Goal: Transaction & Acquisition: Purchase product/service

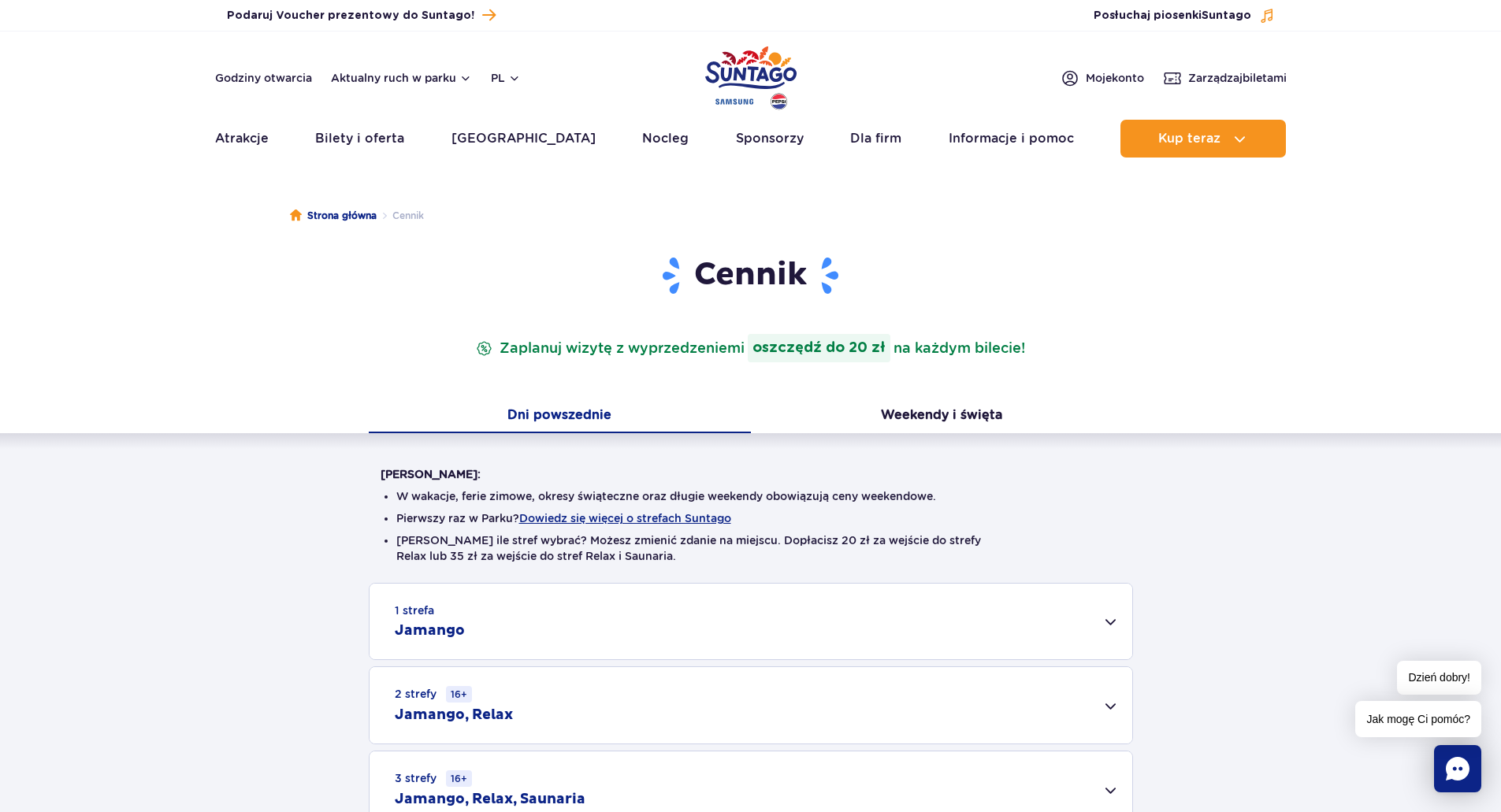
click at [497, 287] on h1 "Cennik" at bounding box center [750, 275] width 741 height 41
click at [816, 361] on strong "oszczędź do 20 zł" at bounding box center [818, 348] width 142 height 28
click at [102, 262] on div "Cennik Zaplanuj wizytę z wyprzedzeniem i oszczędź do 20 zł na każdym bilecie! D…" at bounding box center [750, 569] width 1524 height 628
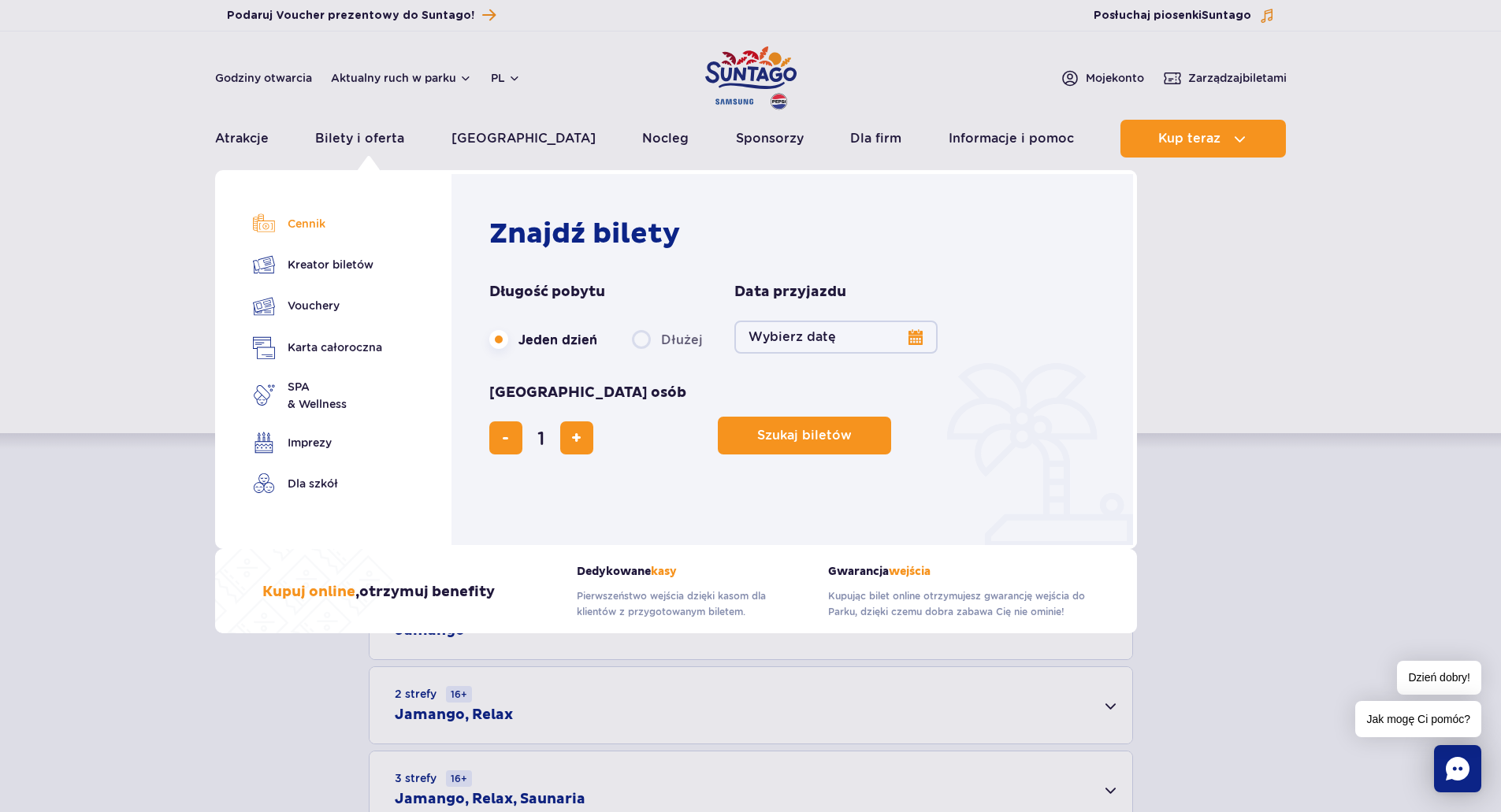
click at [297, 226] on link "Cennik" at bounding box center [317, 223] width 129 height 22
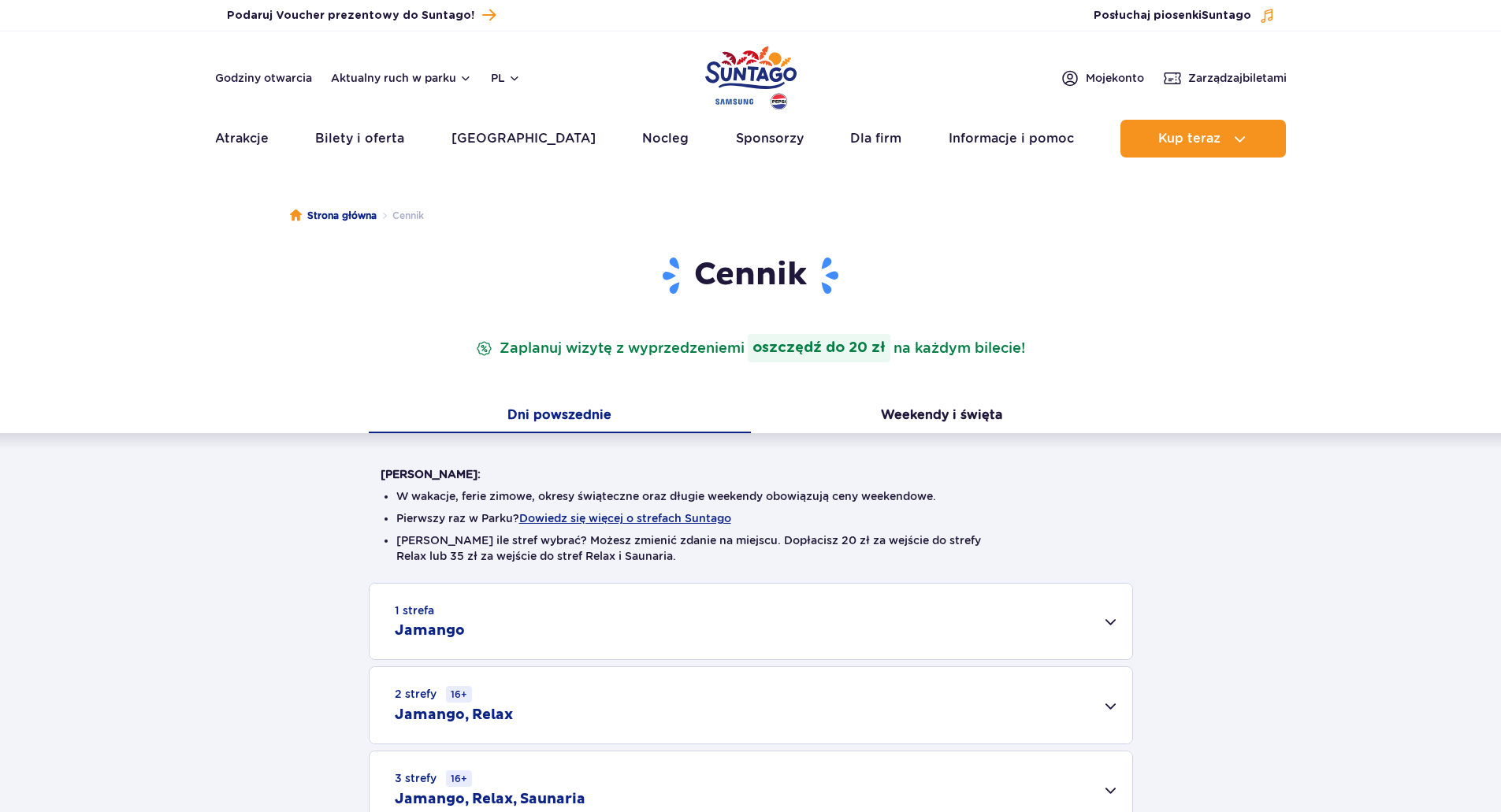
click at [287, 502] on div "Warto wiedzieć: W wakacje, ferie zimowe, okresy świąteczne oraz długie weekendy…" at bounding box center [750, 631] width 1501 height 395
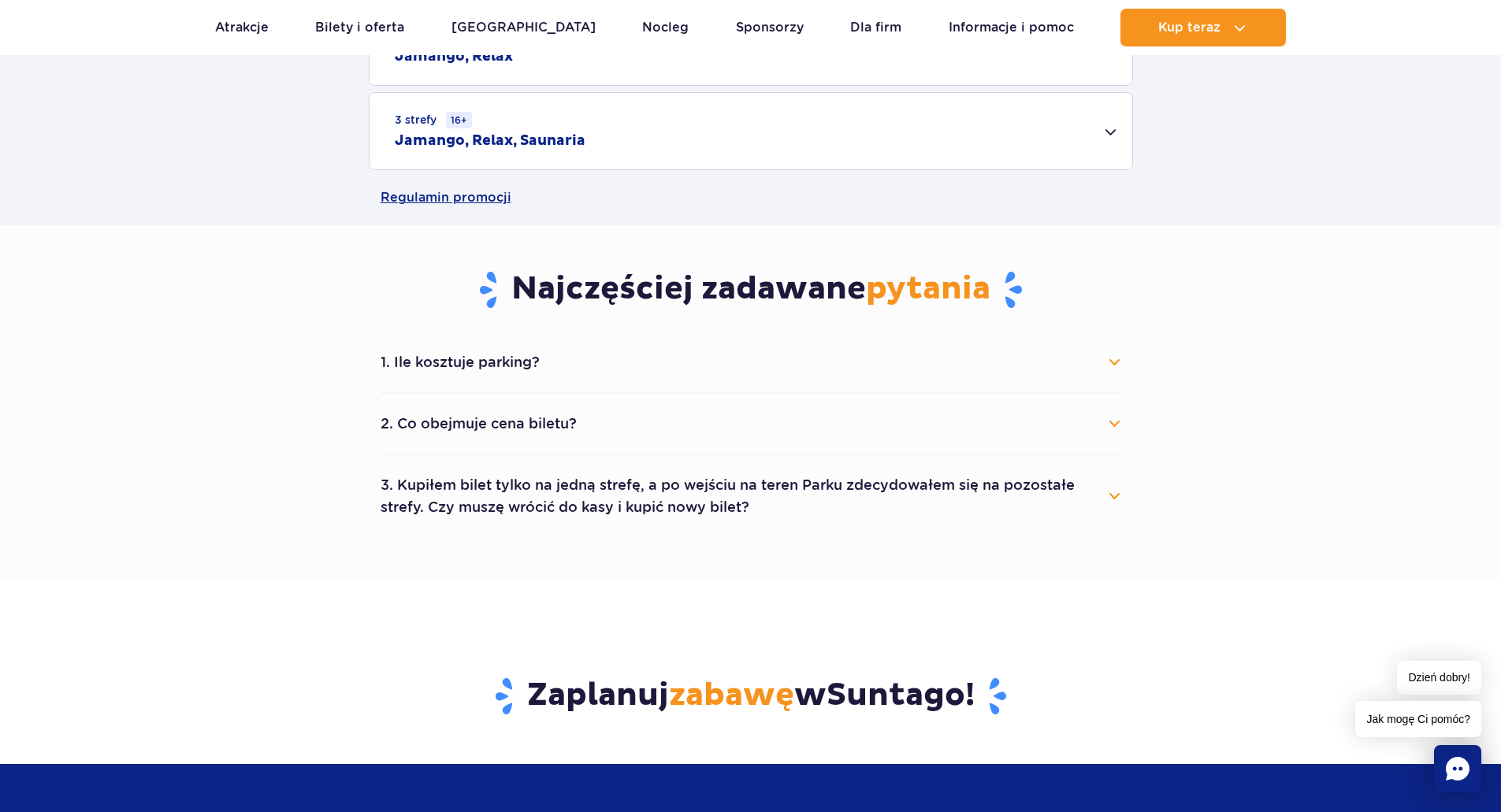
scroll to position [693, 0]
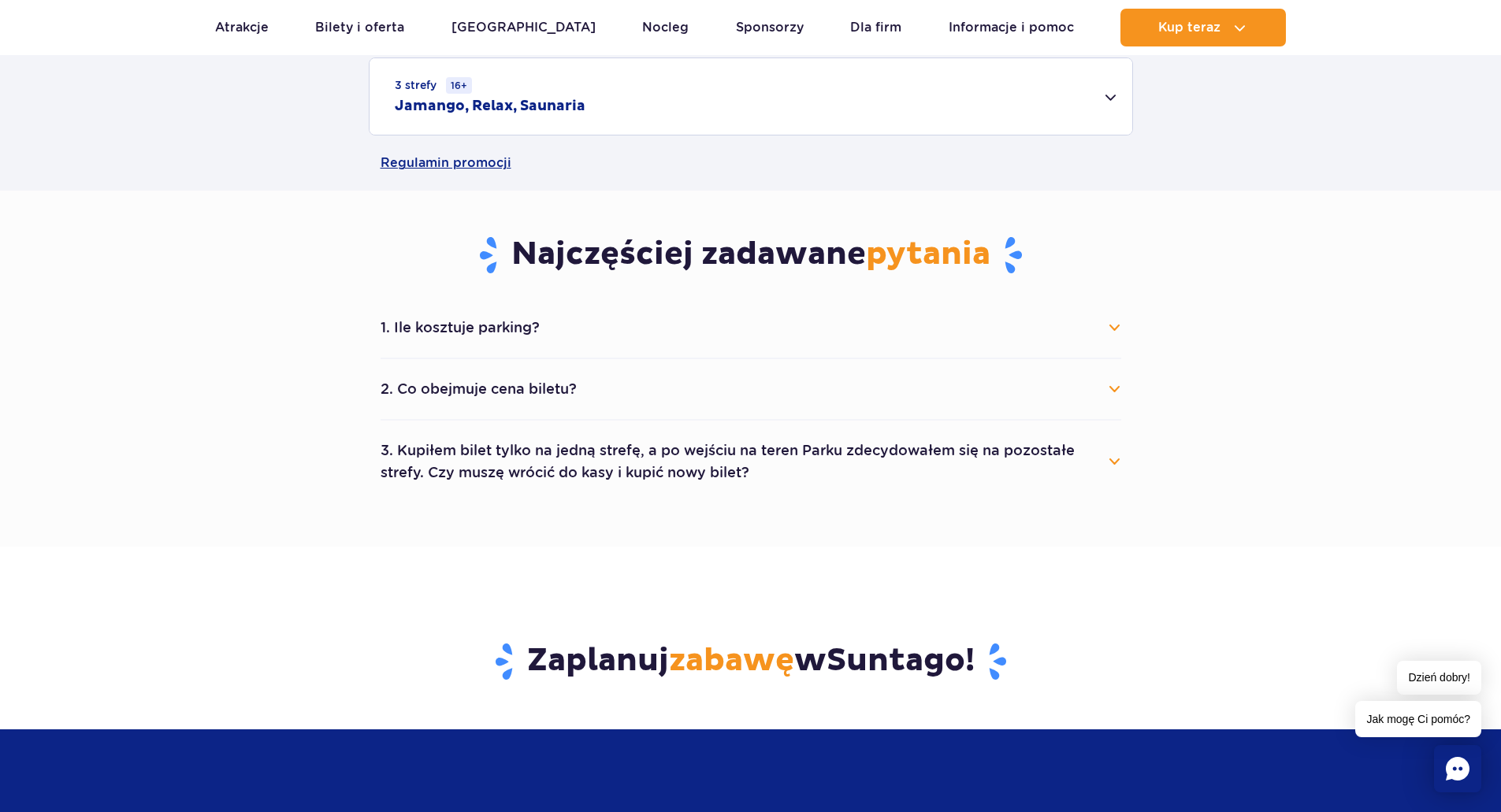
click at [428, 344] on button "1. Ile kosztuje parking?" at bounding box center [750, 327] width 741 height 34
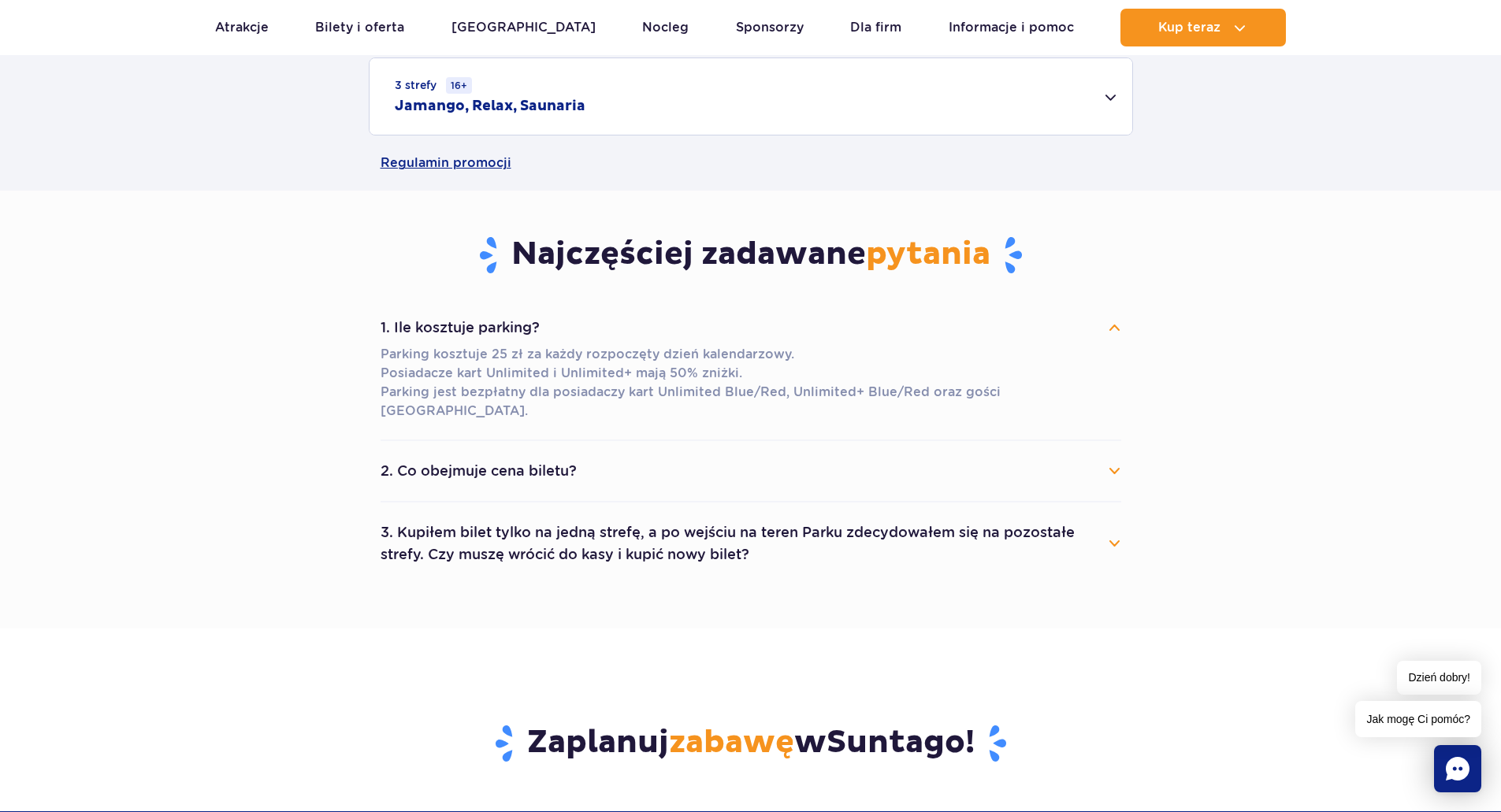
click at [428, 344] on button "1. Ile kosztuje parking?" at bounding box center [750, 327] width 741 height 34
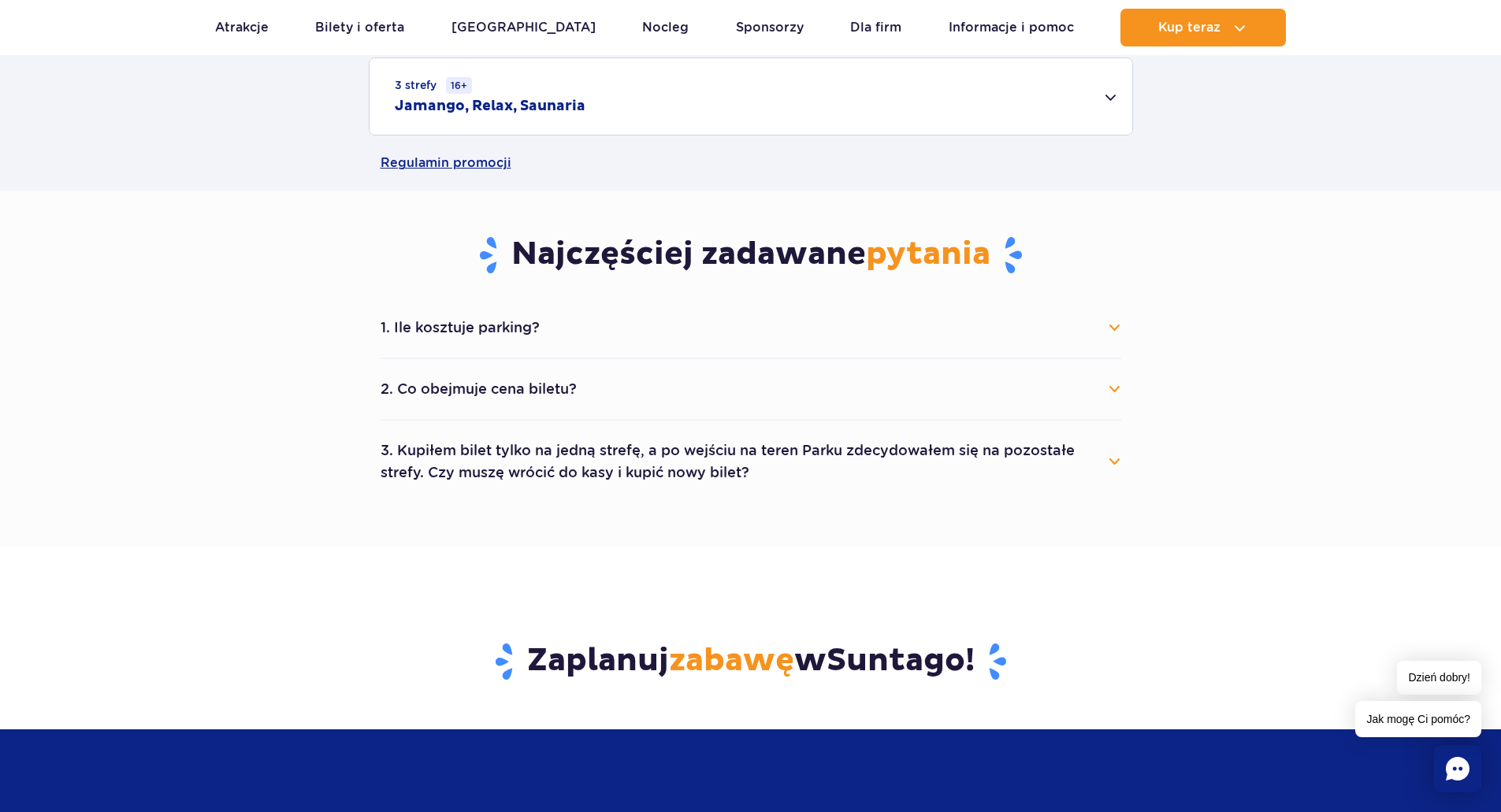
click at [444, 384] on button "2. Co obejmuje cena biletu?" at bounding box center [750, 388] width 741 height 34
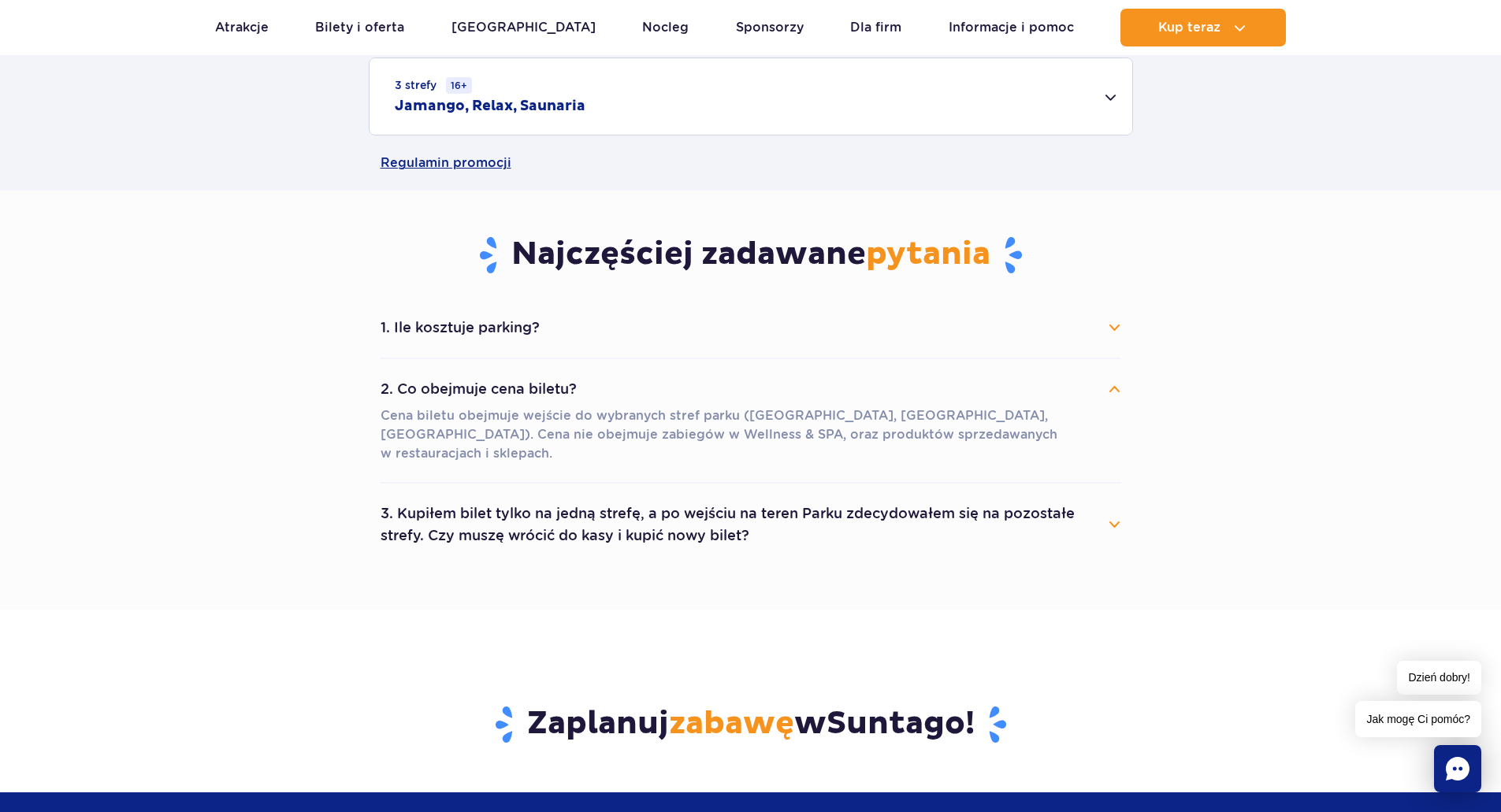
click at [357, 426] on section "Najczęściej zadawane pytania 1. Ile kosztuje parking? Parking kosztuje 25 zł za…" at bounding box center [750, 400] width 1501 height 419
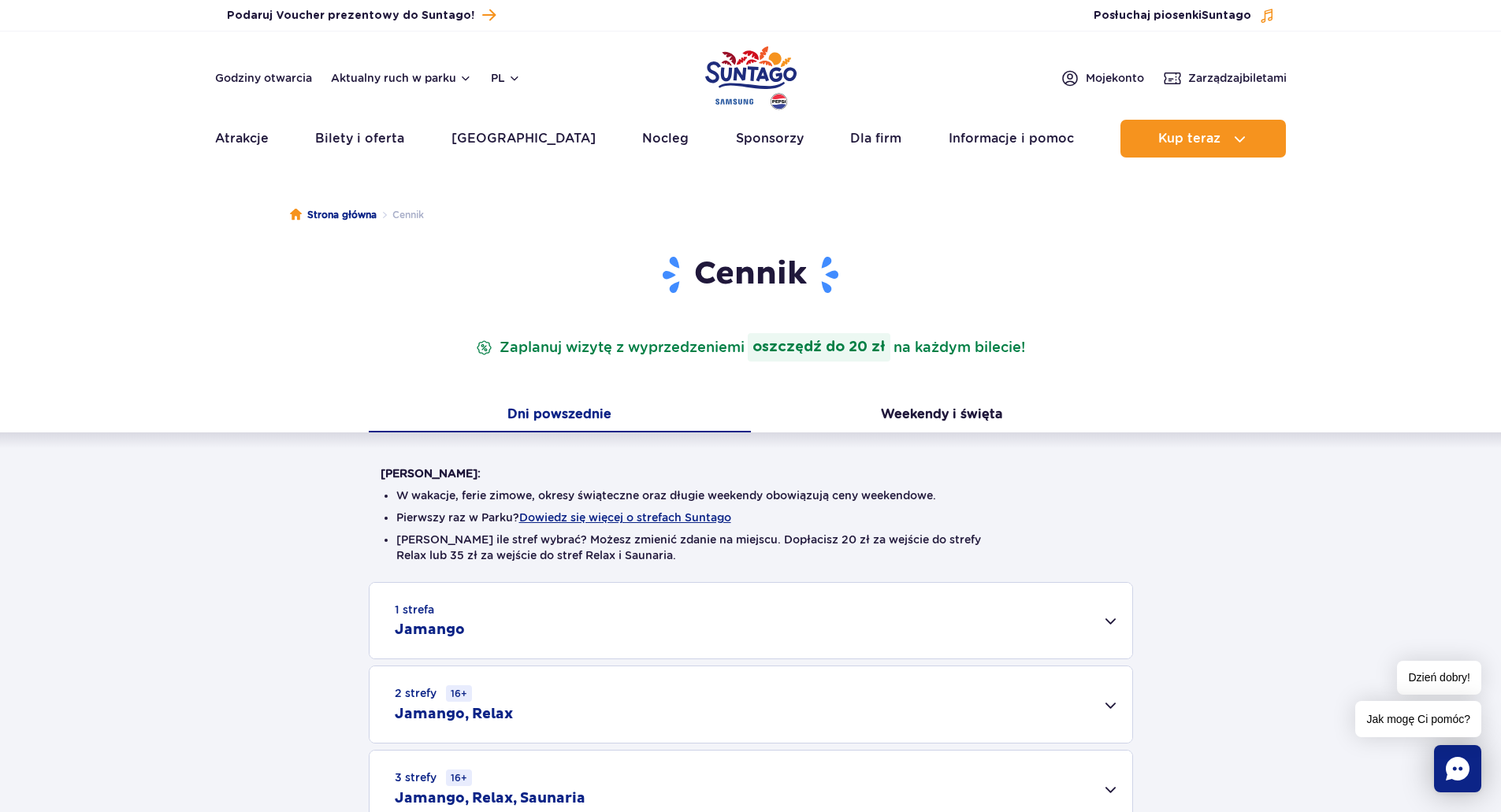
scroll to position [0, 0]
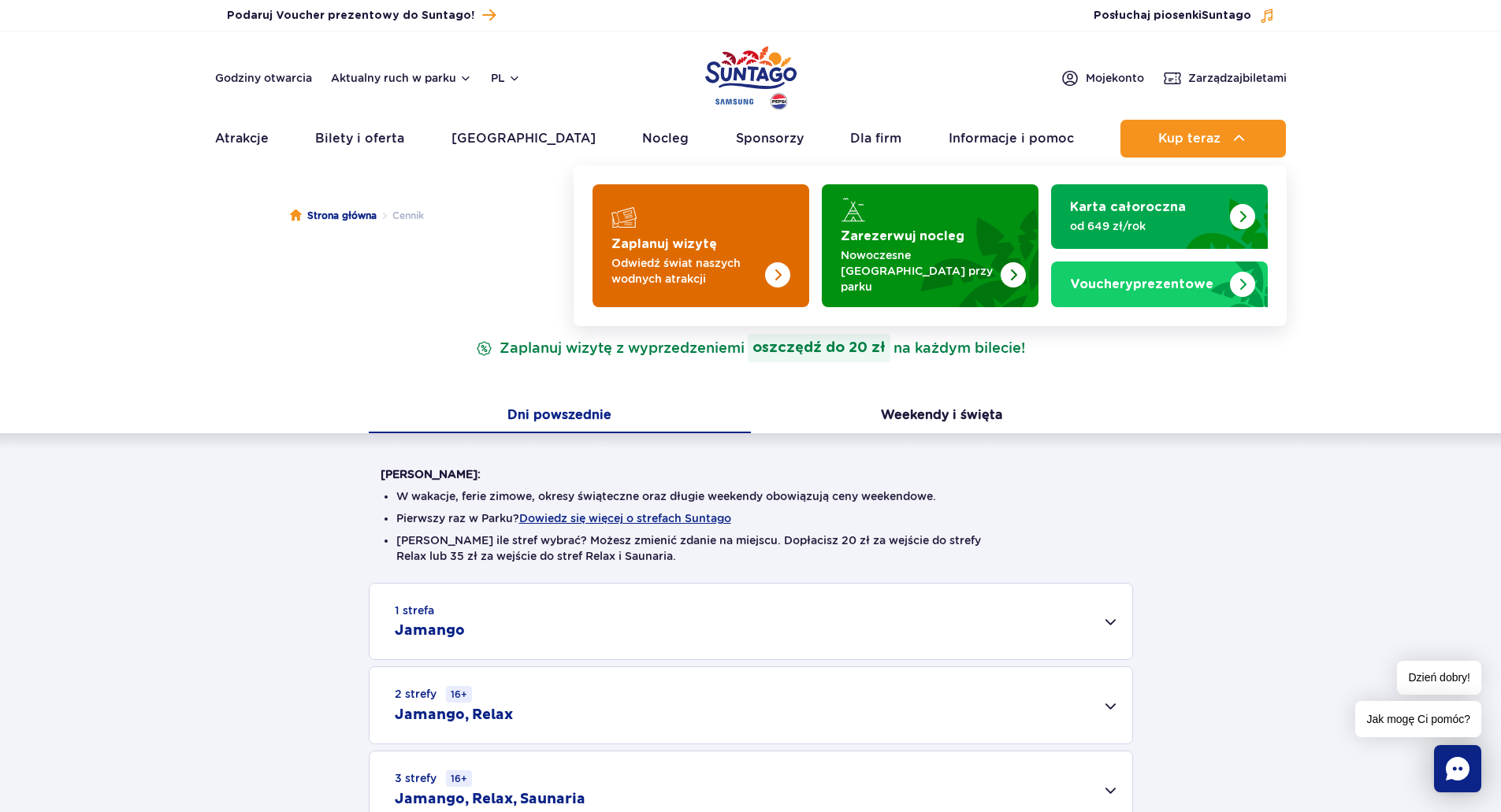
click at [714, 237] on img "Zaplanuj wizytę" at bounding box center [746, 245] width 125 height 123
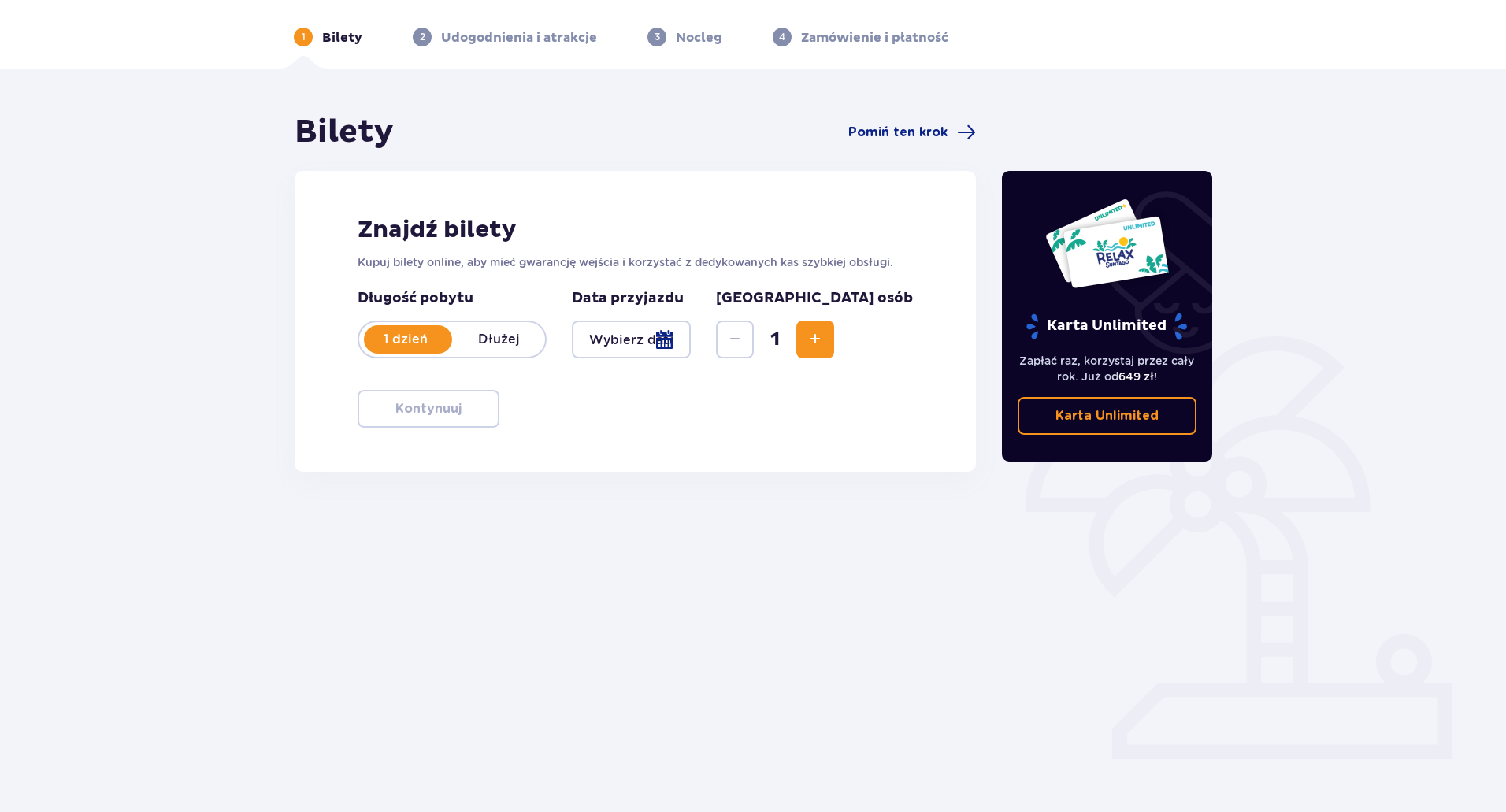
scroll to position [56, 0]
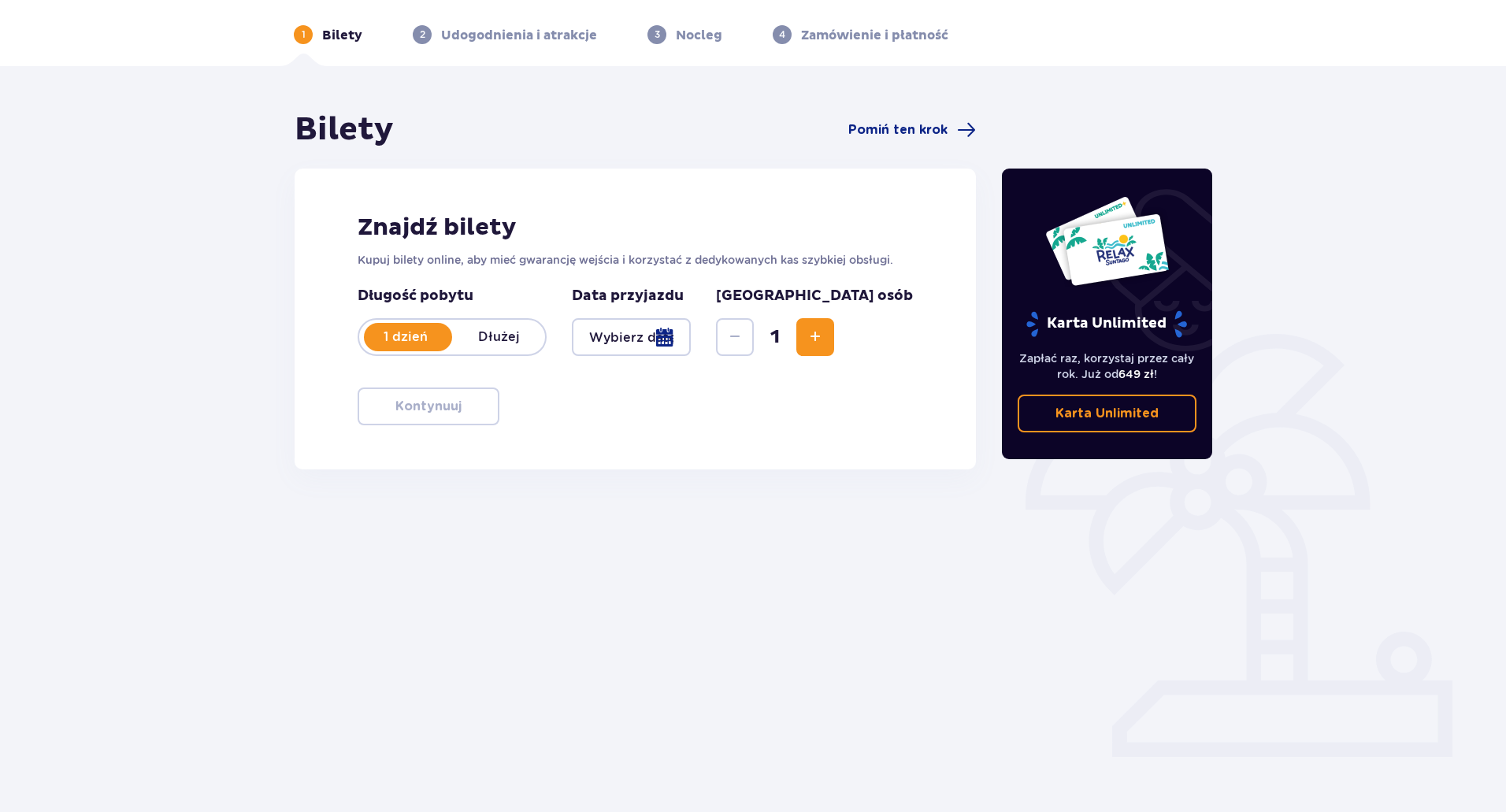
click at [825, 333] on span "Increase" at bounding box center [815, 336] width 19 height 19
click at [690, 331] on div at bounding box center [631, 336] width 119 height 38
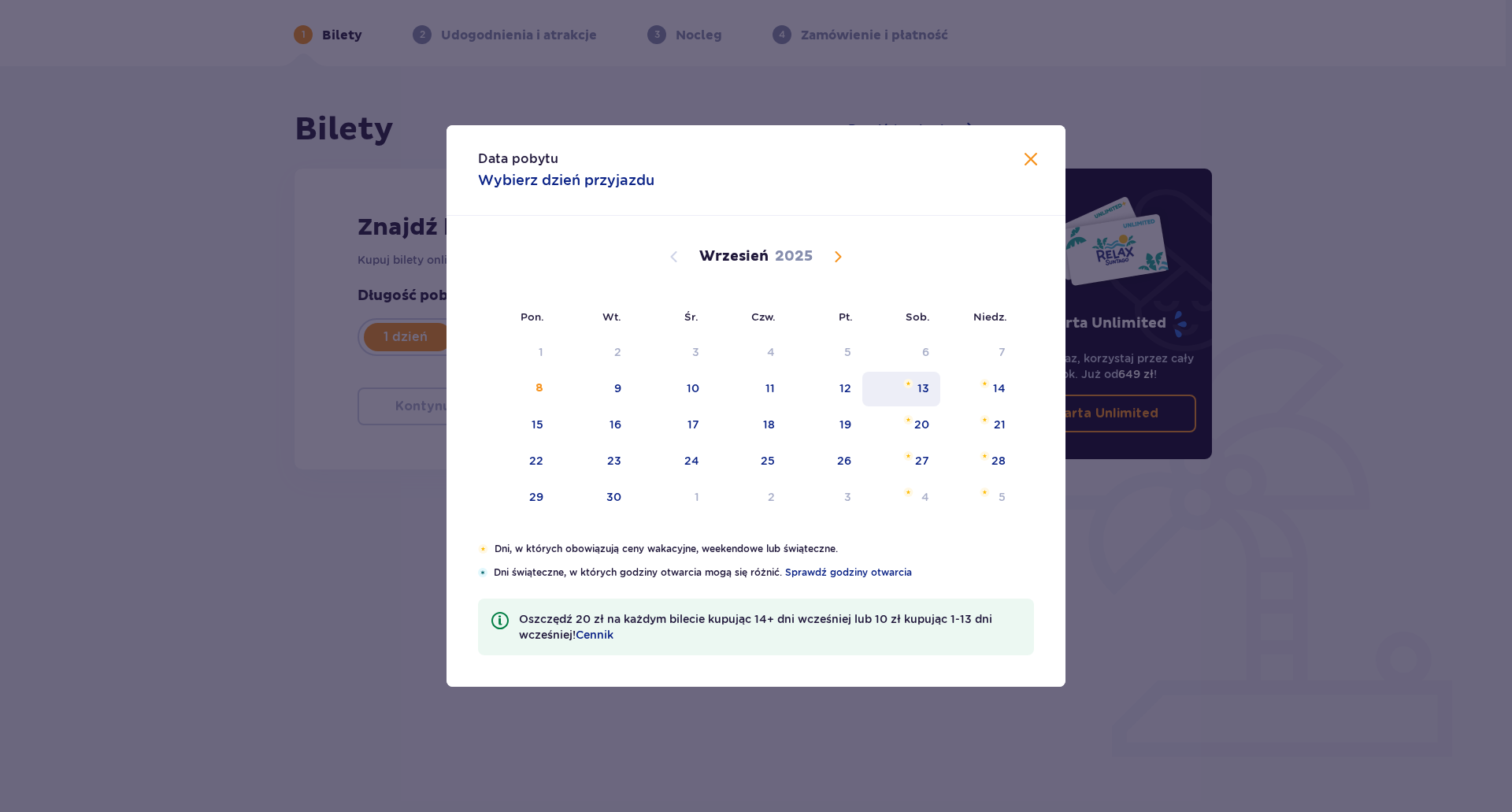
click at [890, 394] on div "13" at bounding box center [901, 388] width 78 height 34
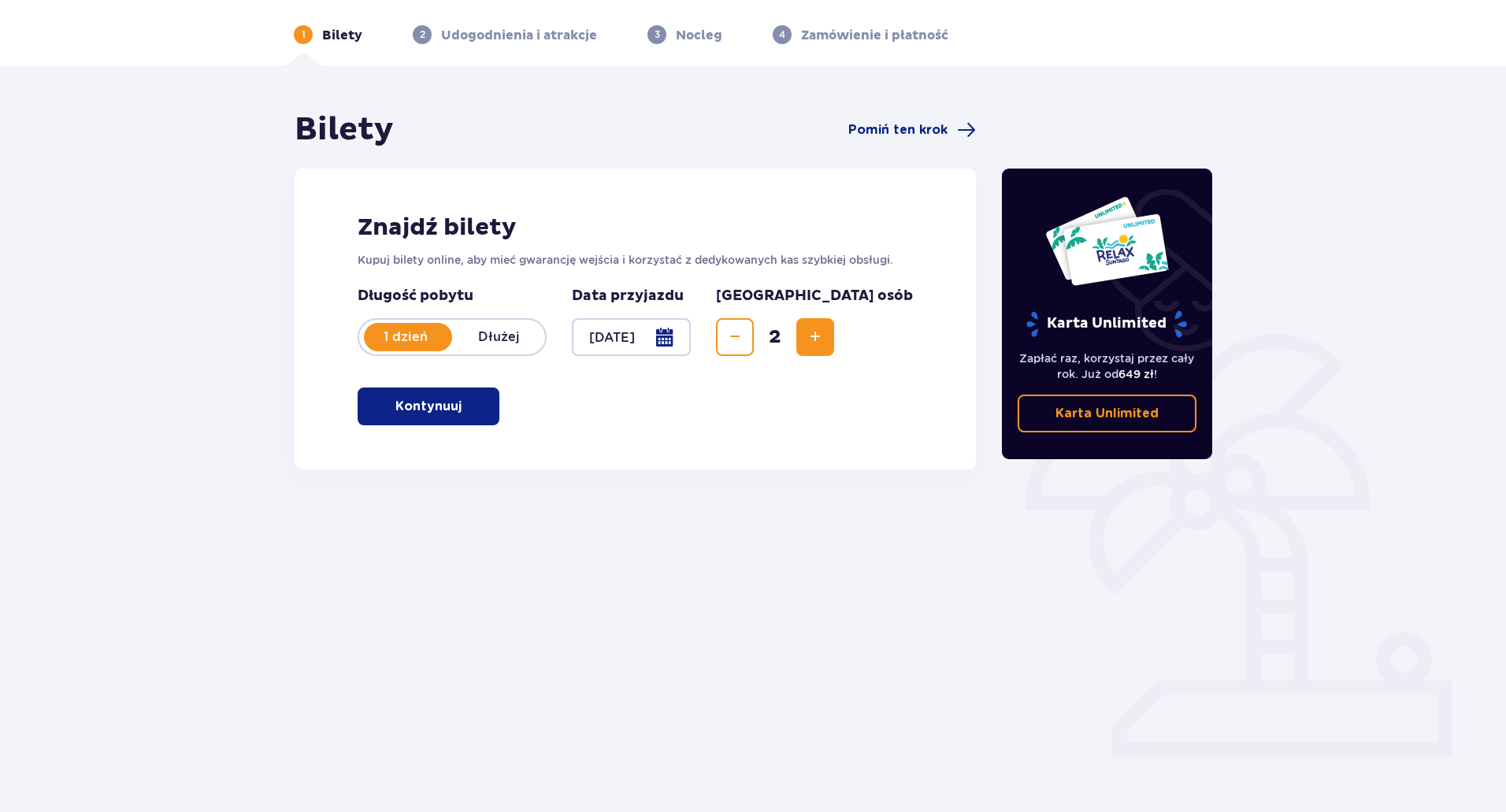
click at [690, 343] on div at bounding box center [631, 336] width 119 height 38
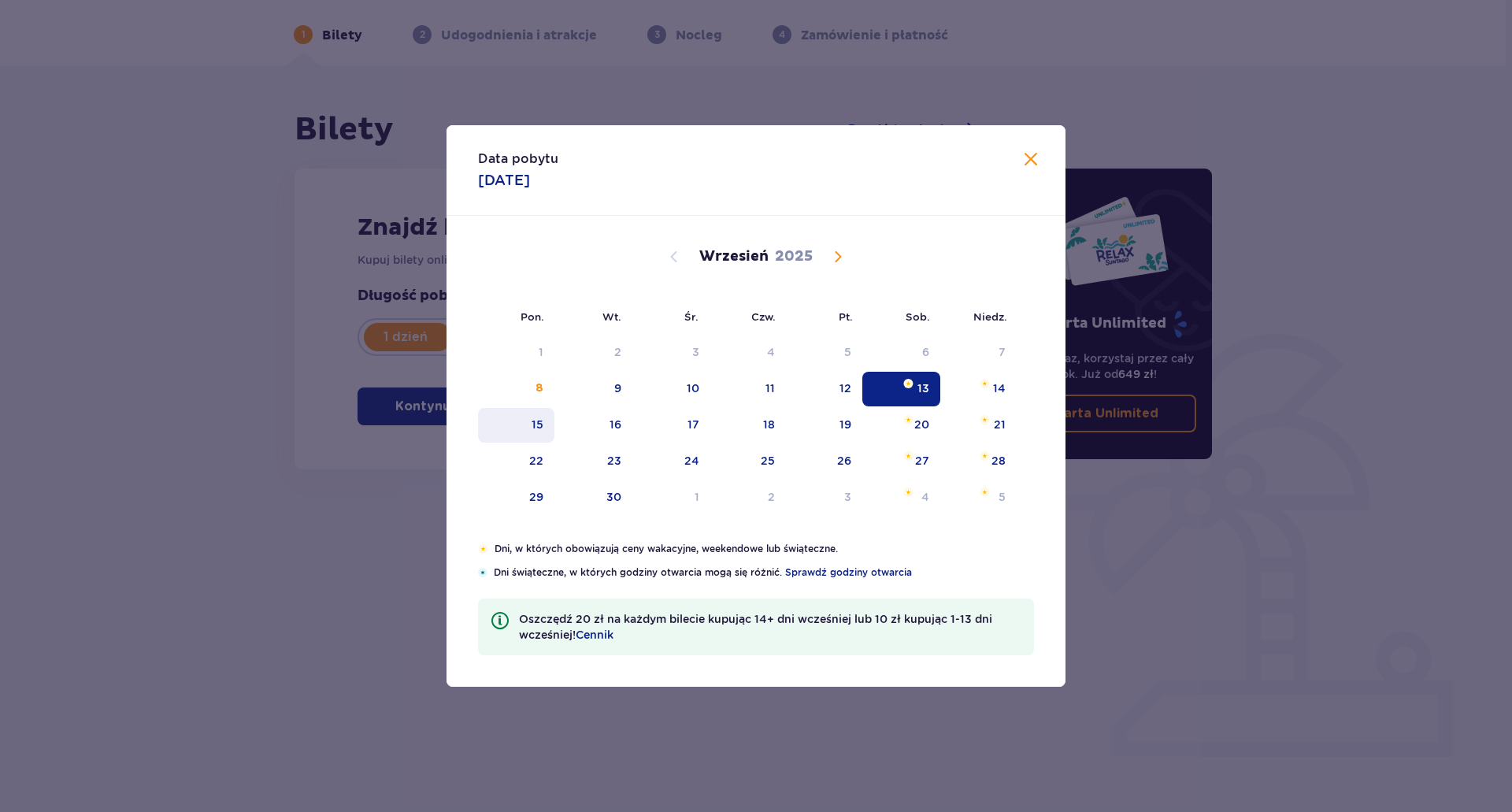
click at [518, 435] on div "15" at bounding box center [516, 425] width 77 height 34
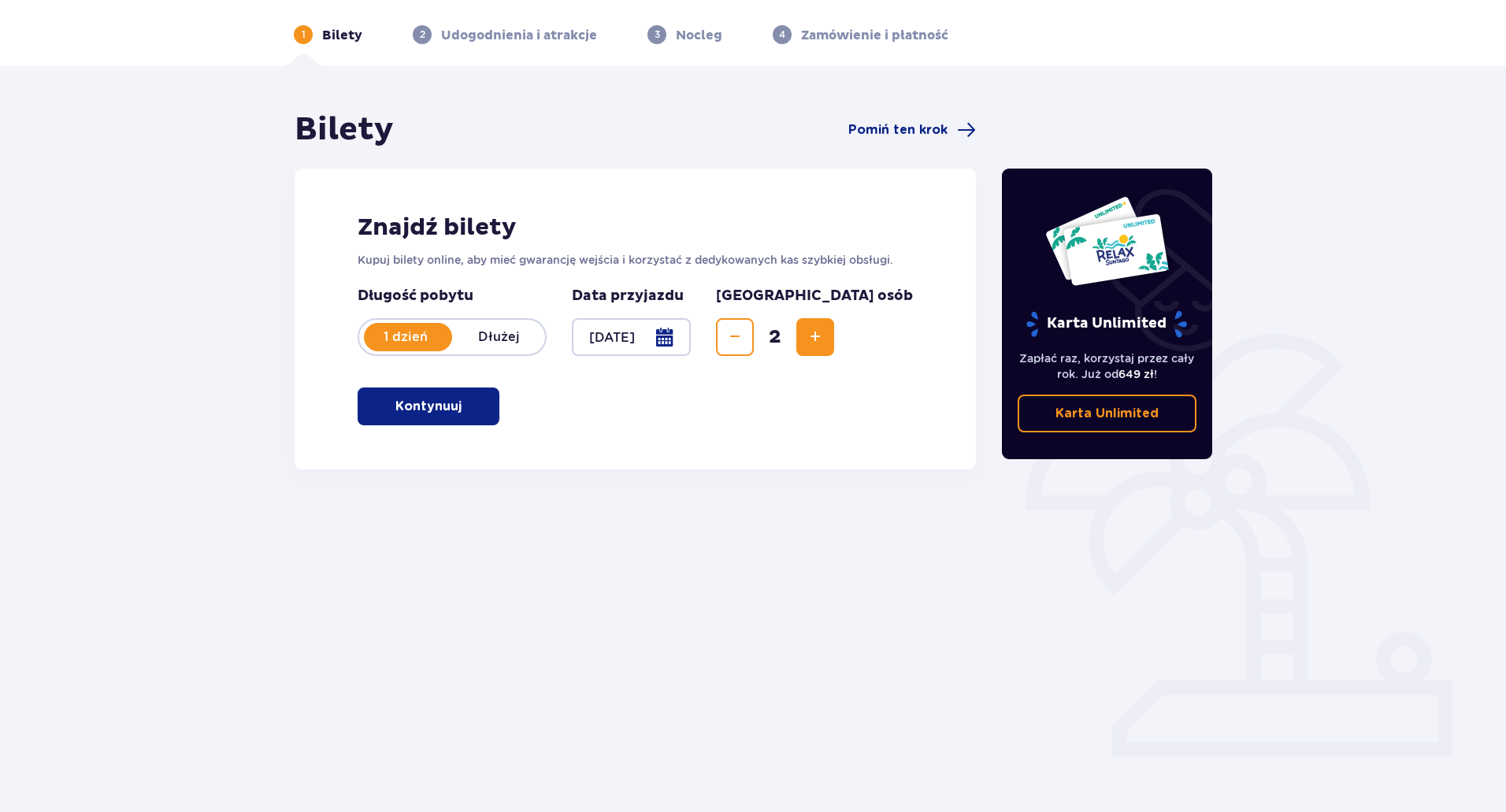
click at [441, 412] on p "Kontynuuj" at bounding box center [428, 407] width 66 height 18
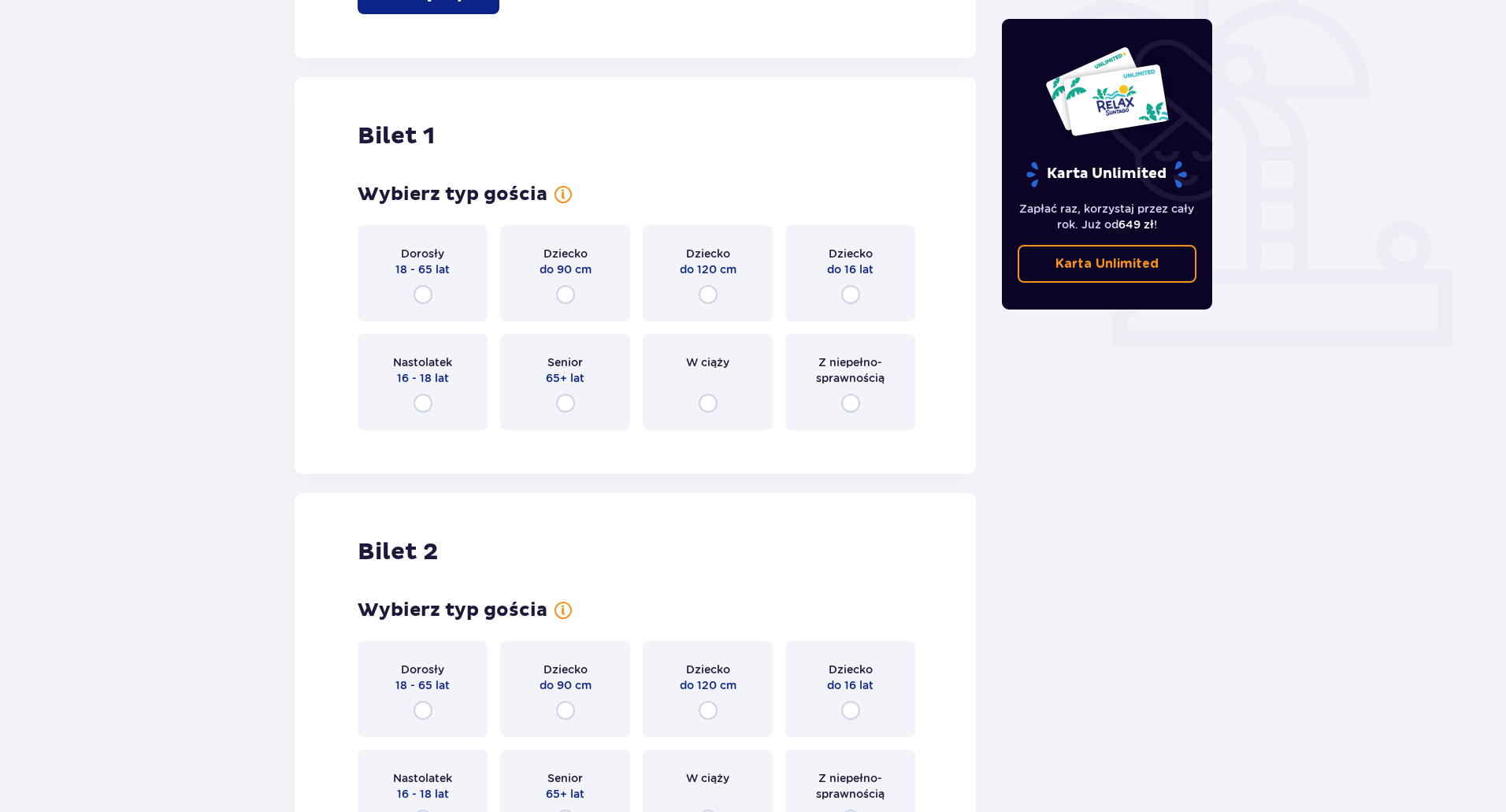
scroll to position [526, 0]
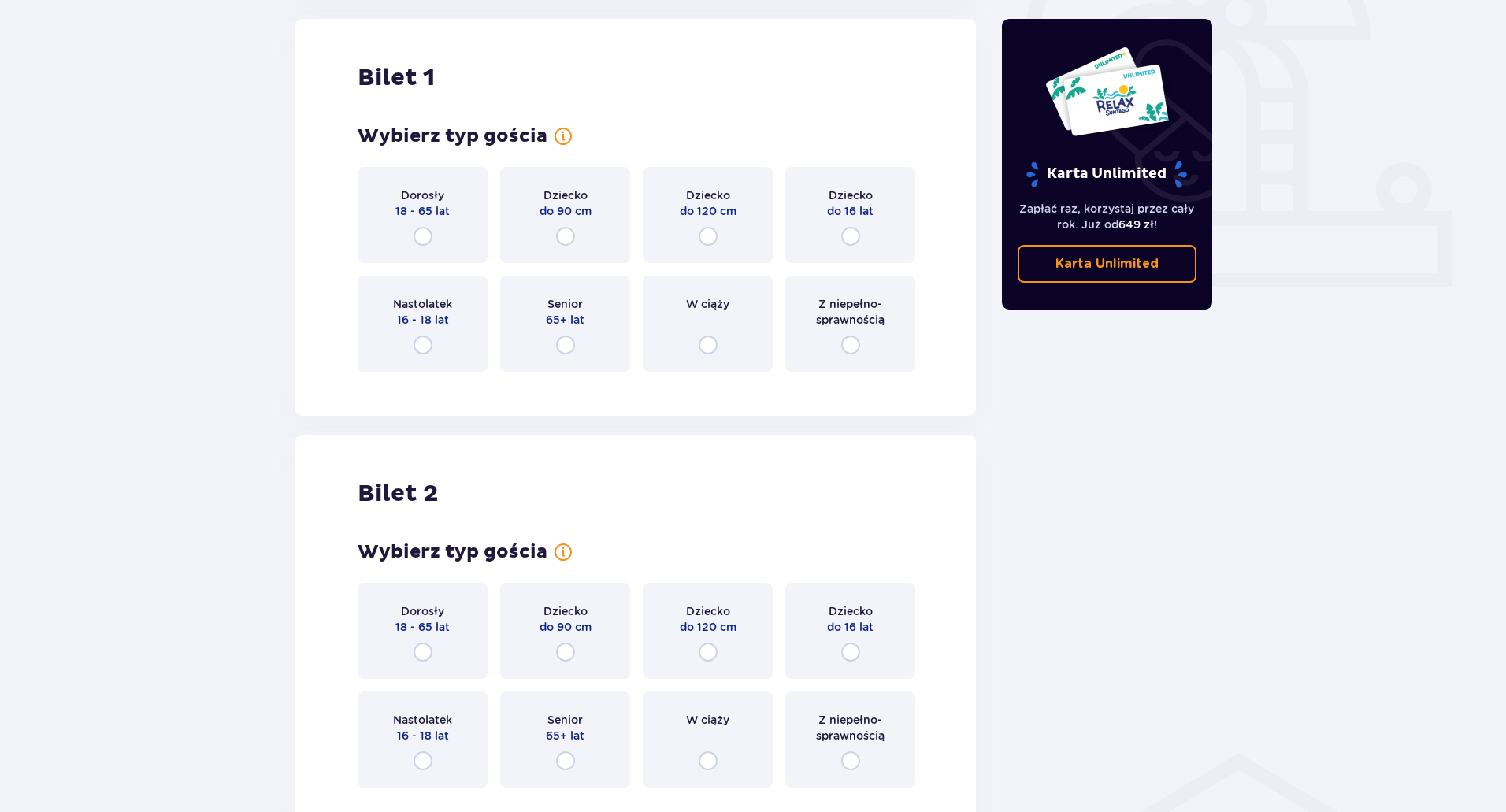
drag, startPoint x: 257, startPoint y: 377, endPoint x: 432, endPoint y: 250, distance: 216.2
click at [432, 250] on div "Dorosły 18 - 65 lat" at bounding box center [422, 214] width 130 height 96
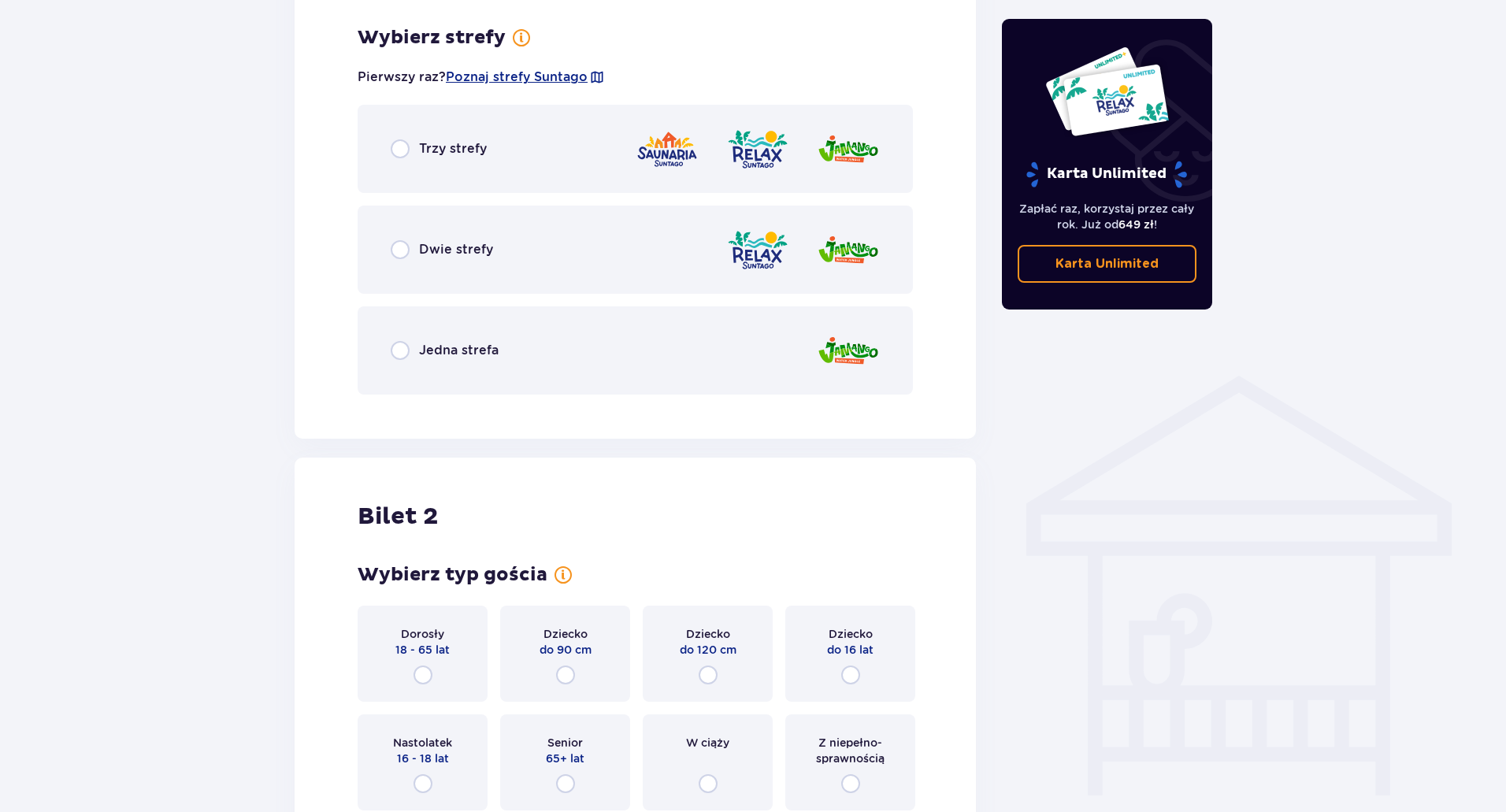
scroll to position [910, 0]
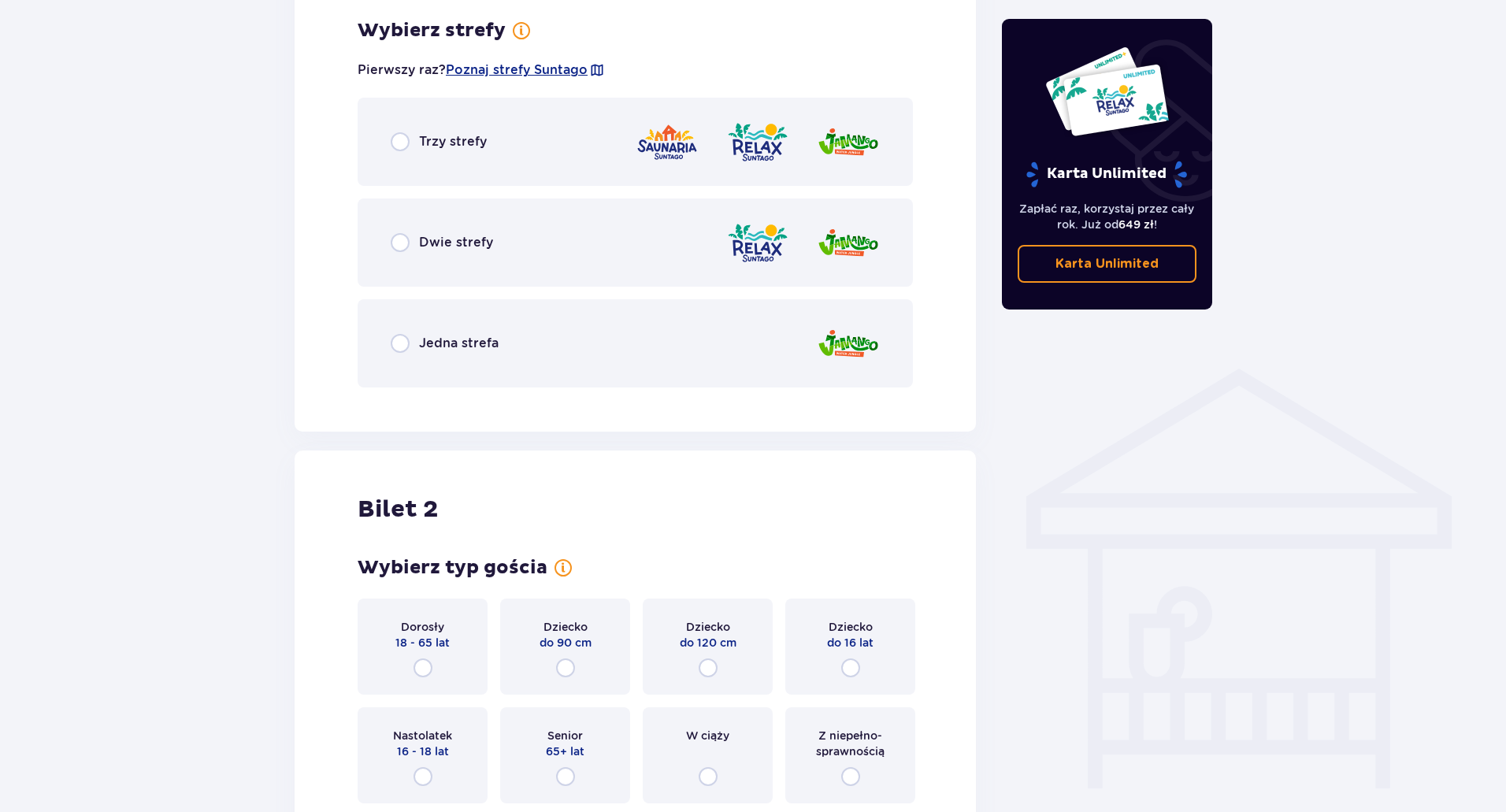
click at [398, 155] on div "Trzy strefy" at bounding box center [635, 142] width 555 height 88
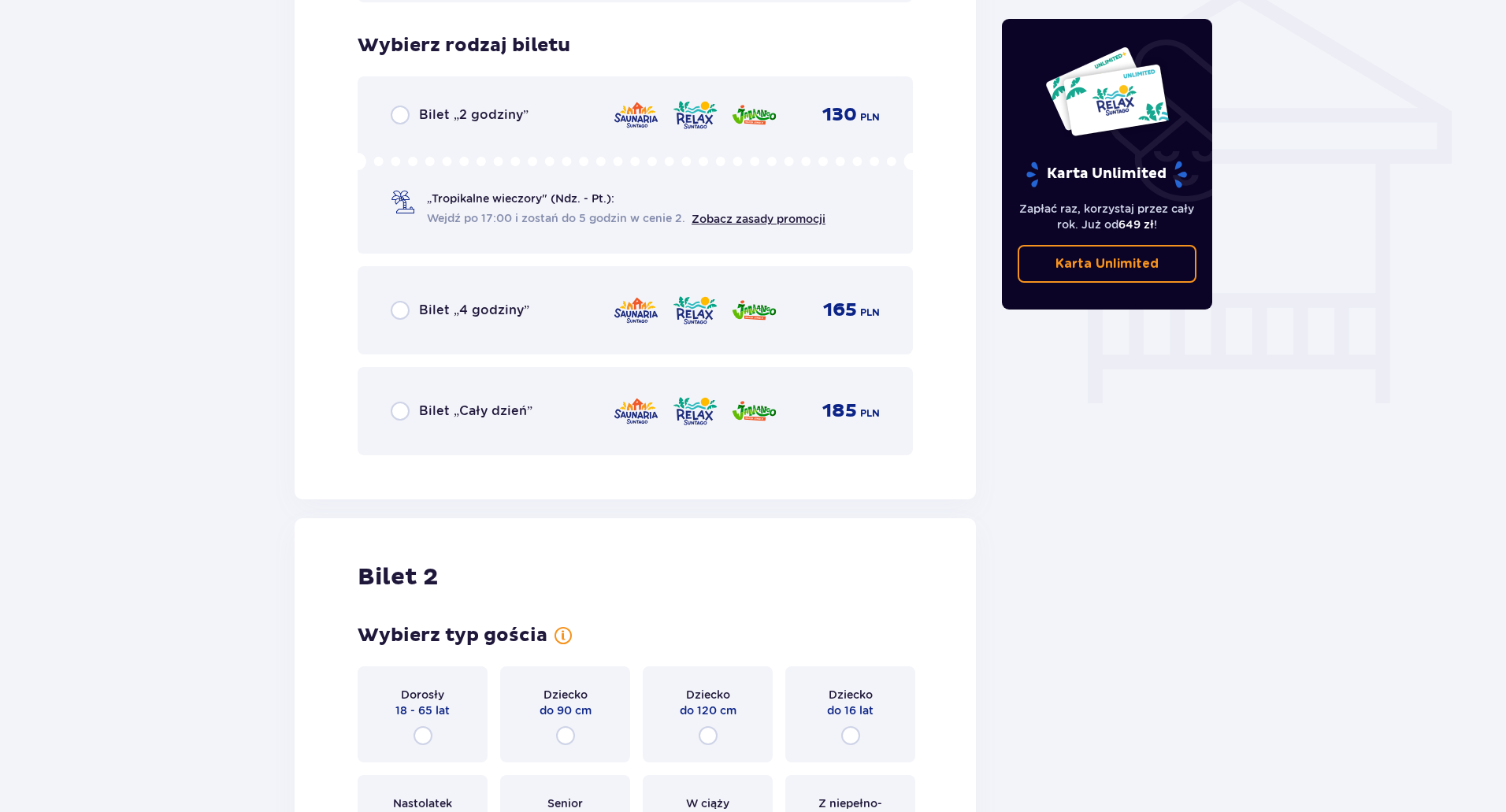
scroll to position [1311, 0]
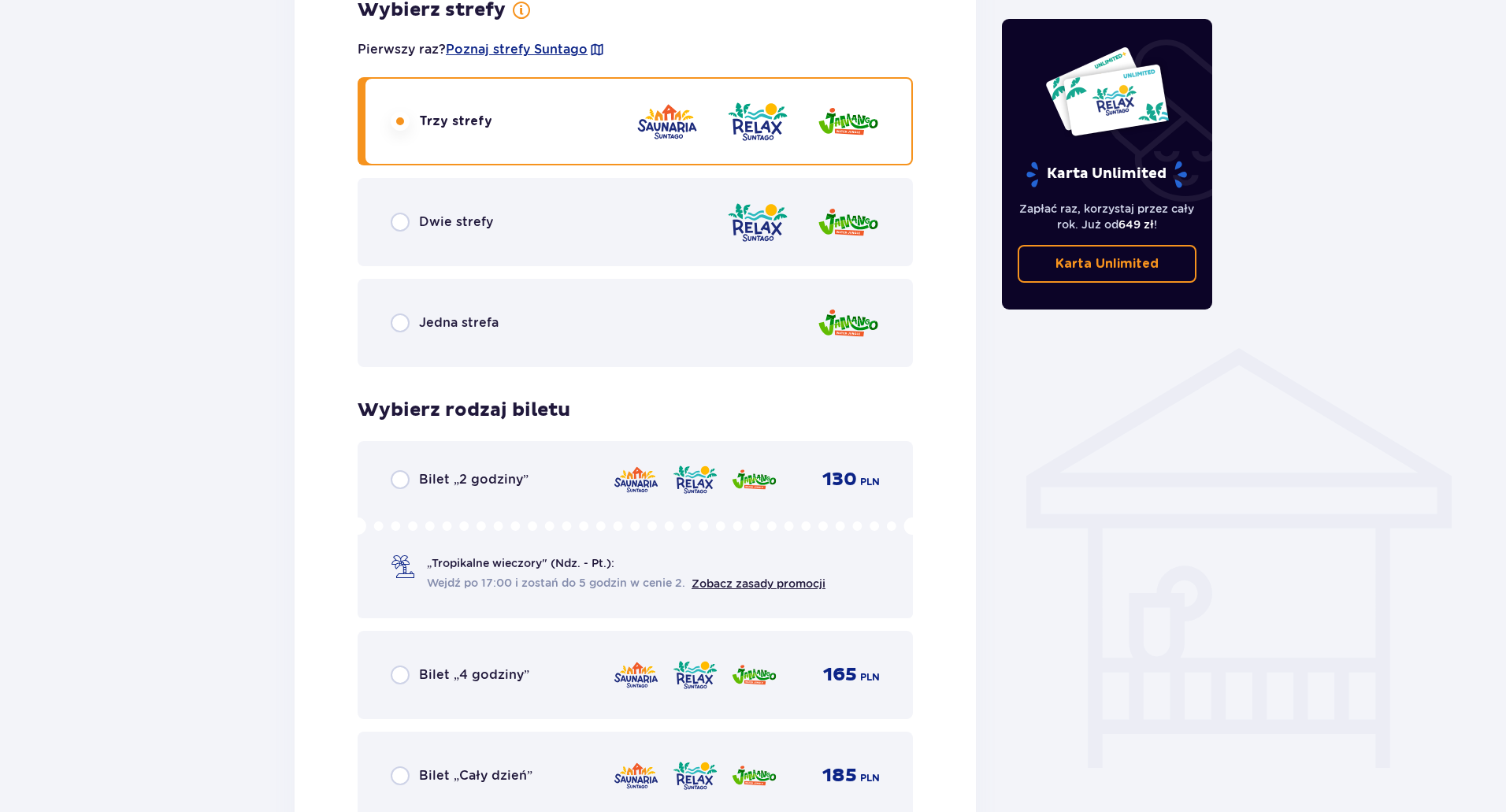
scroll to position [901, 0]
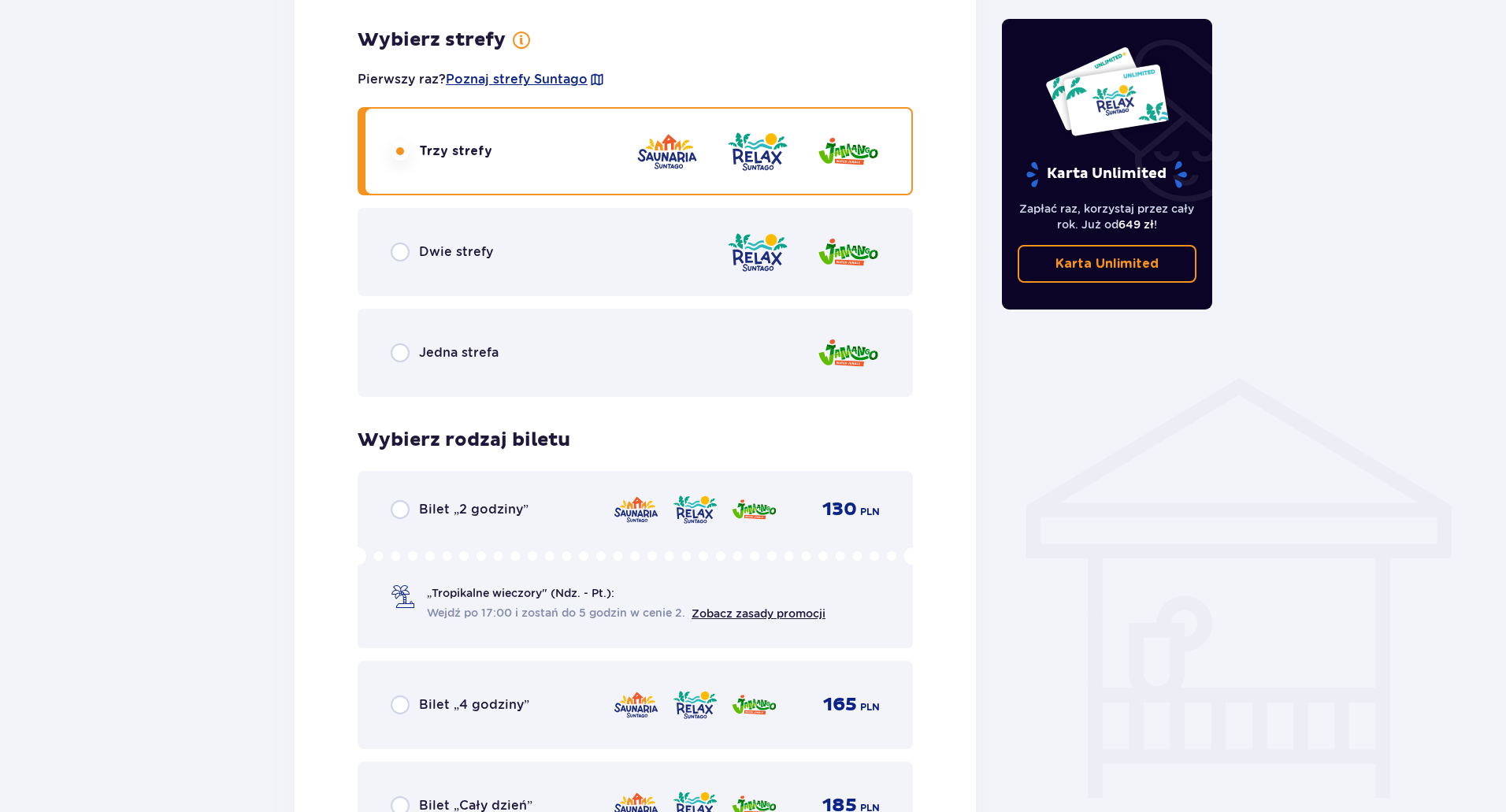
click at [66, 500] on div "Bilety Pomiń ten krok Znajdź bilety Kupuj bilety online, aby mieć gwarancję wej…" at bounding box center [753, 351] width 1506 height 2258
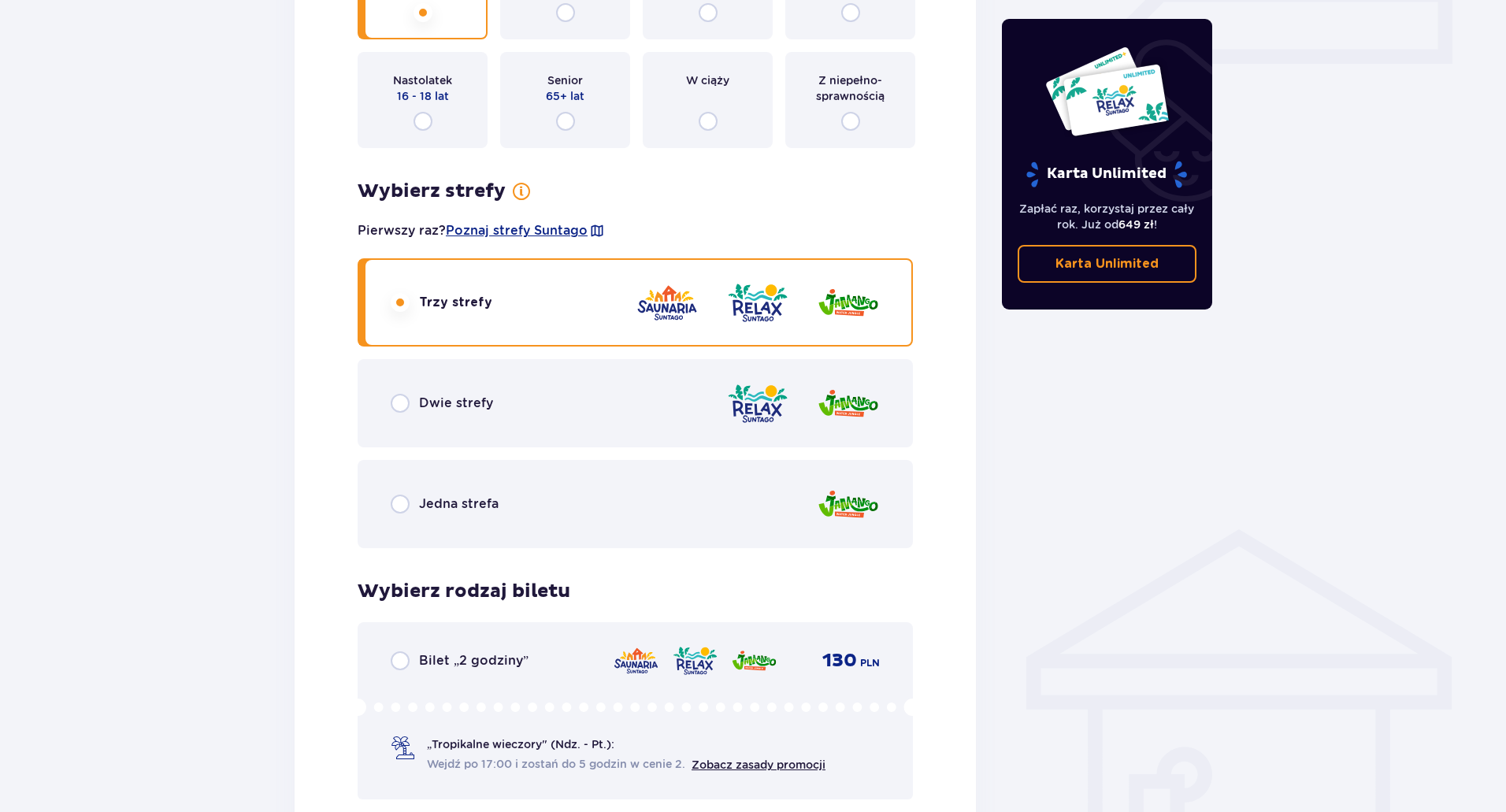
scroll to position [718, 0]
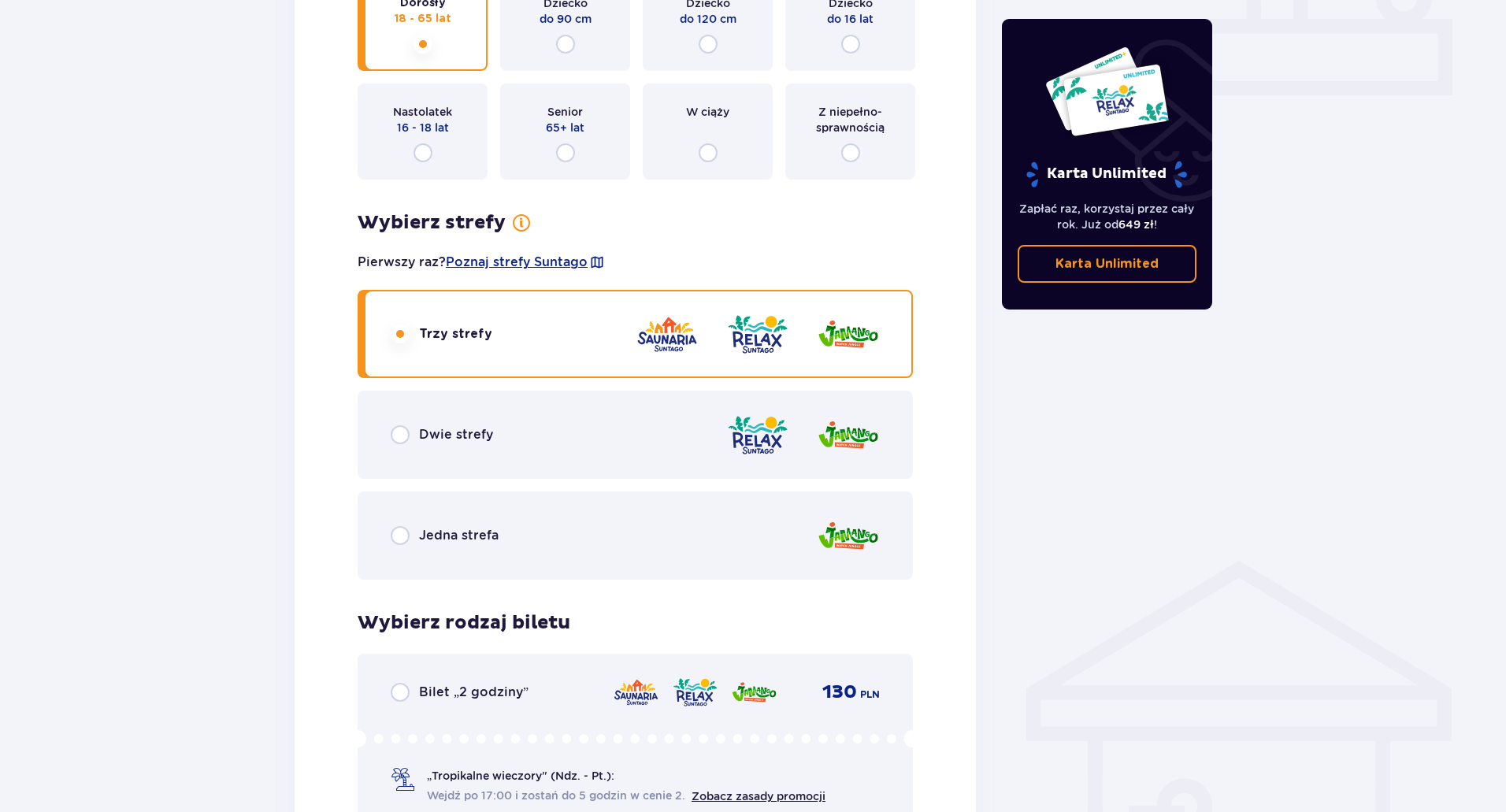
click at [139, 440] on div "Bilety Pomiń ten krok Znajdź bilety Kupuj bilety online, aby mieć gwarancję wej…" at bounding box center [753, 533] width 1506 height 2258
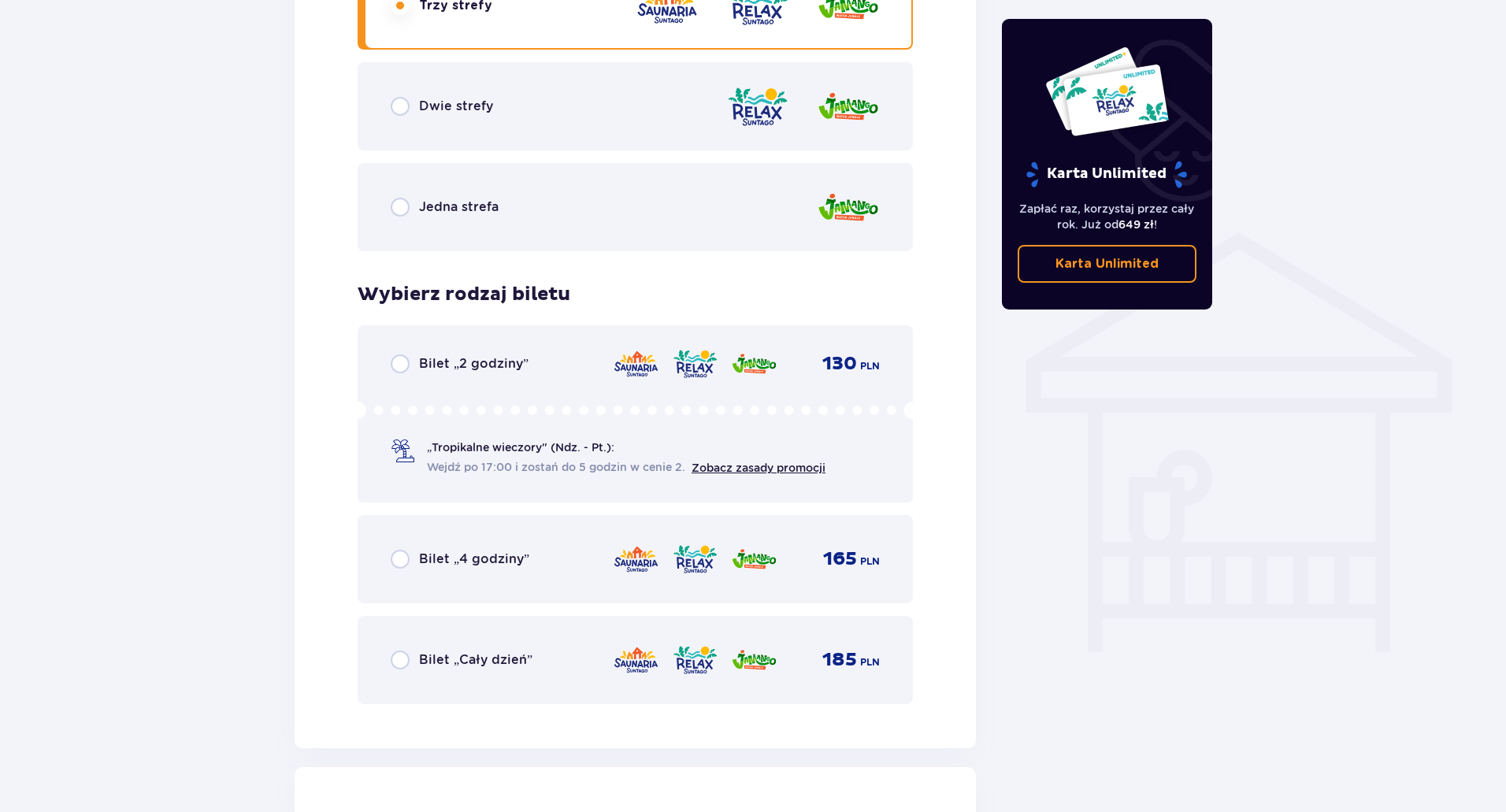
scroll to position [1034, 0]
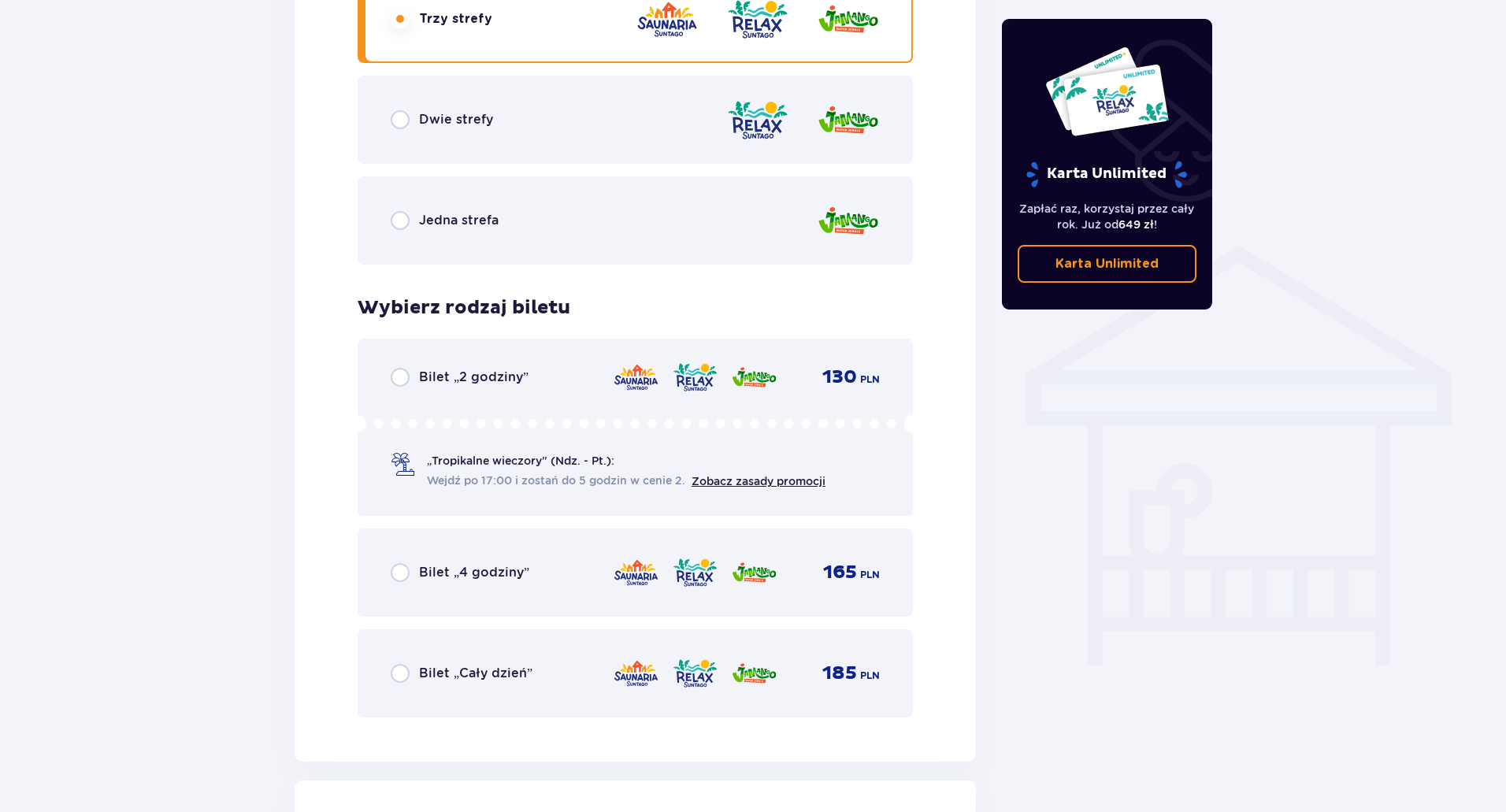
click at [459, 140] on div "Dwie strefy" at bounding box center [635, 120] width 555 height 88
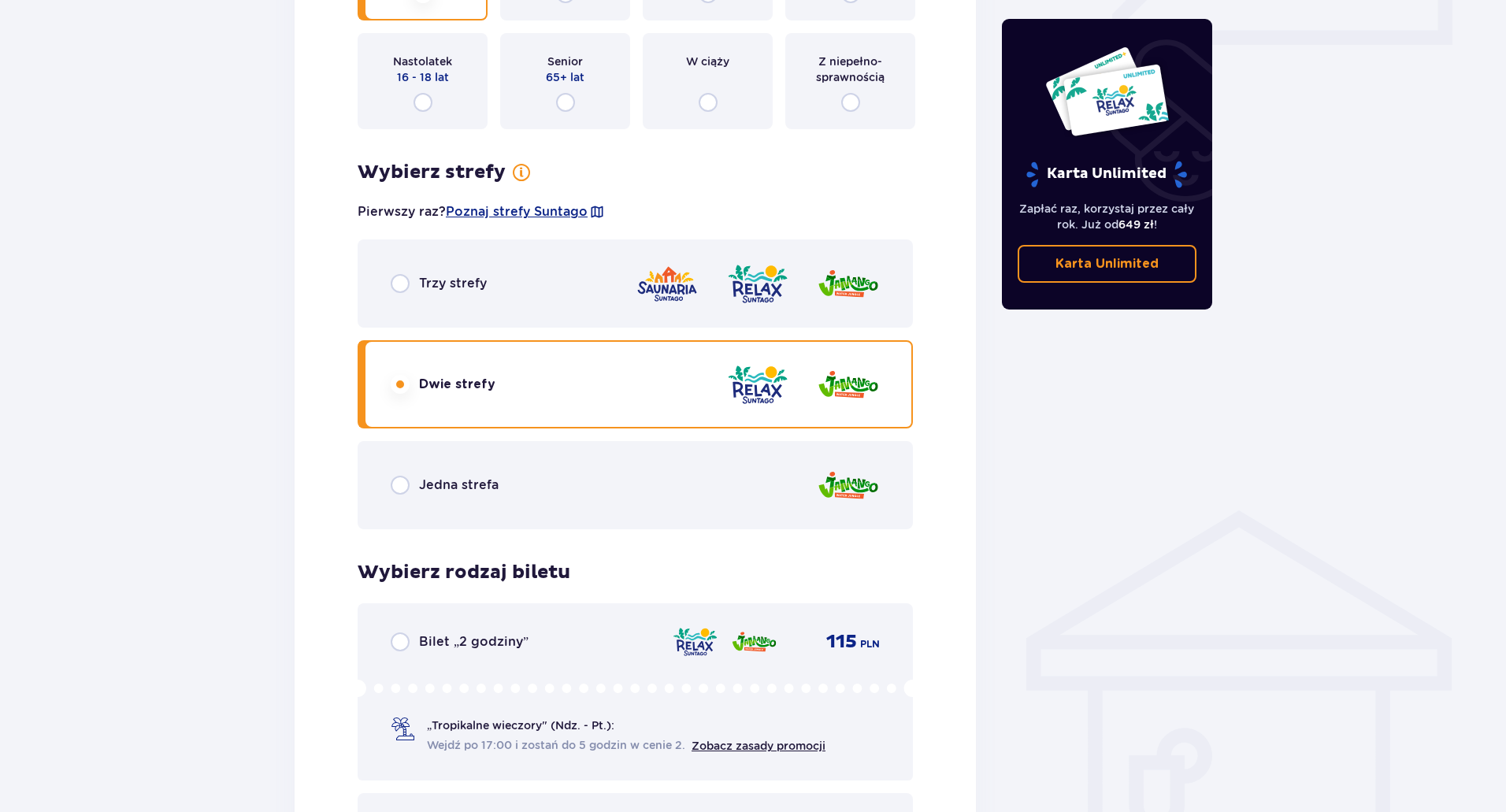
scroll to position [787, 0]
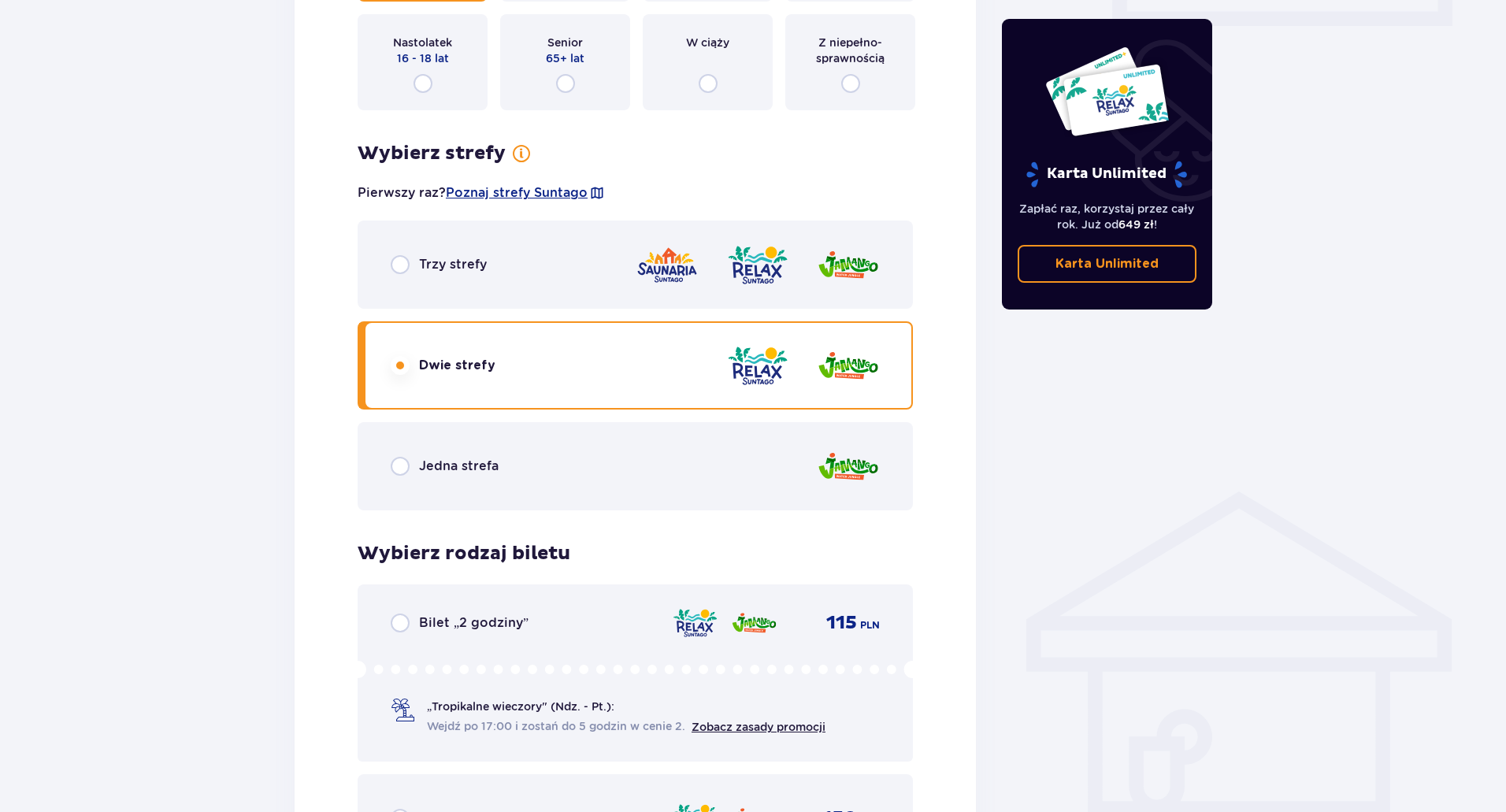
click at [496, 273] on div "Trzy strefy" at bounding box center [635, 265] width 555 height 88
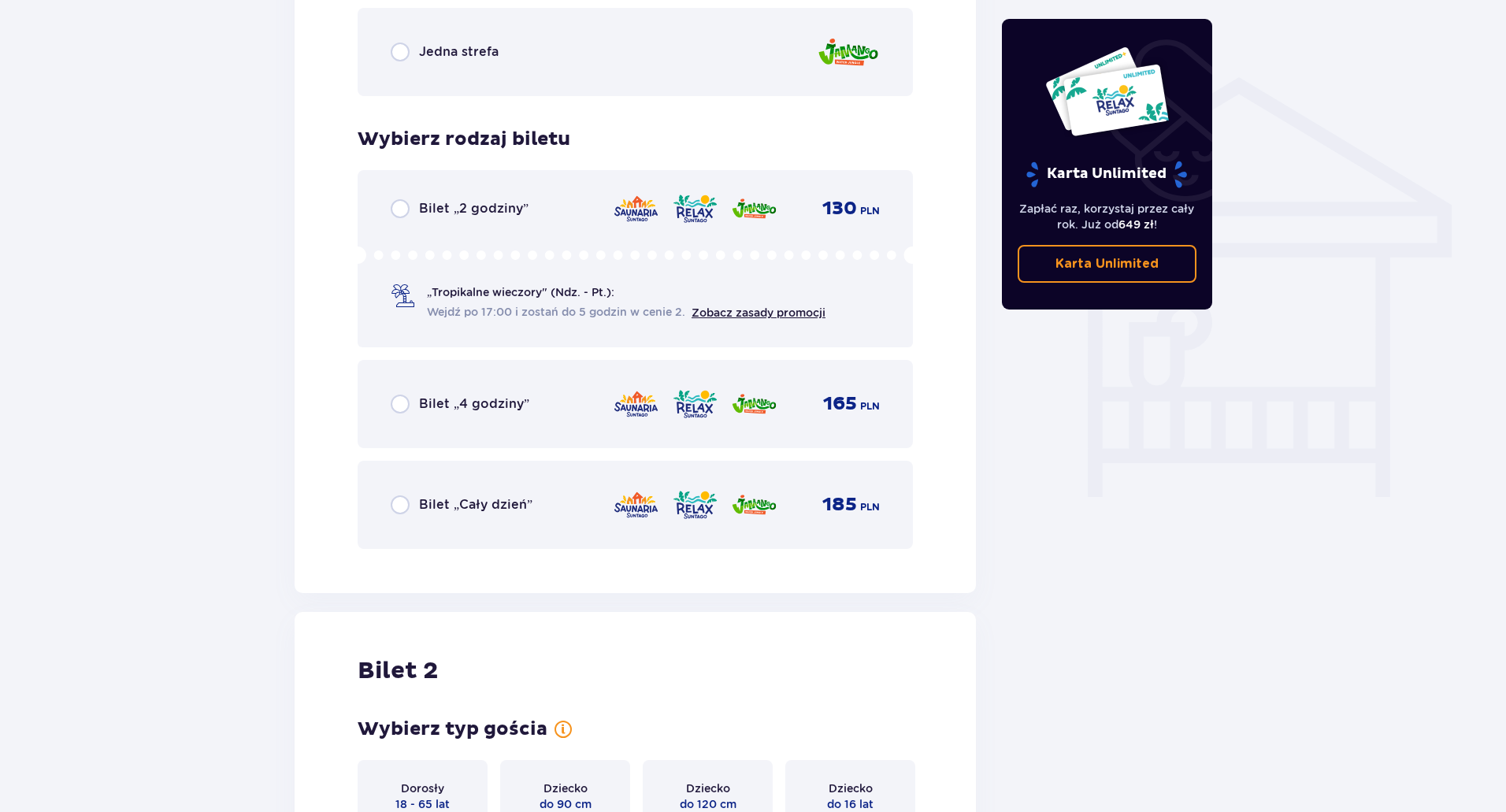
scroll to position [1229, 0]
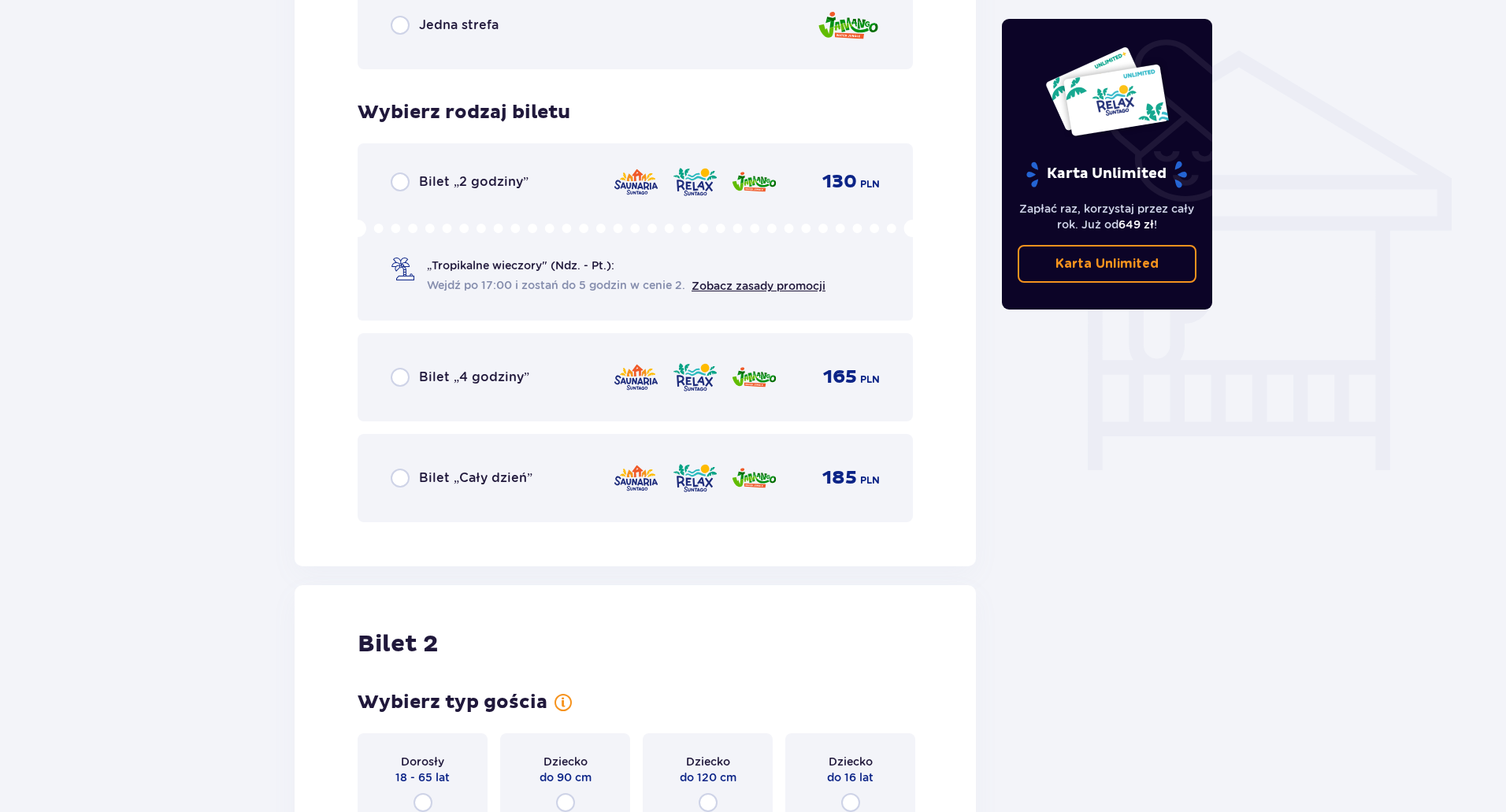
click at [482, 480] on p "Bilet „Cały dzień”" at bounding box center [476, 478] width 113 height 18
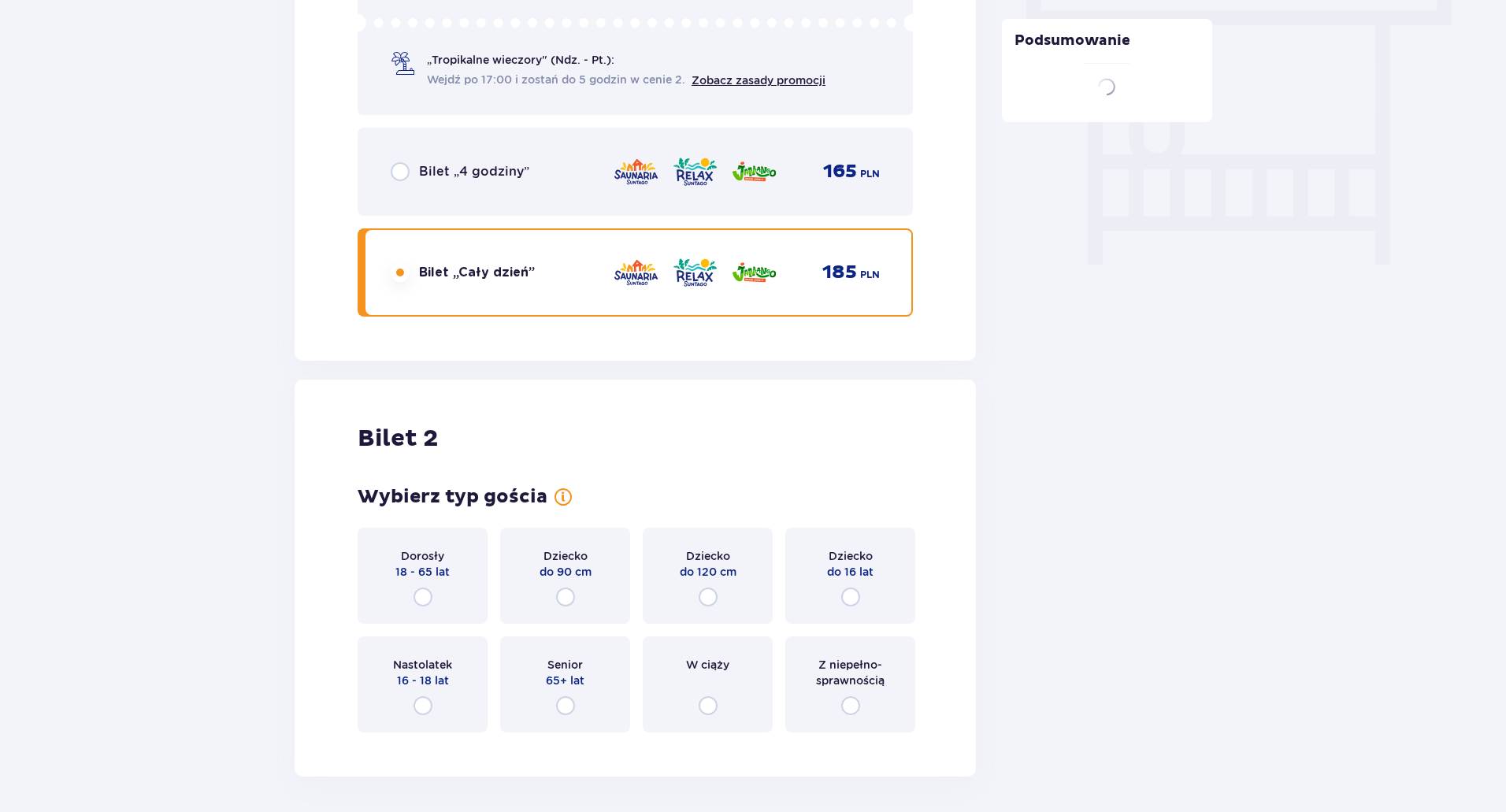
scroll to position [1568, 0]
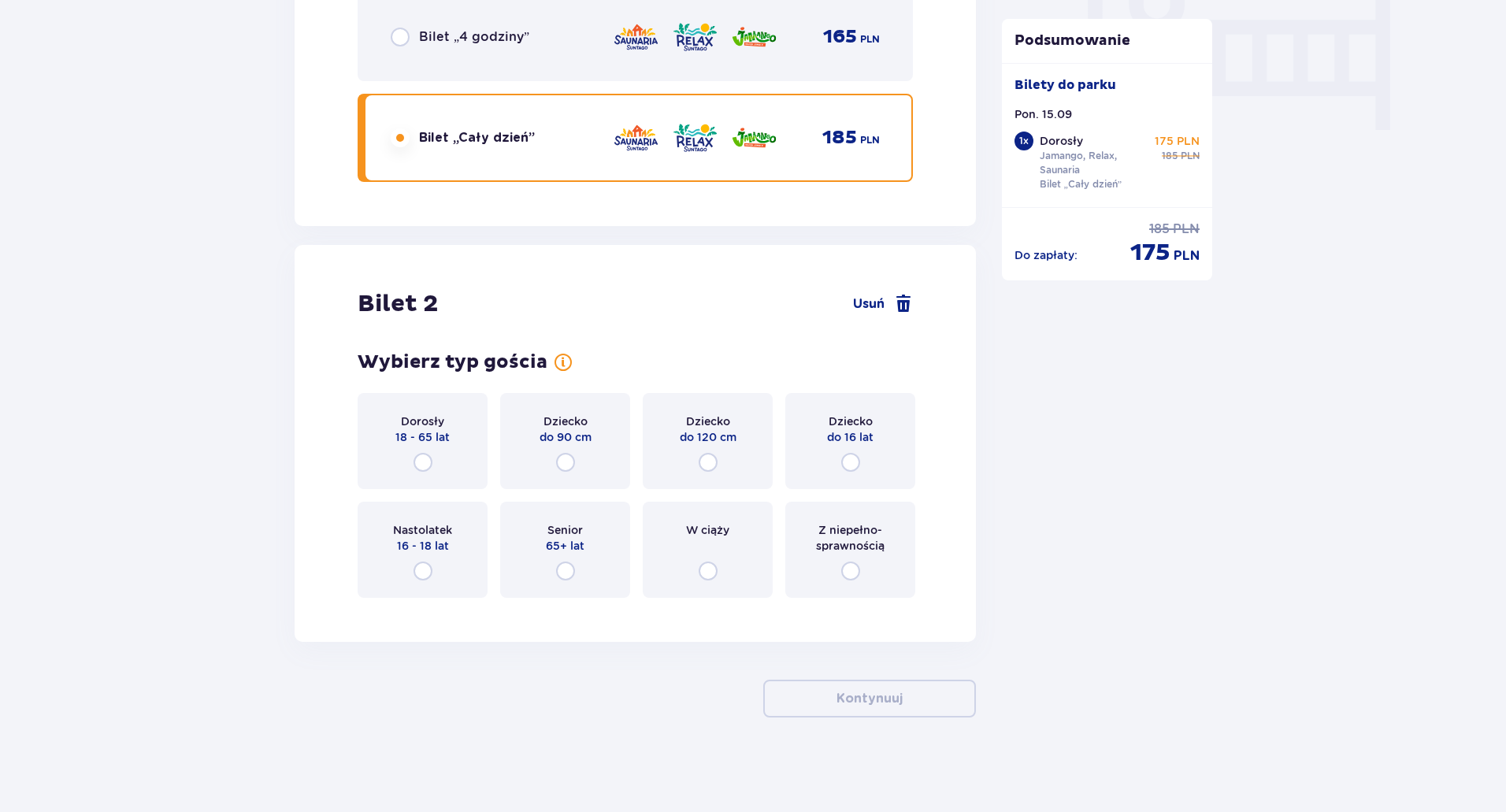
click at [445, 470] on div "Dorosły 18 - 65 lat" at bounding box center [422, 440] width 130 height 96
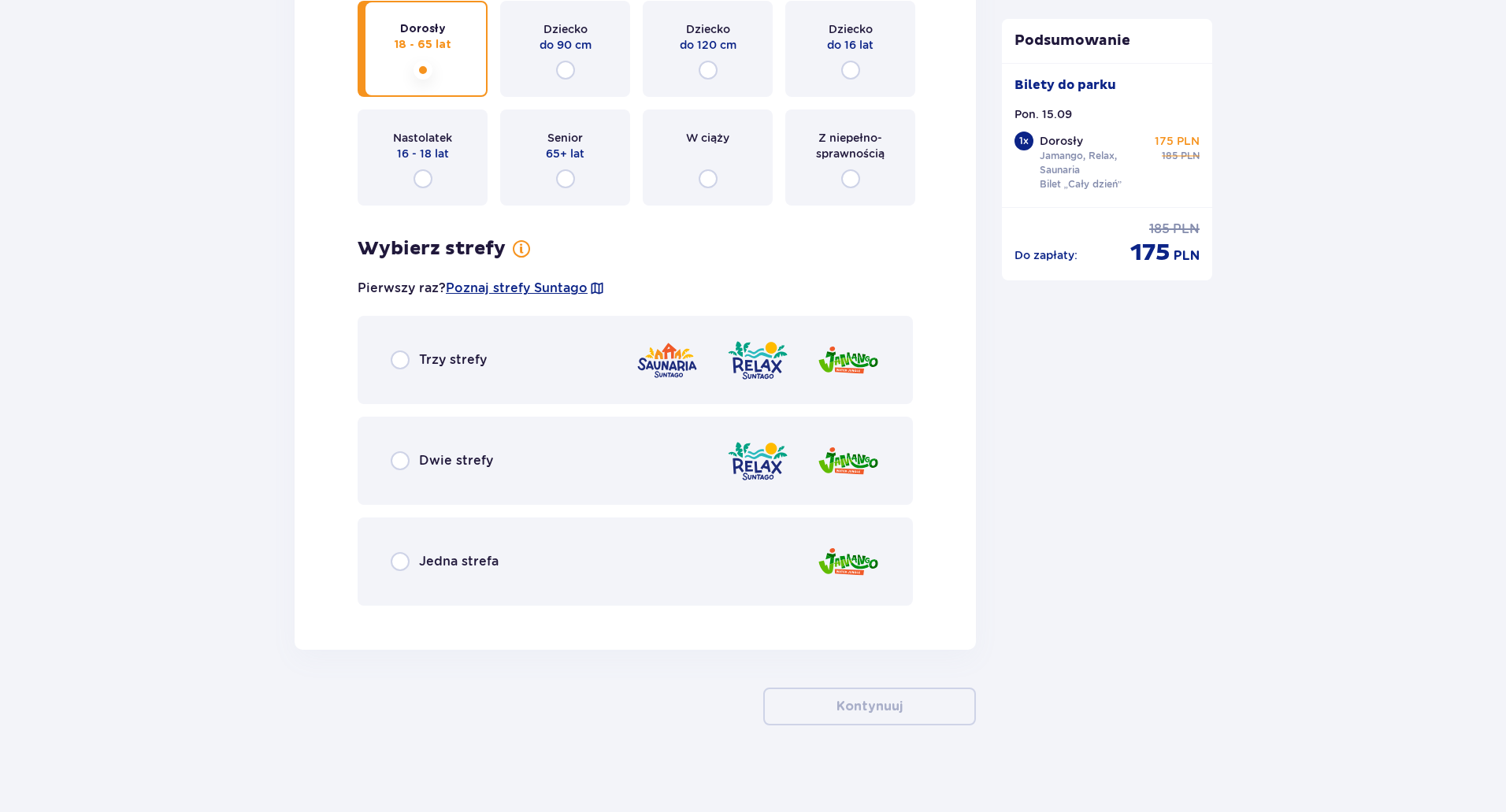
click at [445, 470] on div "Trzy strefy Dwie strefy Jedna strefa" at bounding box center [635, 461] width 555 height 289
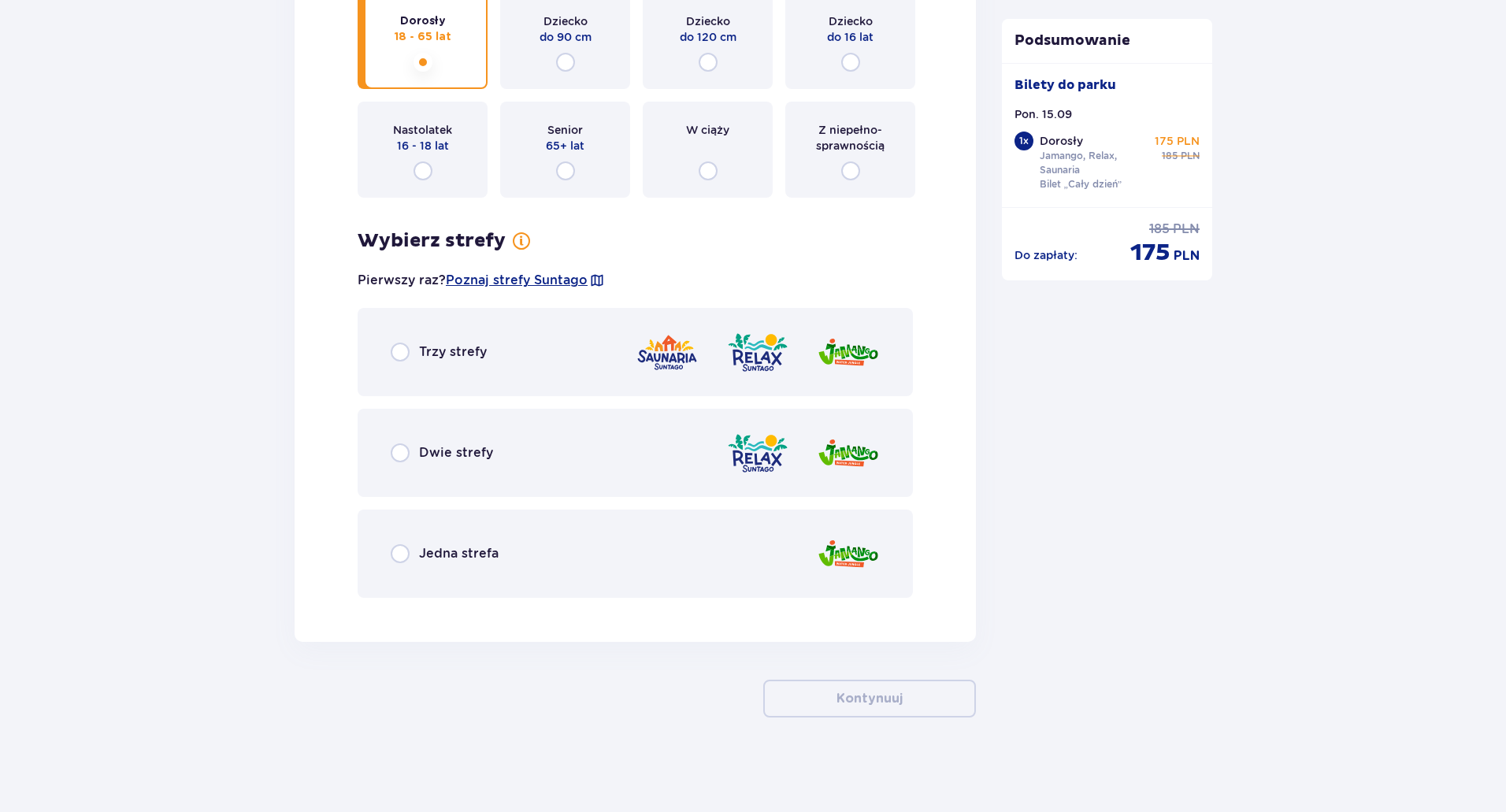
click at [410, 392] on div "Trzy strefy" at bounding box center [635, 352] width 555 height 88
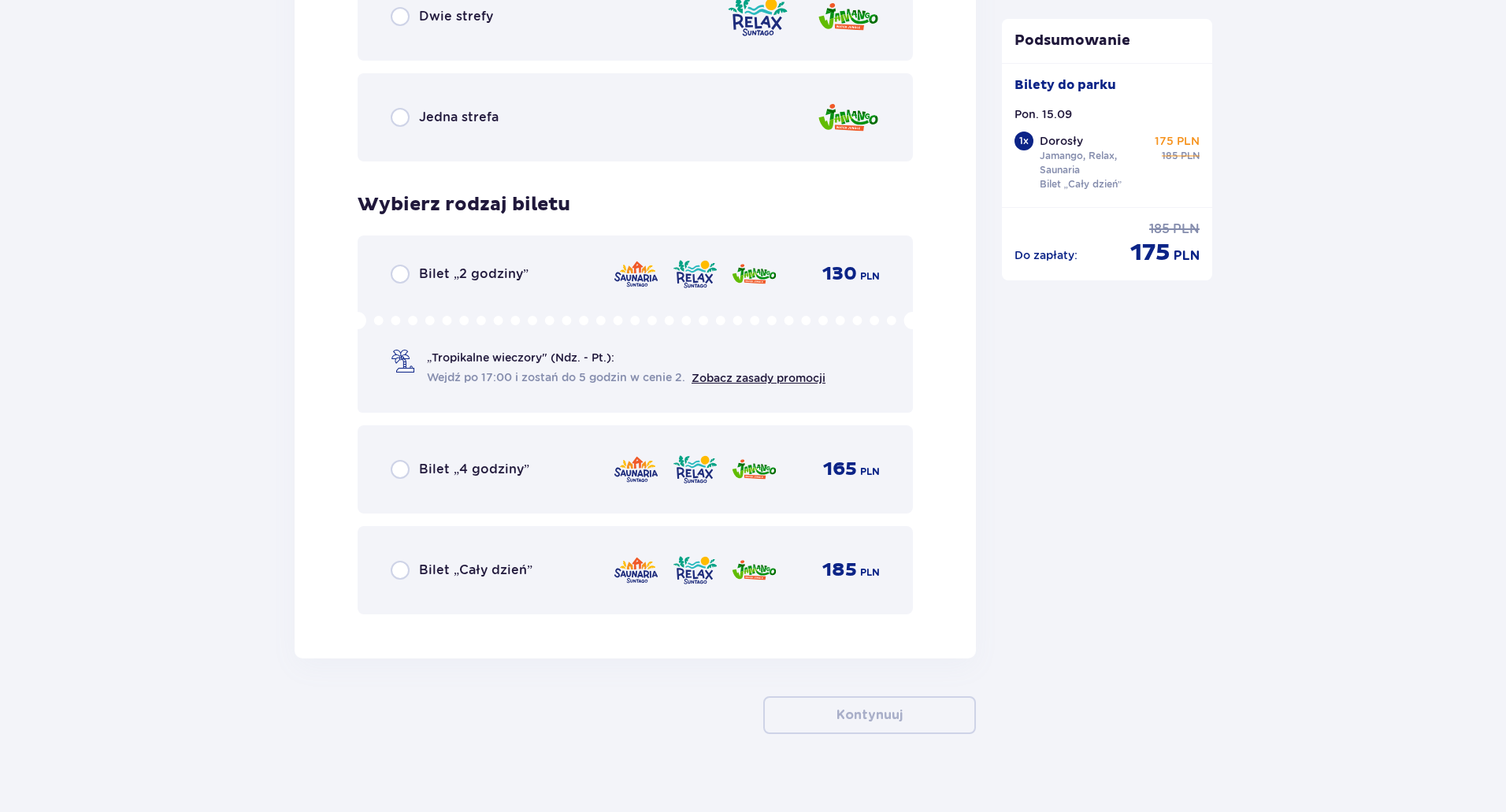
scroll to position [2422, 0]
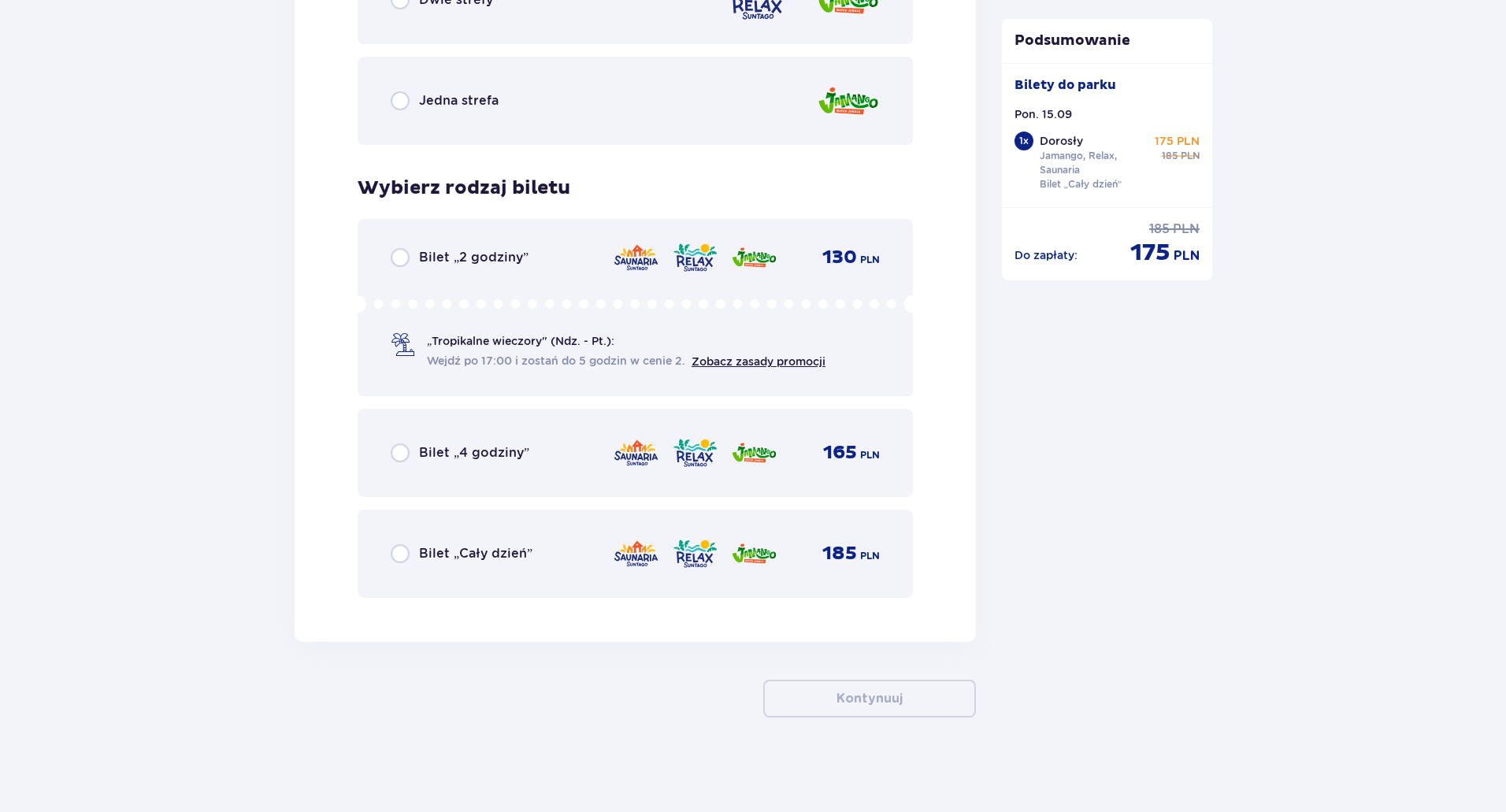
click at [536, 530] on div "Bilet „Cały dzień” 185 PLN" at bounding box center [635, 553] width 555 height 88
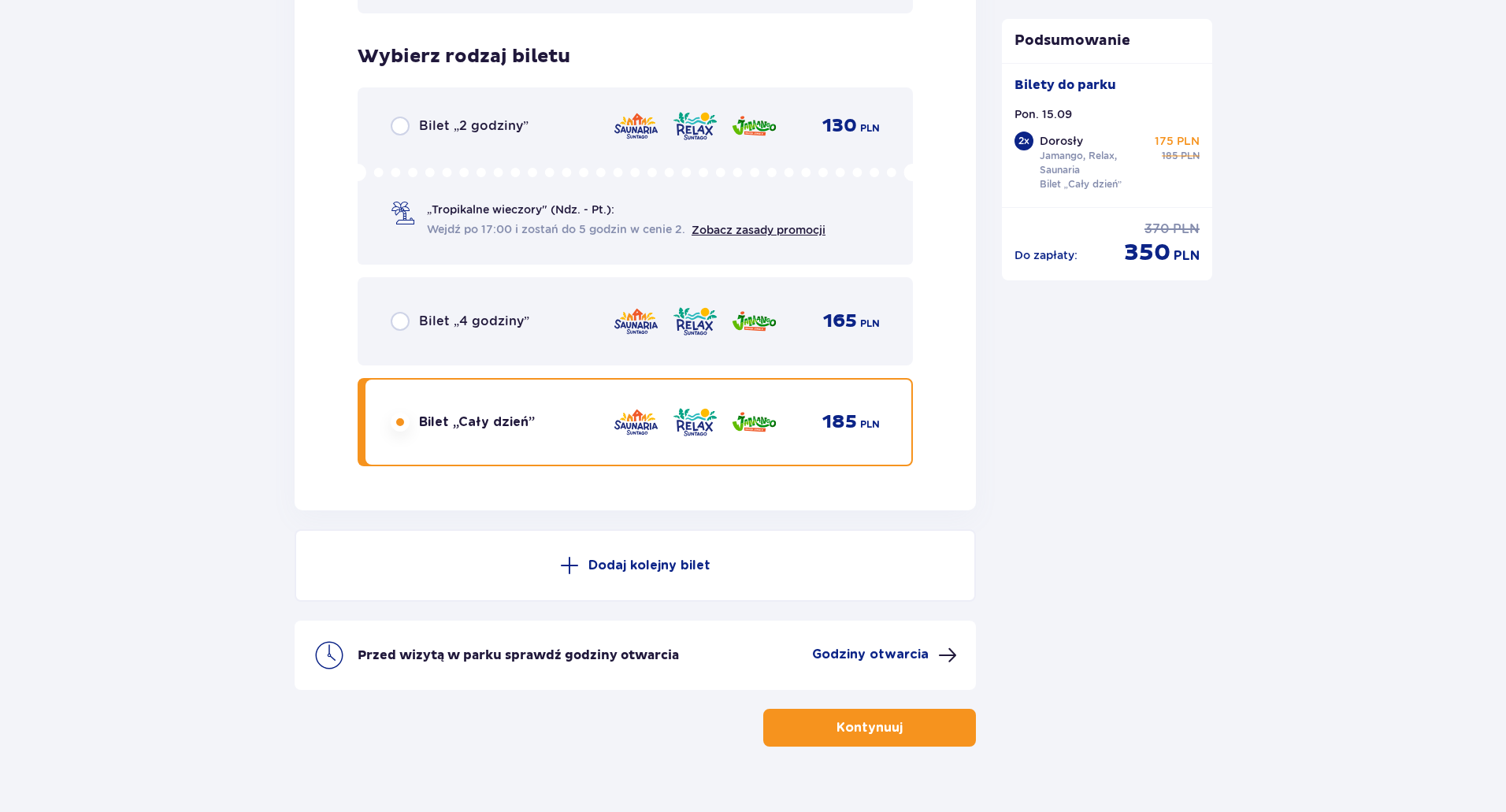
scroll to position [2583, 0]
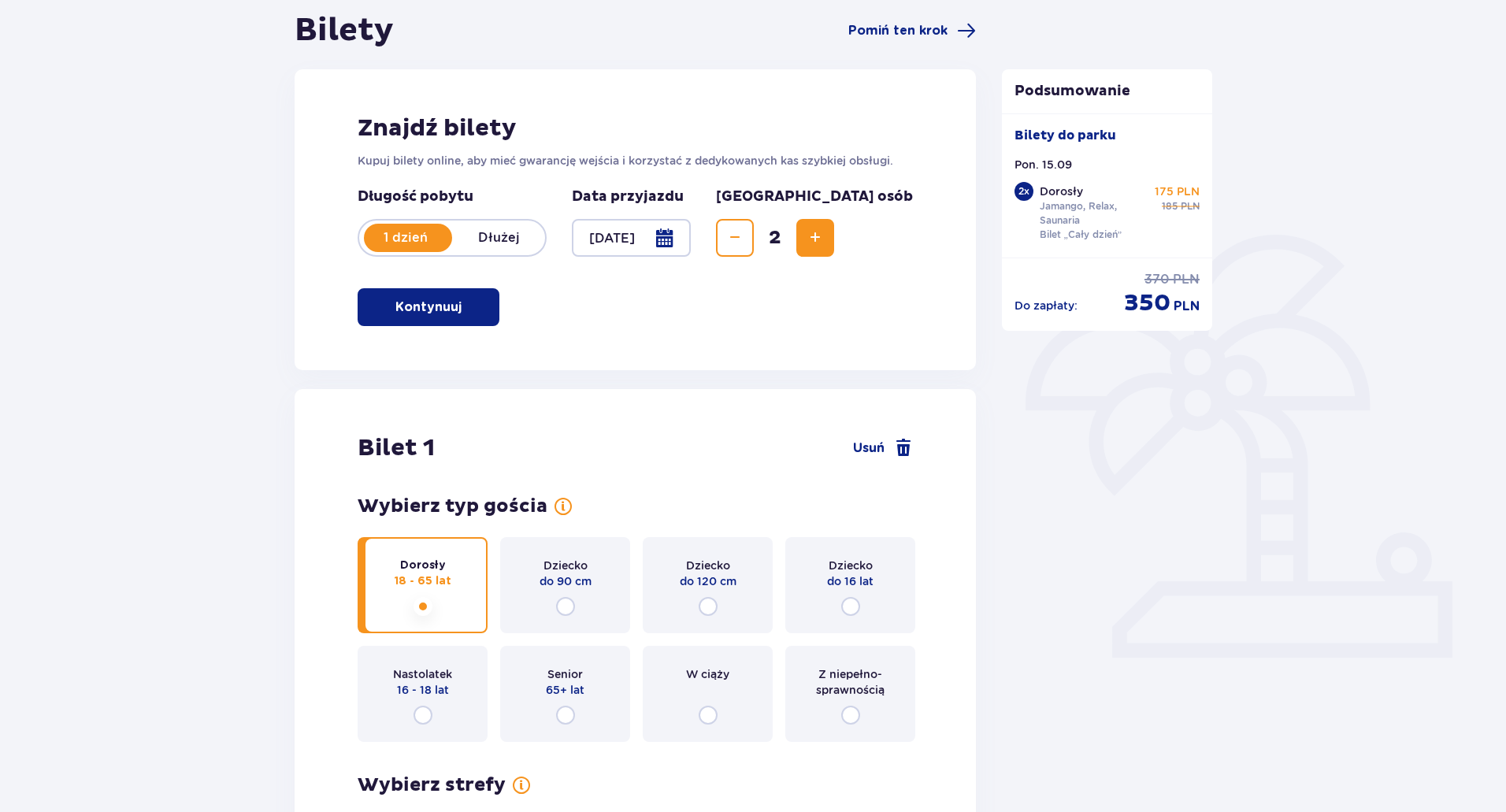
scroll to position [157, 0]
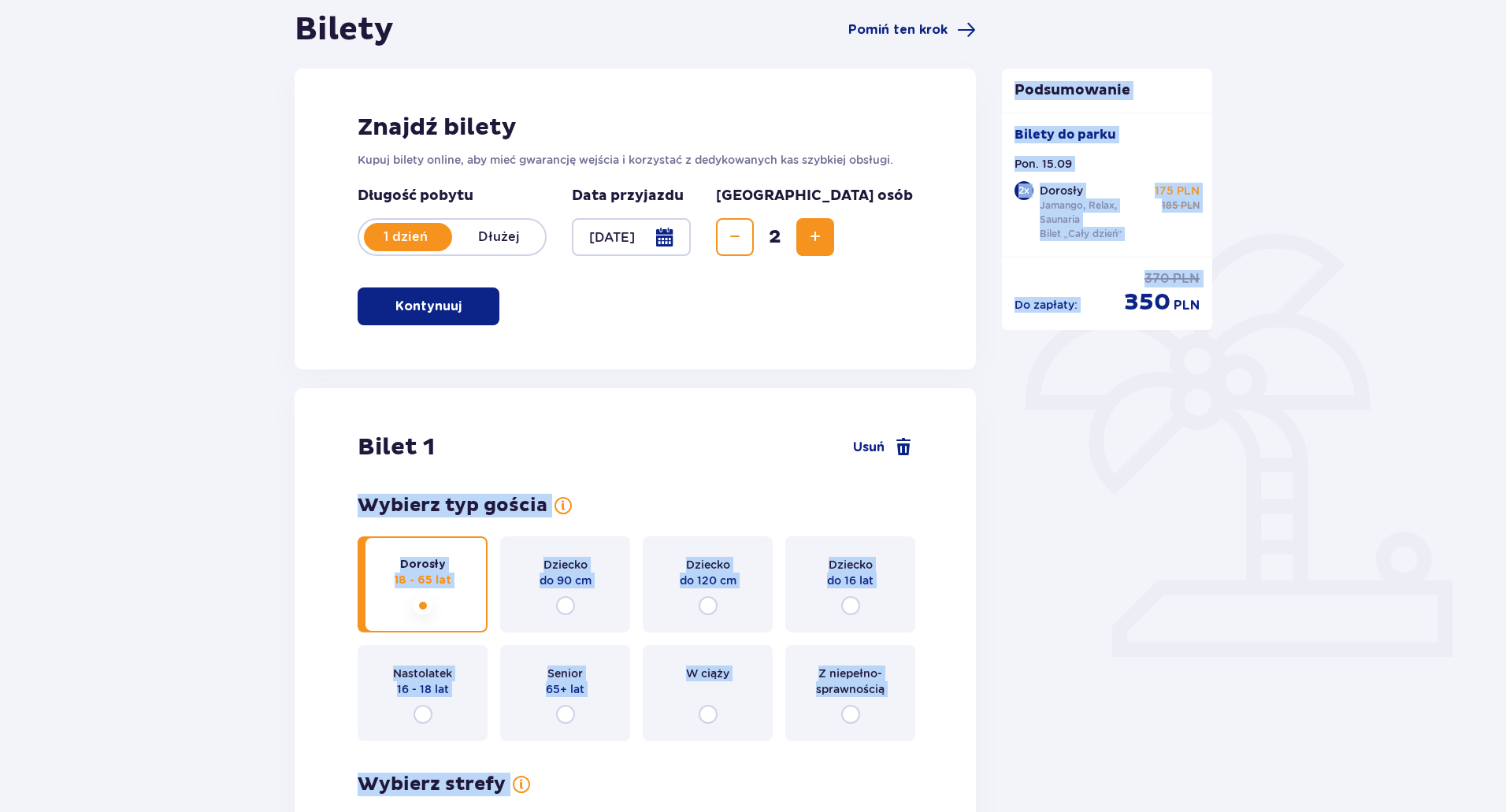
drag, startPoint x: 1089, startPoint y: 449, endPoint x: 857, endPoint y: 350, distance: 252.2
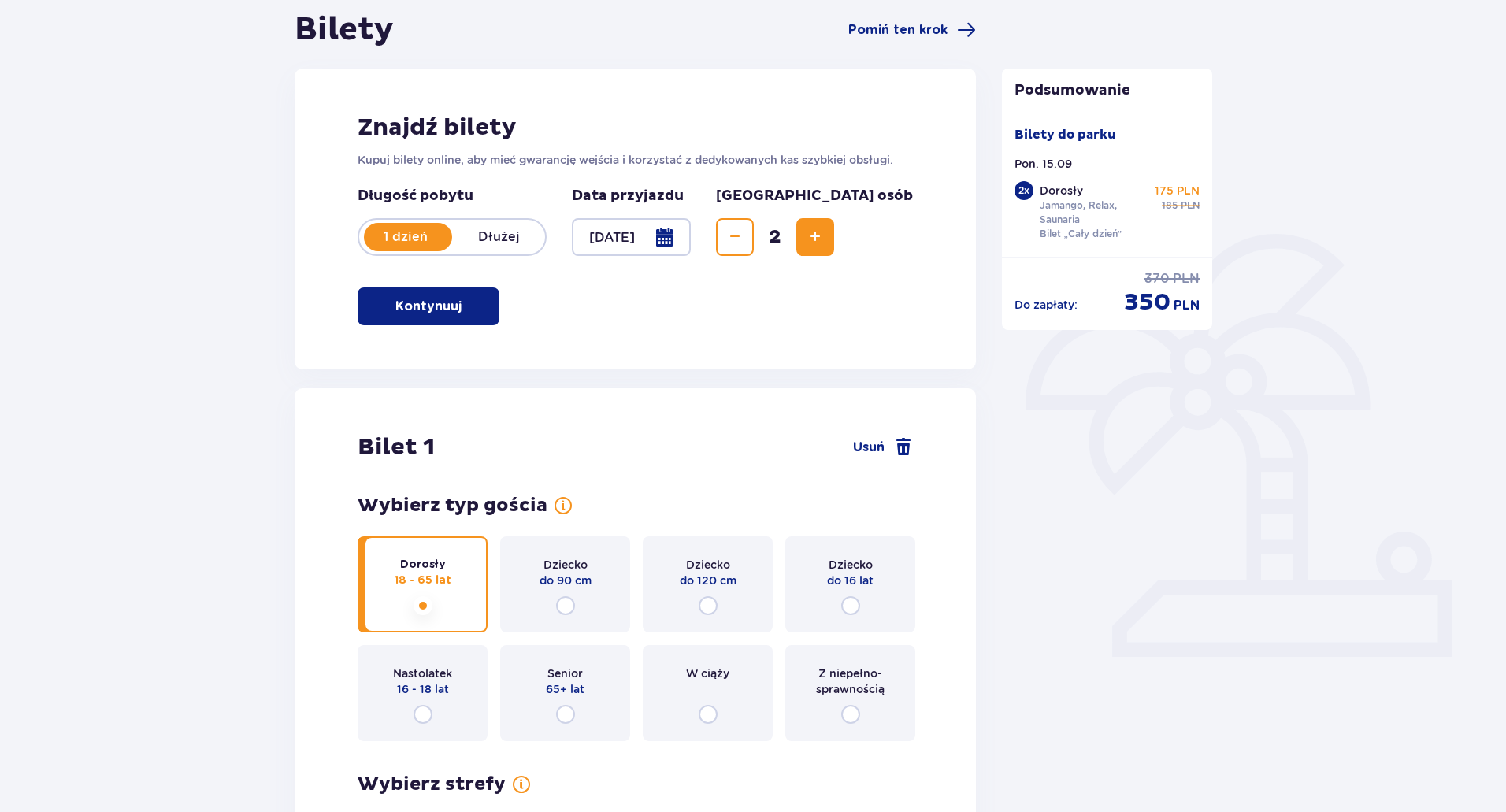
click at [655, 241] on div at bounding box center [631, 237] width 119 height 38
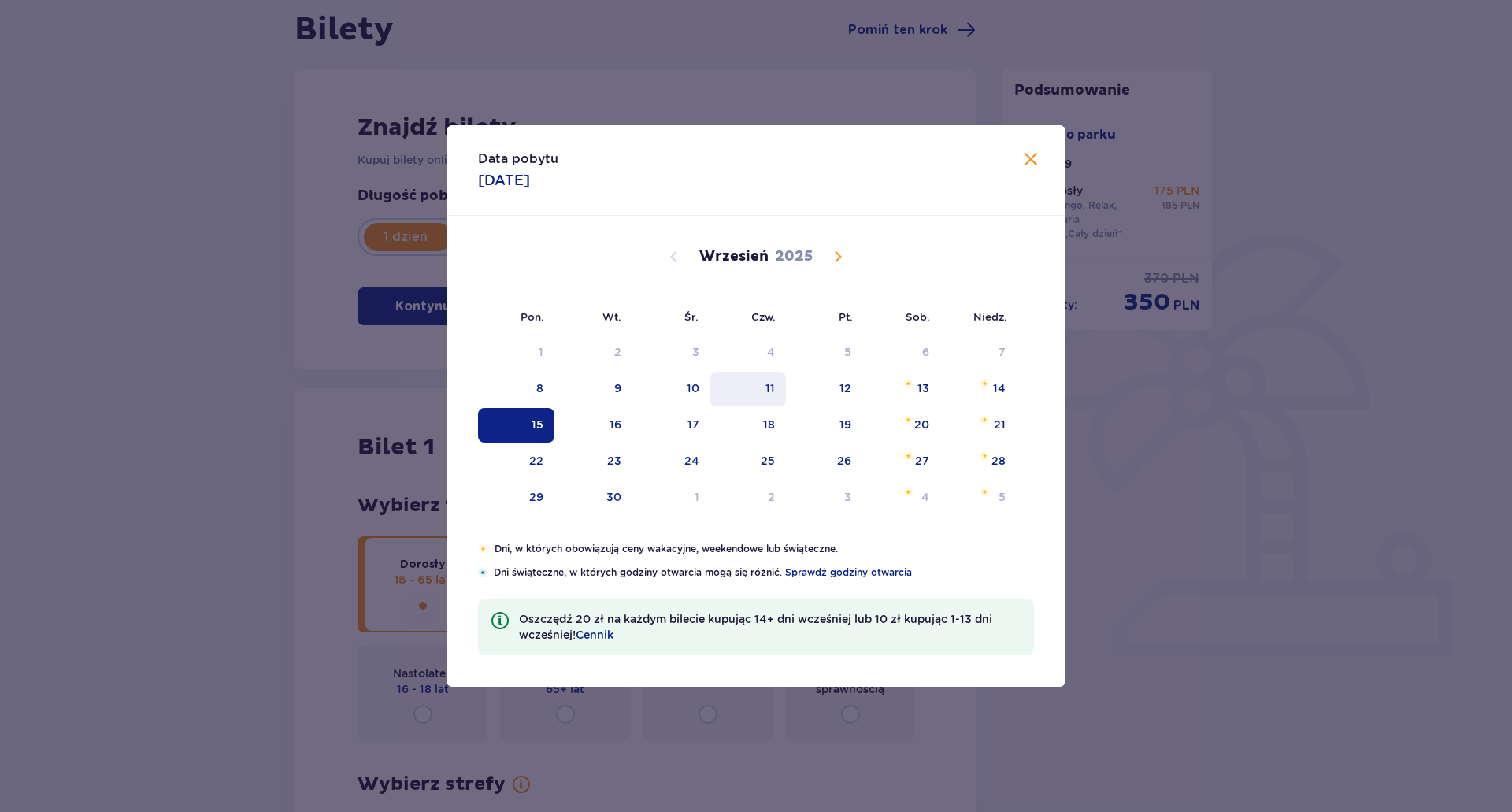
click at [769, 384] on table "1 2 3 4 5 6 7 8 9 10 11 12 13 14 15 16 17 18 19 20 21 22 23 24 25 26 27 28 29 3…" at bounding box center [748, 425] width 538 height 183
click at [769, 384] on div "11" at bounding box center [770, 388] width 10 height 16
drag, startPoint x: 769, startPoint y: 384, endPoint x: 822, endPoint y: 380, distance: 53.2
click at [771, 376] on div "11" at bounding box center [748, 388] width 77 height 34
click at [795, 378] on div "12" at bounding box center [824, 388] width 77 height 34
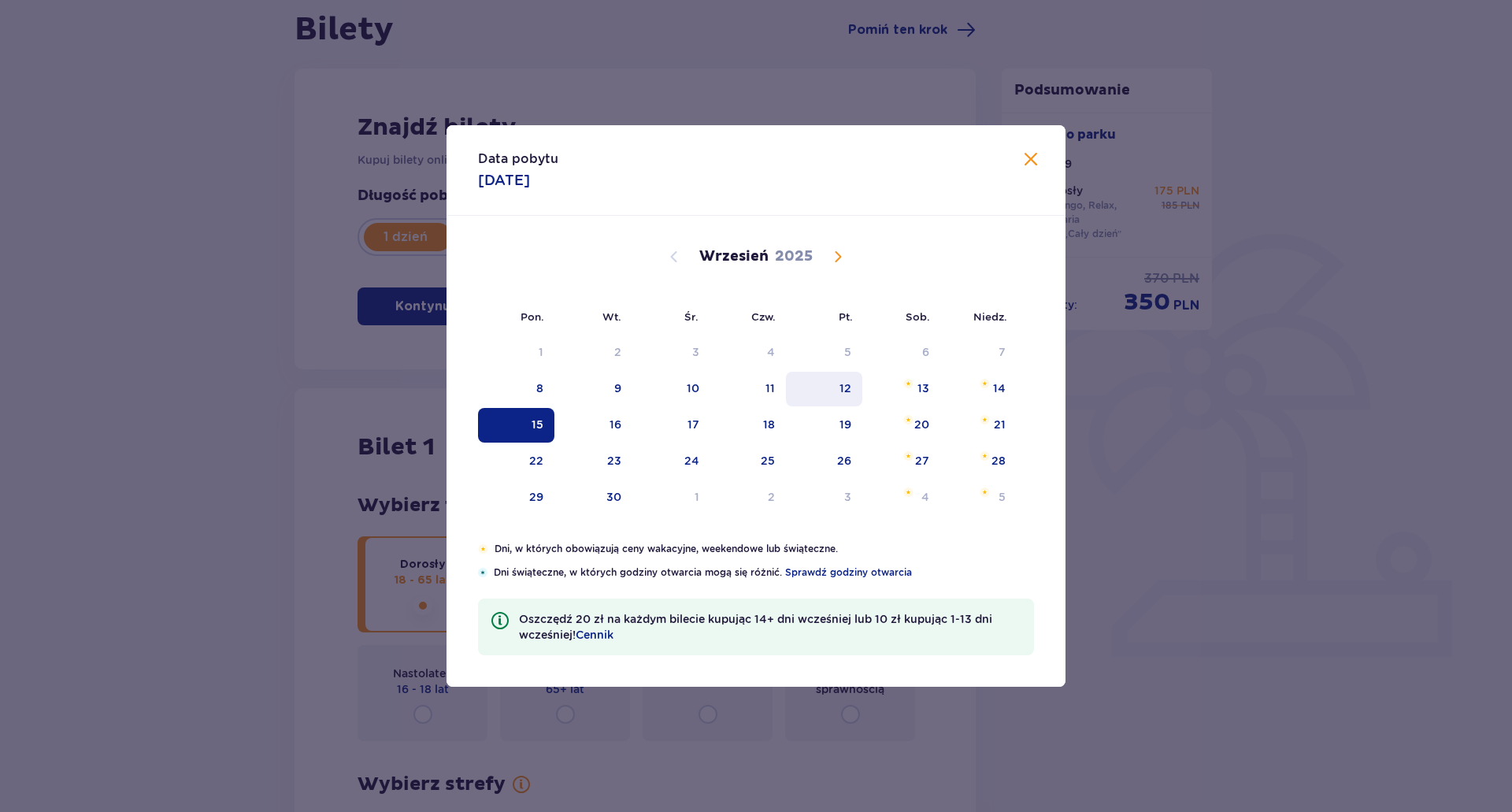
click at [822, 380] on div "12" at bounding box center [824, 388] width 77 height 34
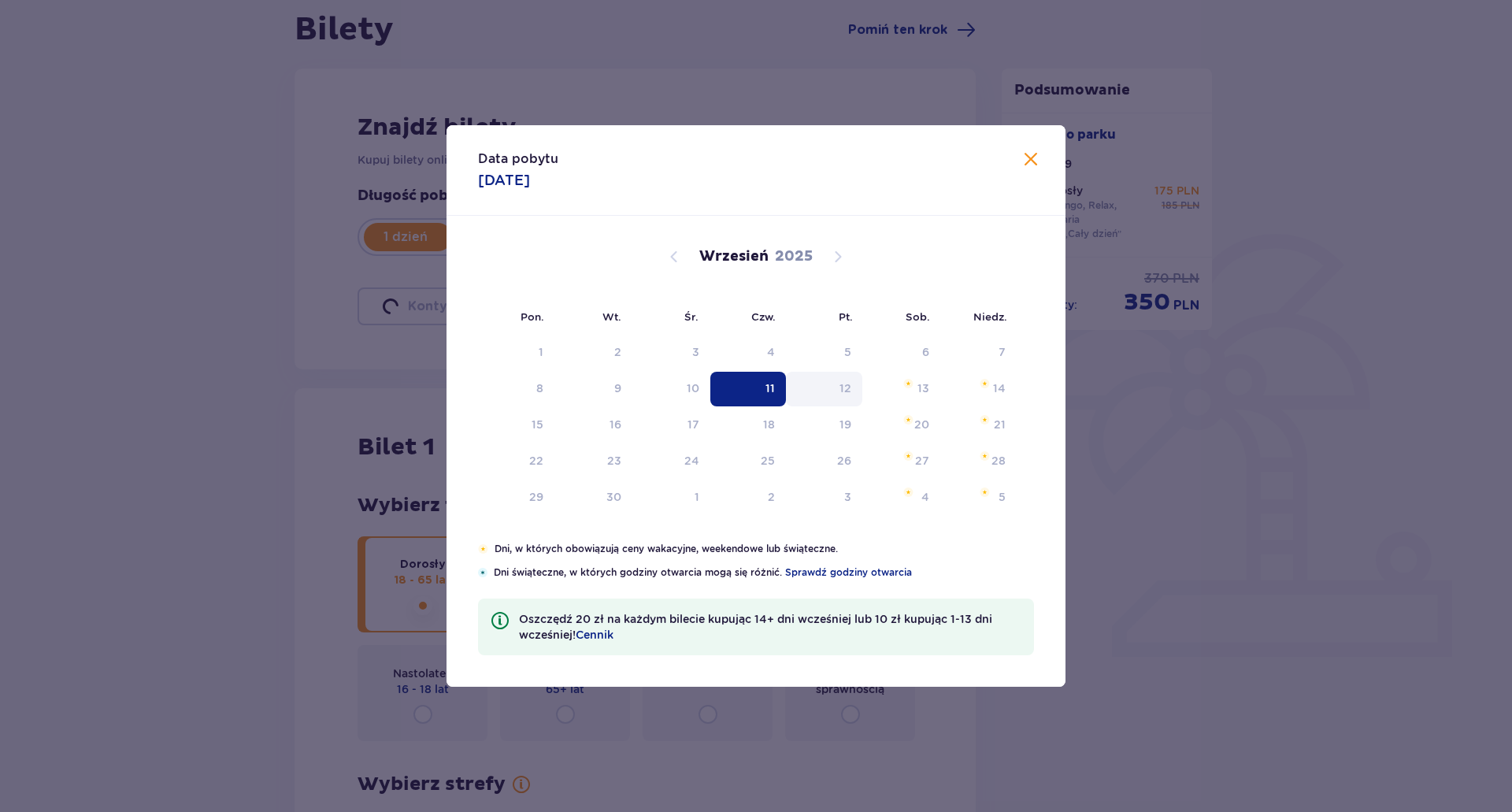
click at [822, 380] on div "12" at bounding box center [824, 388] width 77 height 34
type input "11.09.25"
click at [929, 391] on div "Bilet 1 Usuń Wybierz typ gościa Dorosły 18 - 65 lat Dziecko do 90 cm Dziecko do…" at bounding box center [636, 699] width 681 height 622
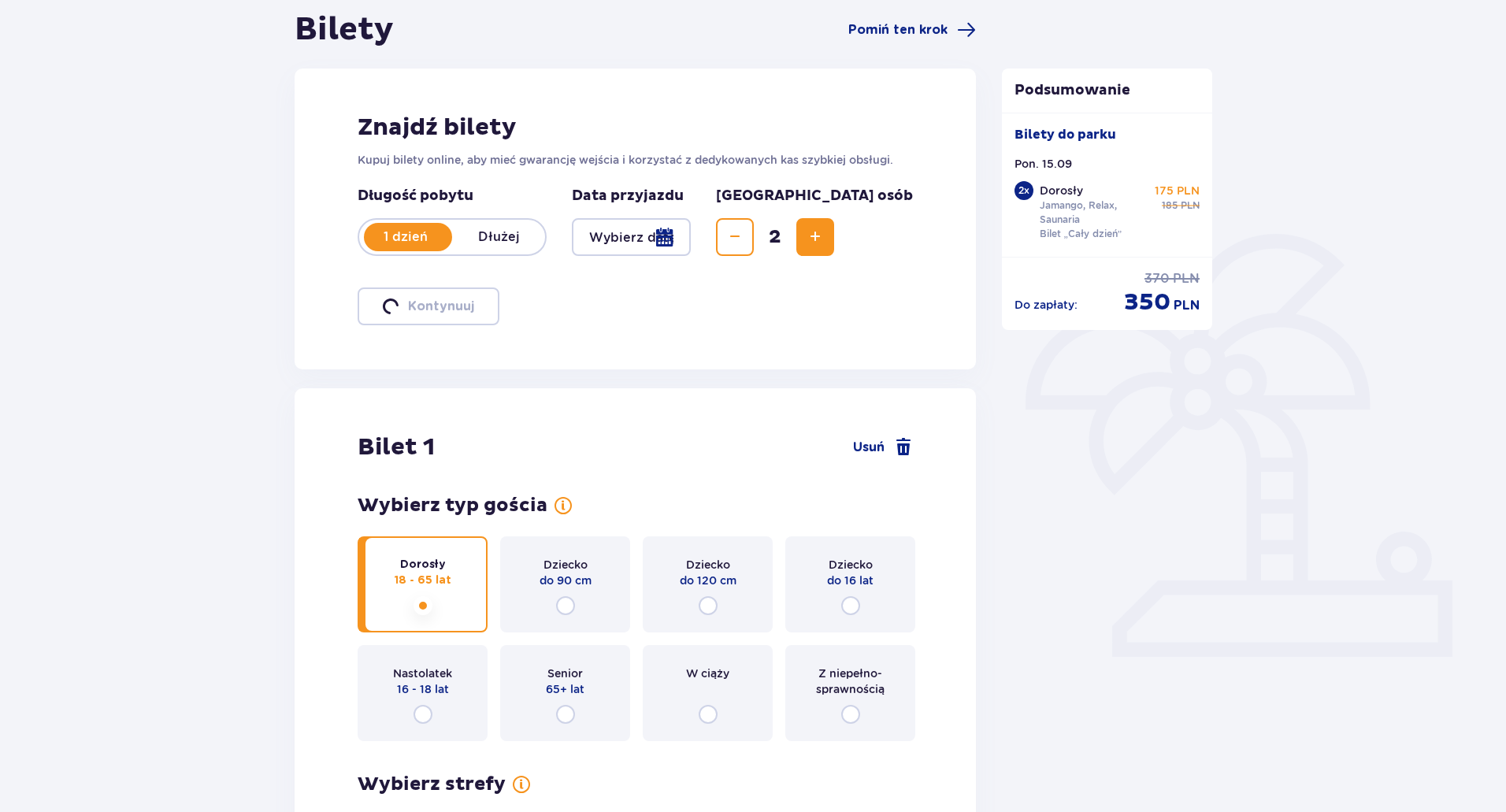
scroll to position [56, 0]
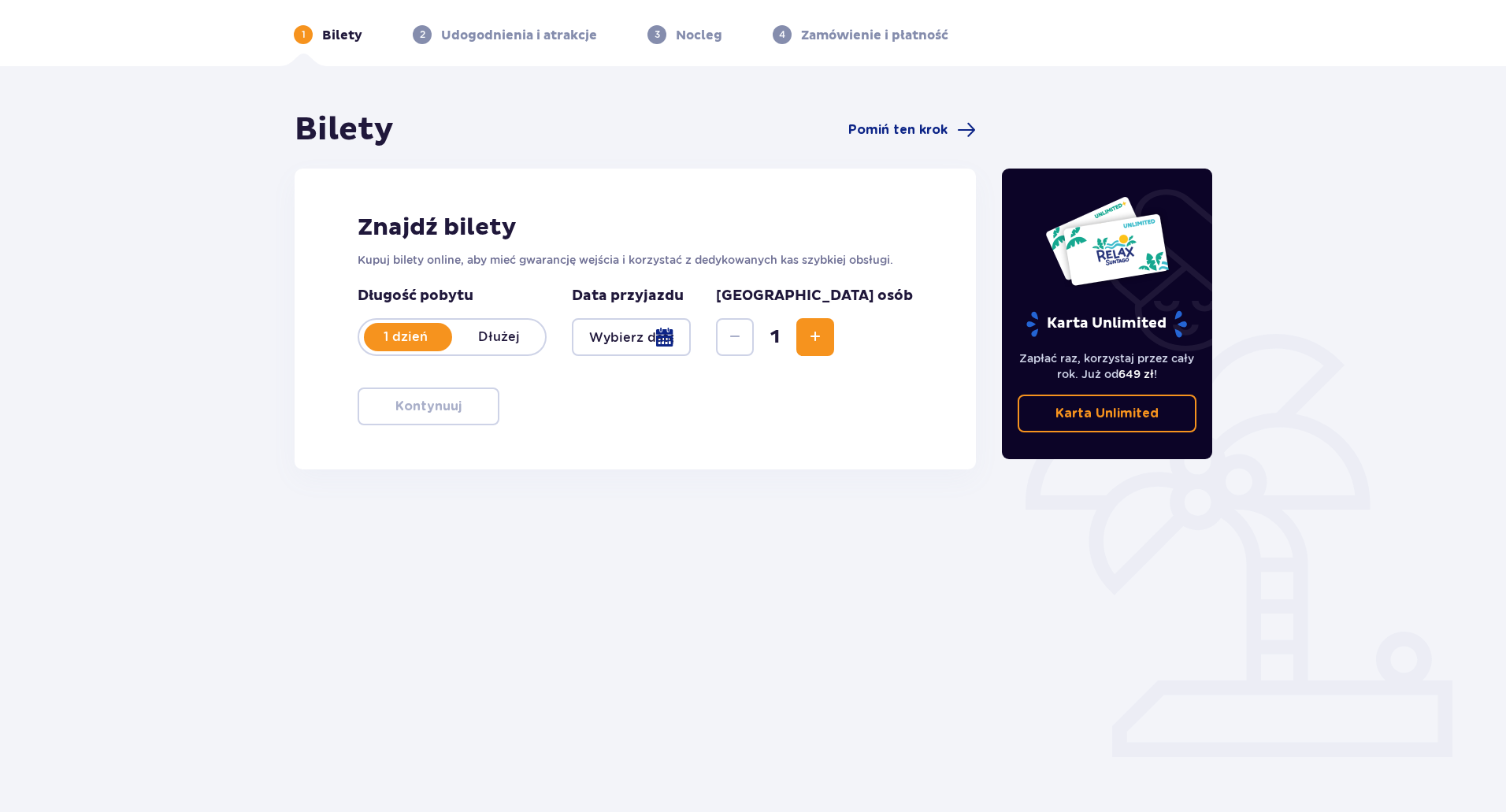
click at [930, 391] on div "Znajdź bilety Kupuj bilety online, aby mieć gwarancję wejścia i korzystać z ded…" at bounding box center [636, 319] width 681 height 301
click at [638, 320] on div at bounding box center [631, 336] width 119 height 38
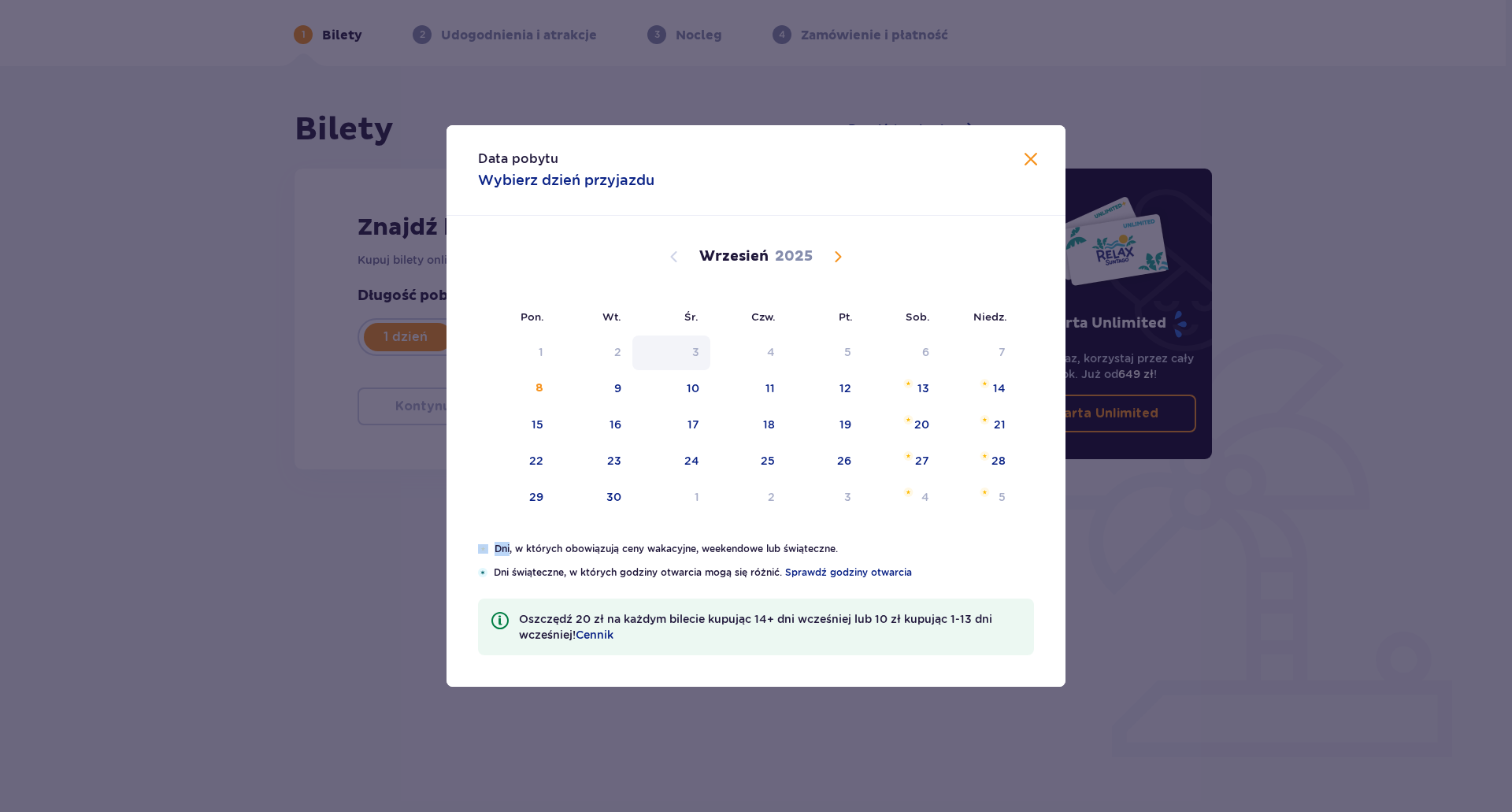
click at [652, 352] on div "3" at bounding box center [671, 352] width 78 height 34
click at [919, 380] on div "13" at bounding box center [901, 388] width 78 height 34
type input "13.09.25"
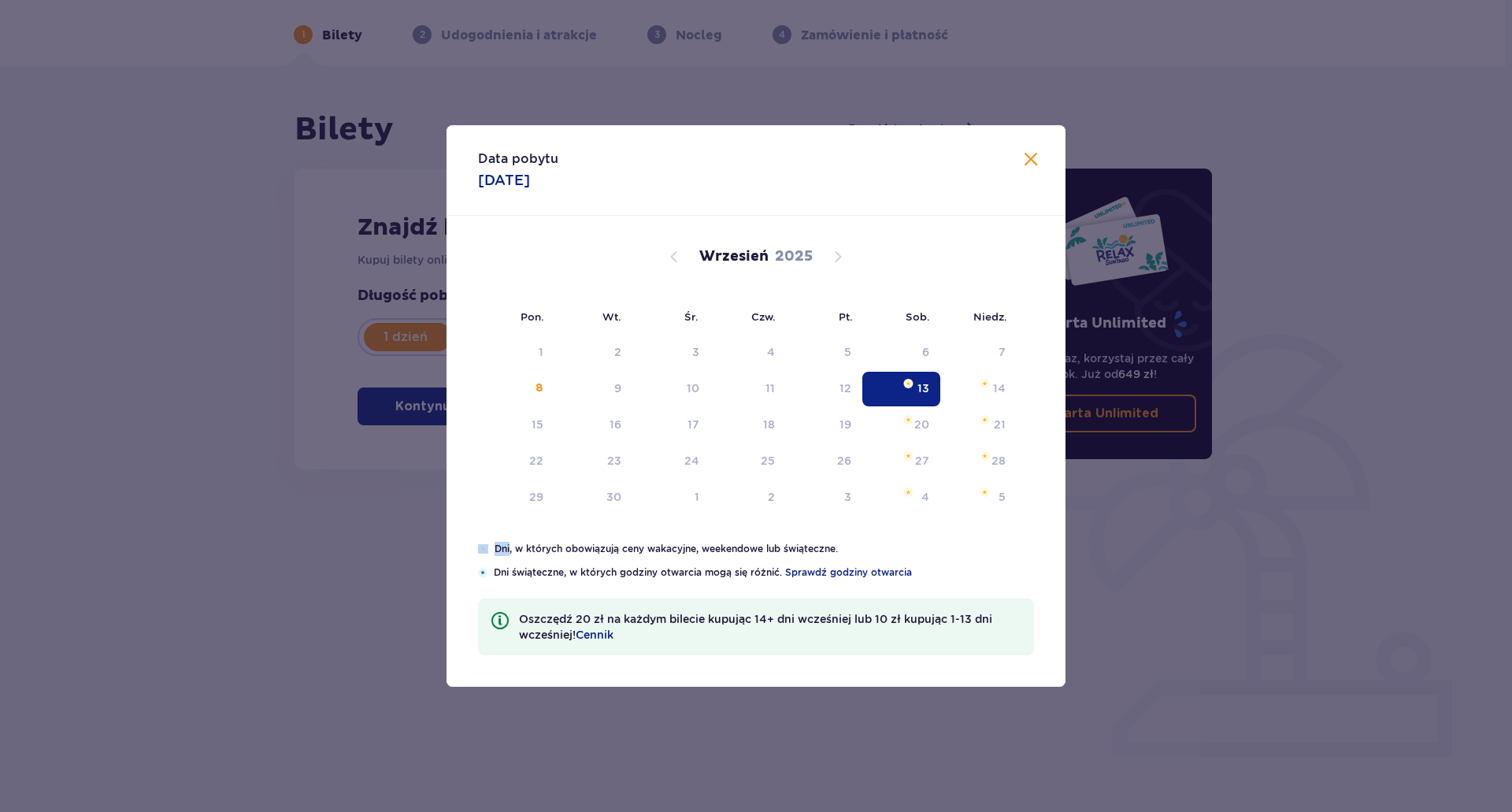
click at [921, 387] on div "13" at bounding box center [922, 388] width 11 height 16
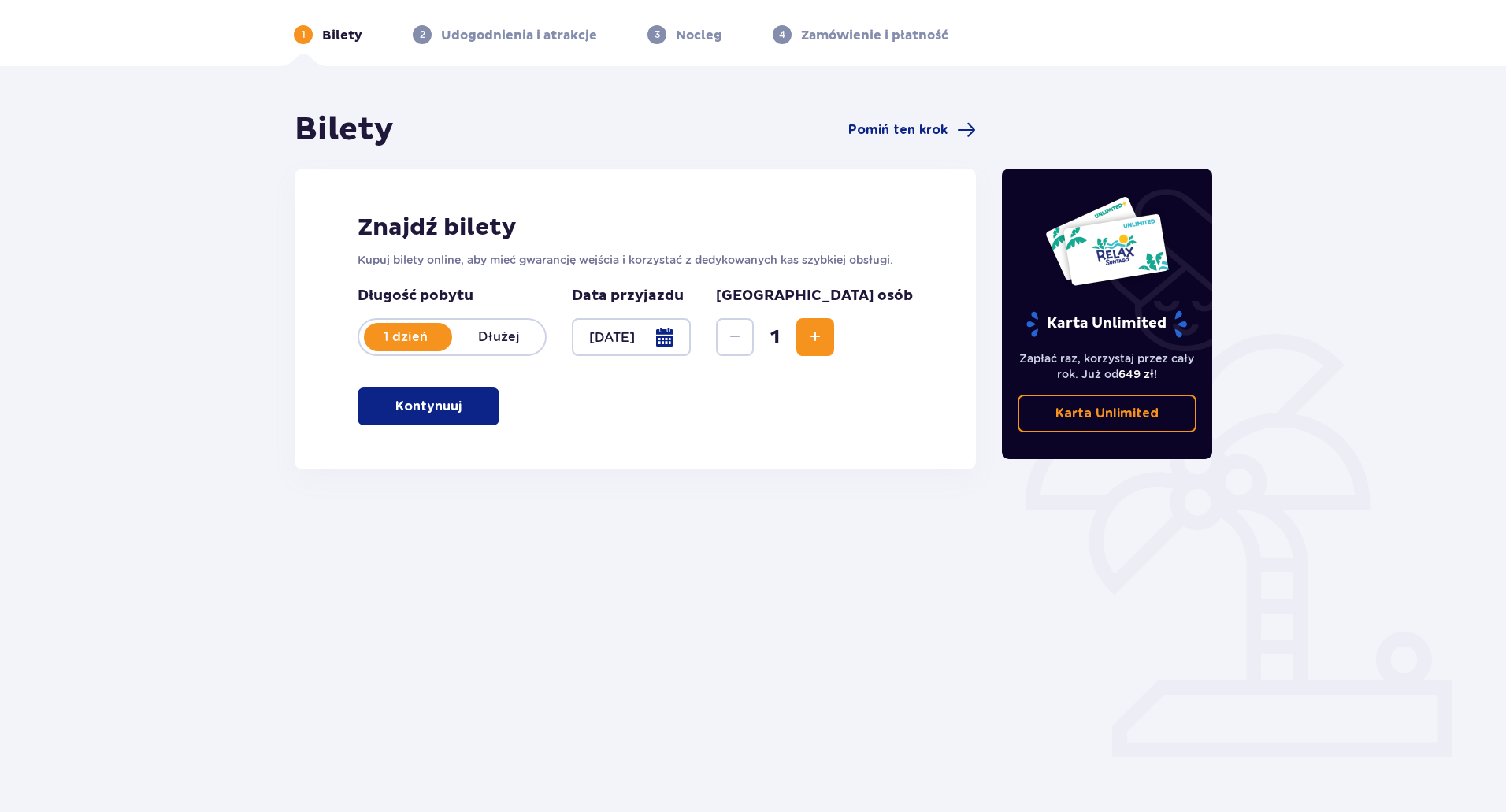
click at [426, 398] on p "Kontynuuj" at bounding box center [428, 407] width 66 height 18
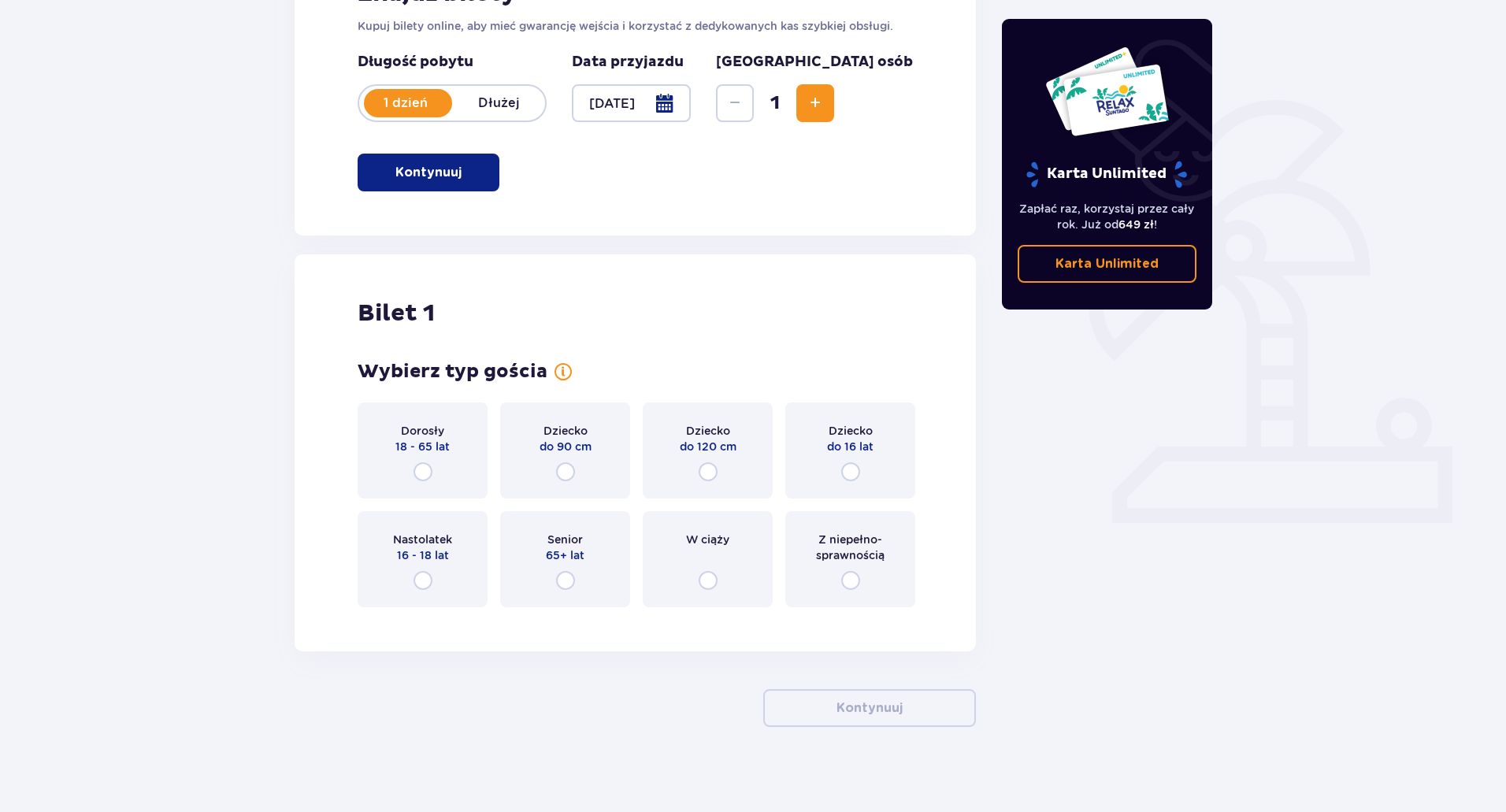
scroll to position [300, 0]
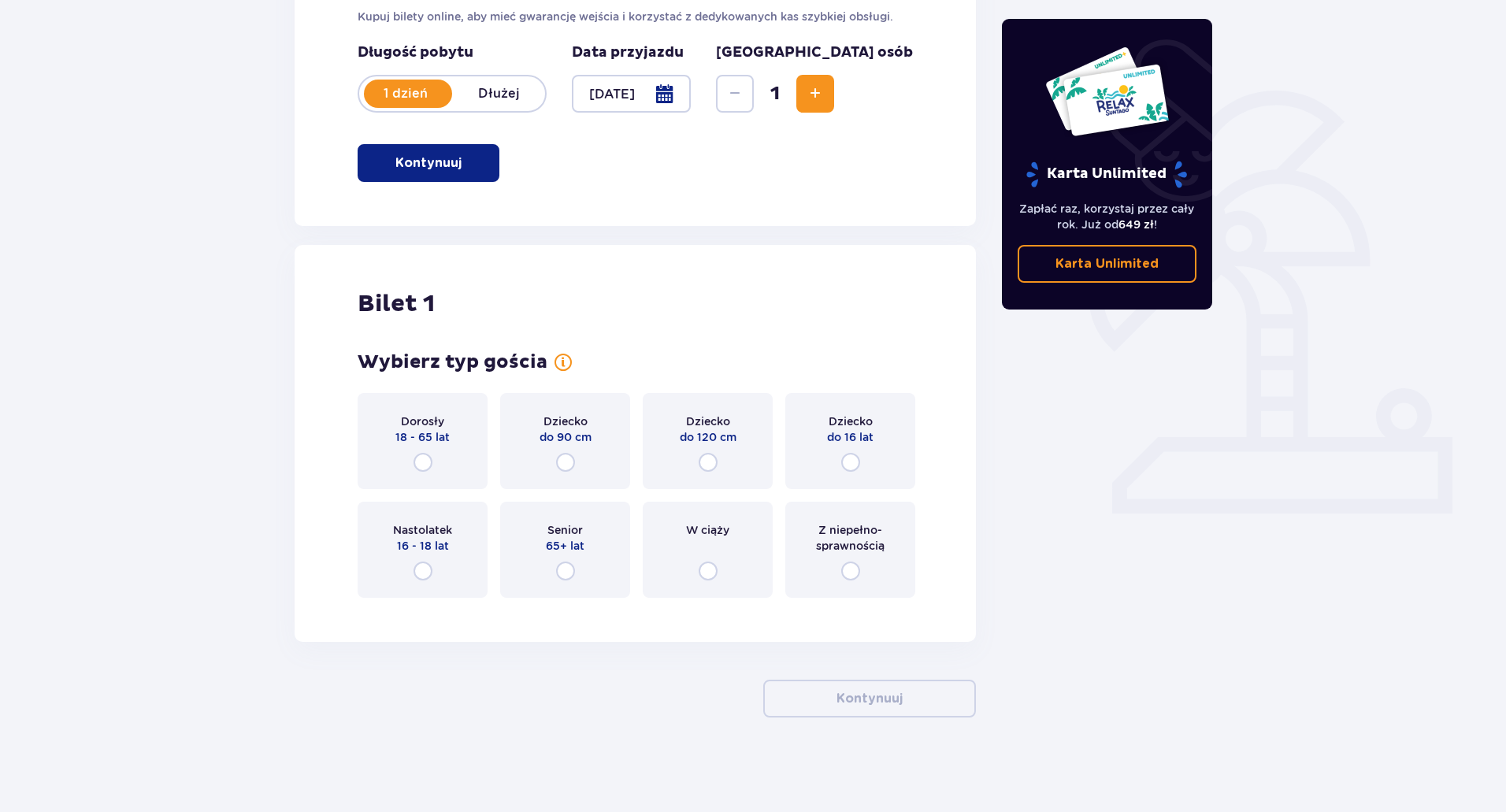
click at [825, 87] on span "Increase" at bounding box center [815, 93] width 19 height 19
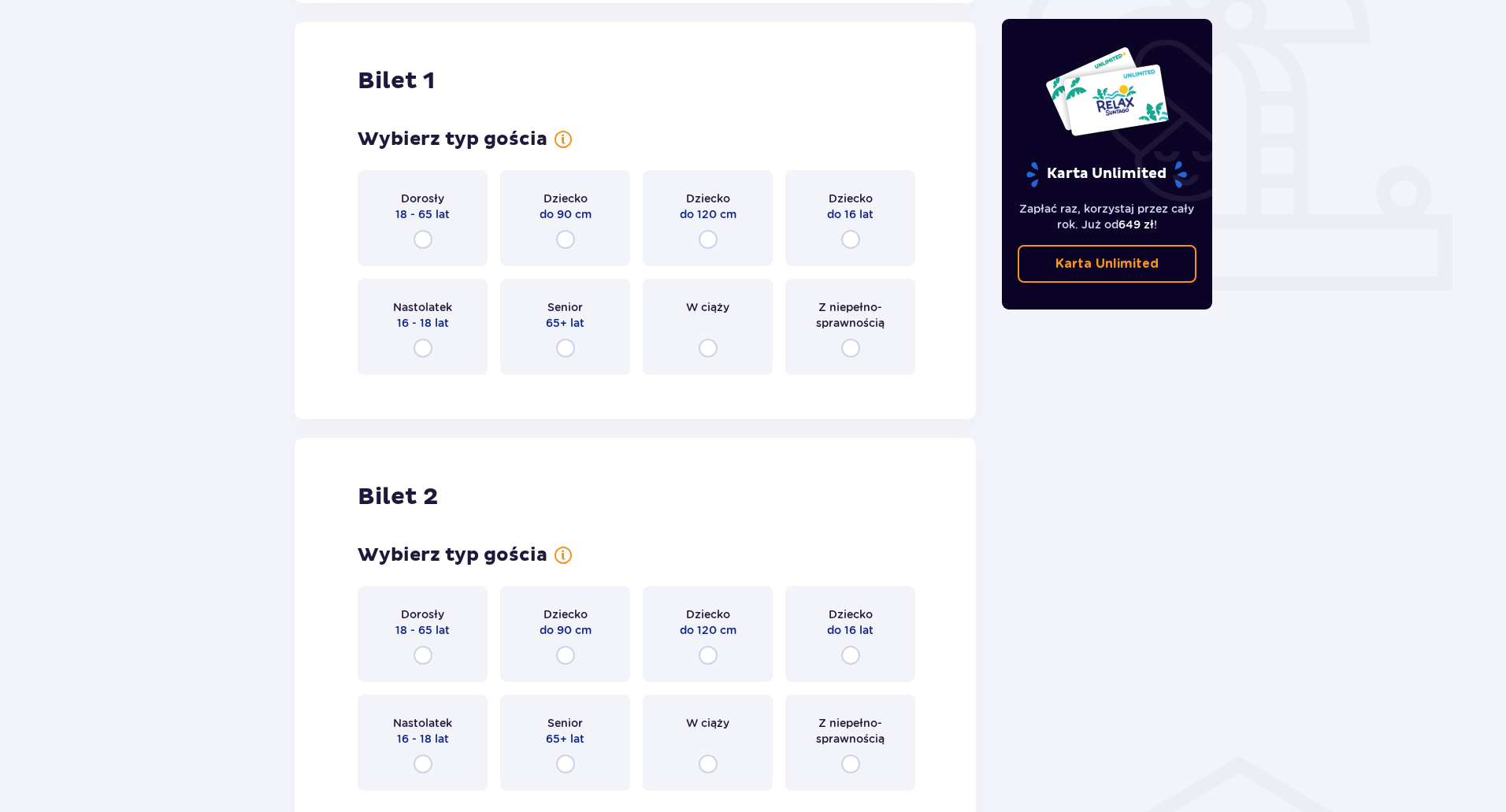
scroll to position [526, 0]
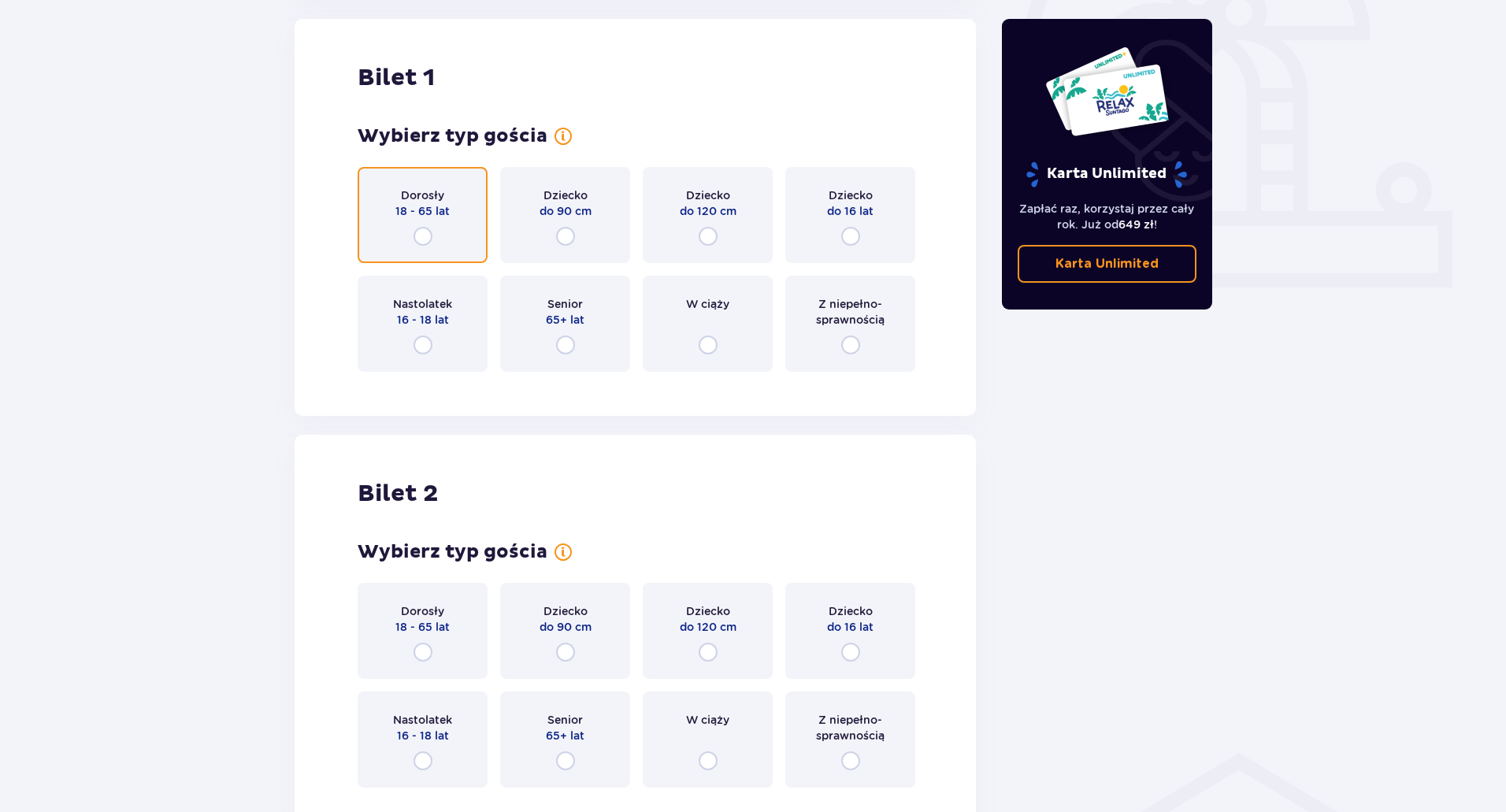
click at [430, 229] on input "radio" at bounding box center [422, 236] width 19 height 19
radio input "true"
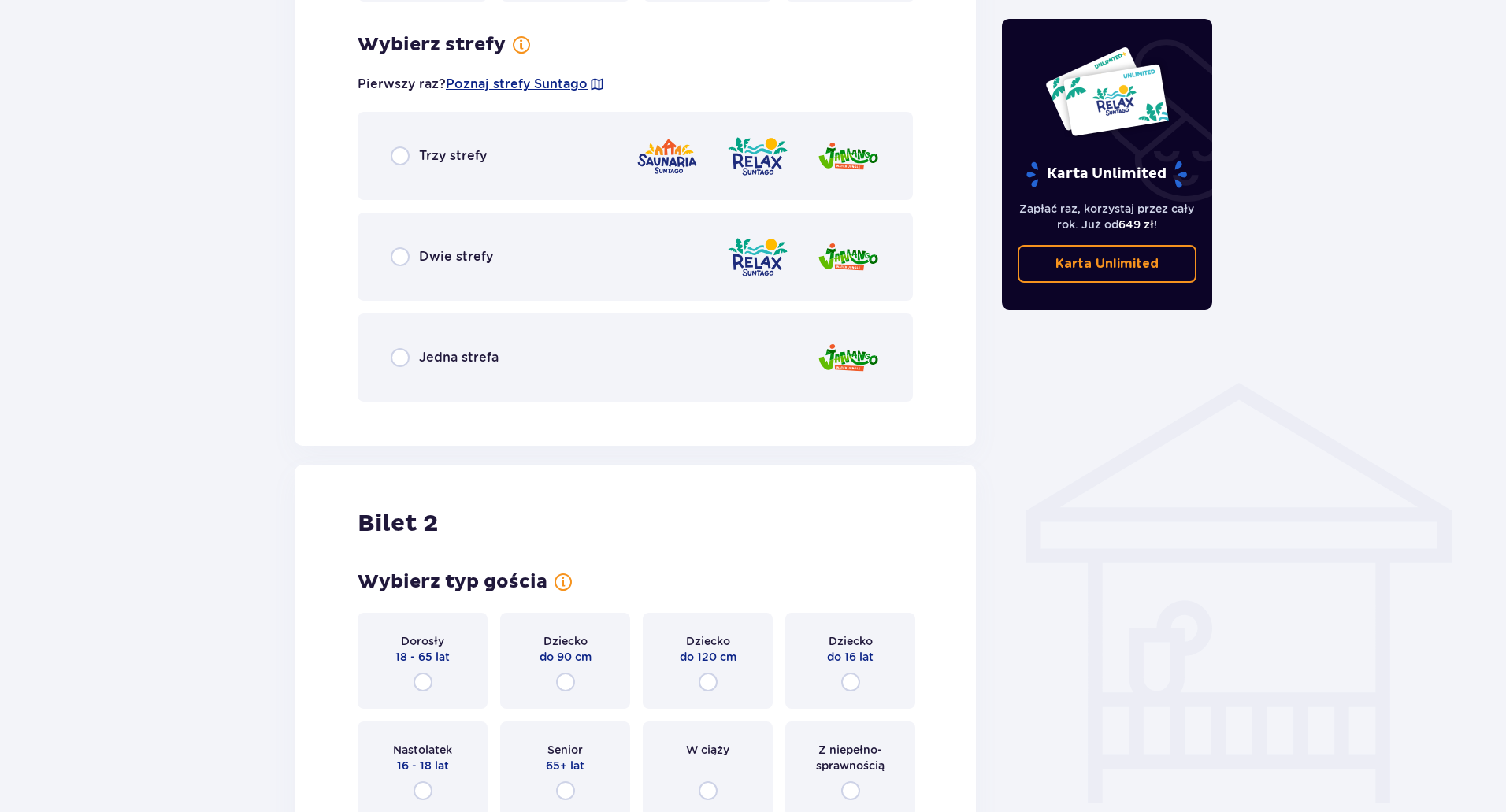
scroll to position [910, 0]
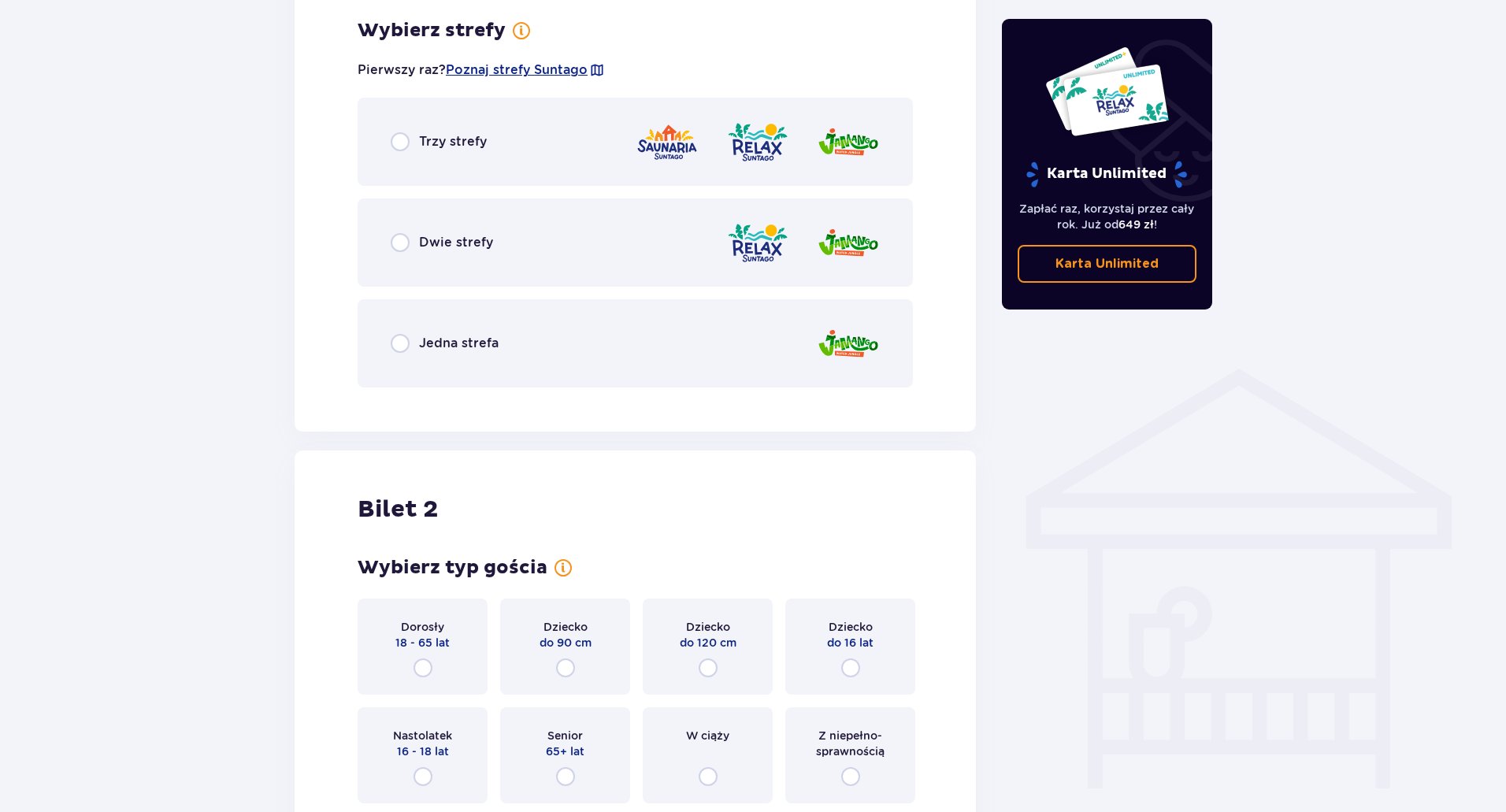
click at [480, 128] on div "Trzy strefy" at bounding box center [635, 142] width 555 height 88
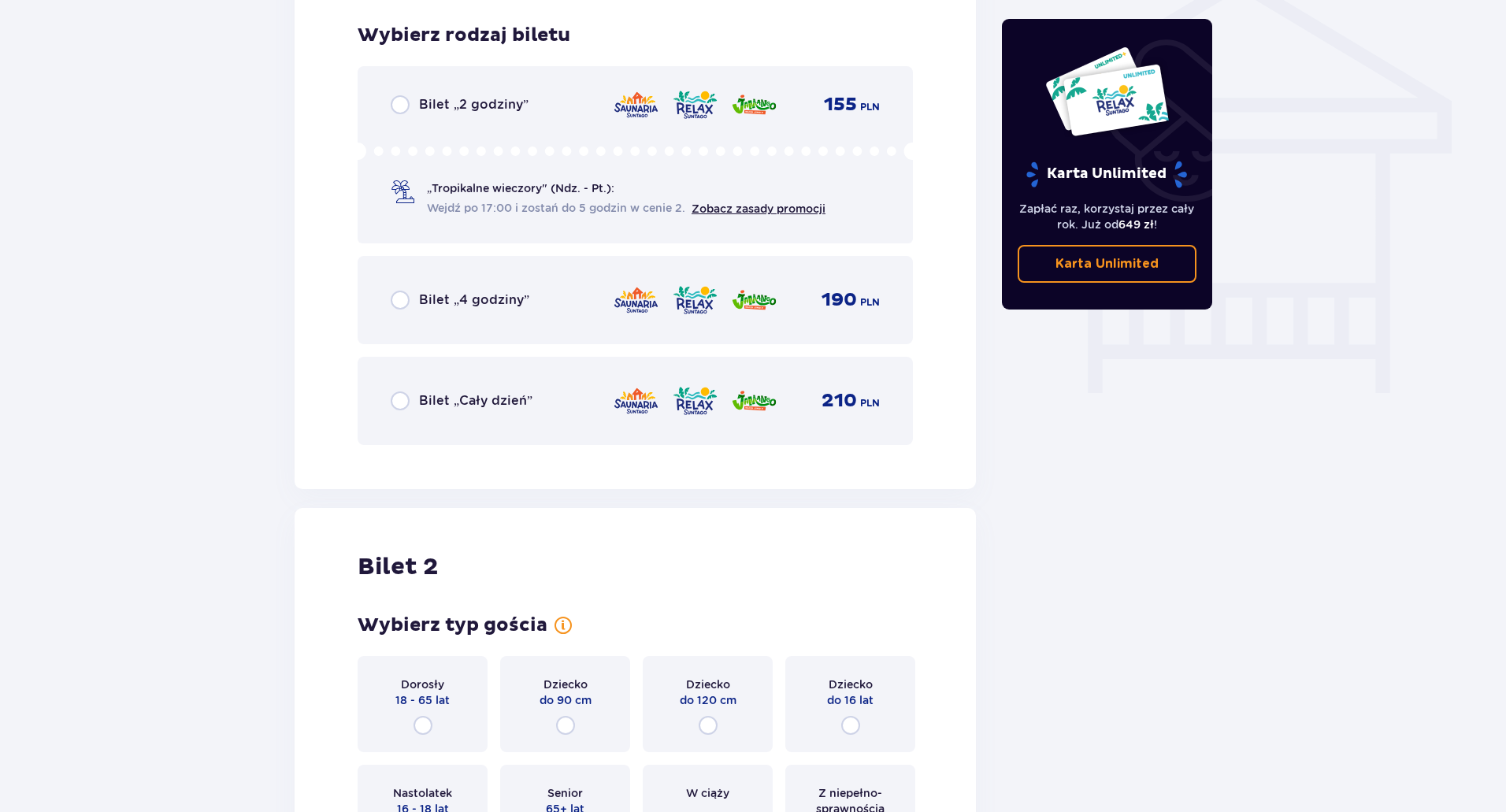
scroll to position [1311, 0]
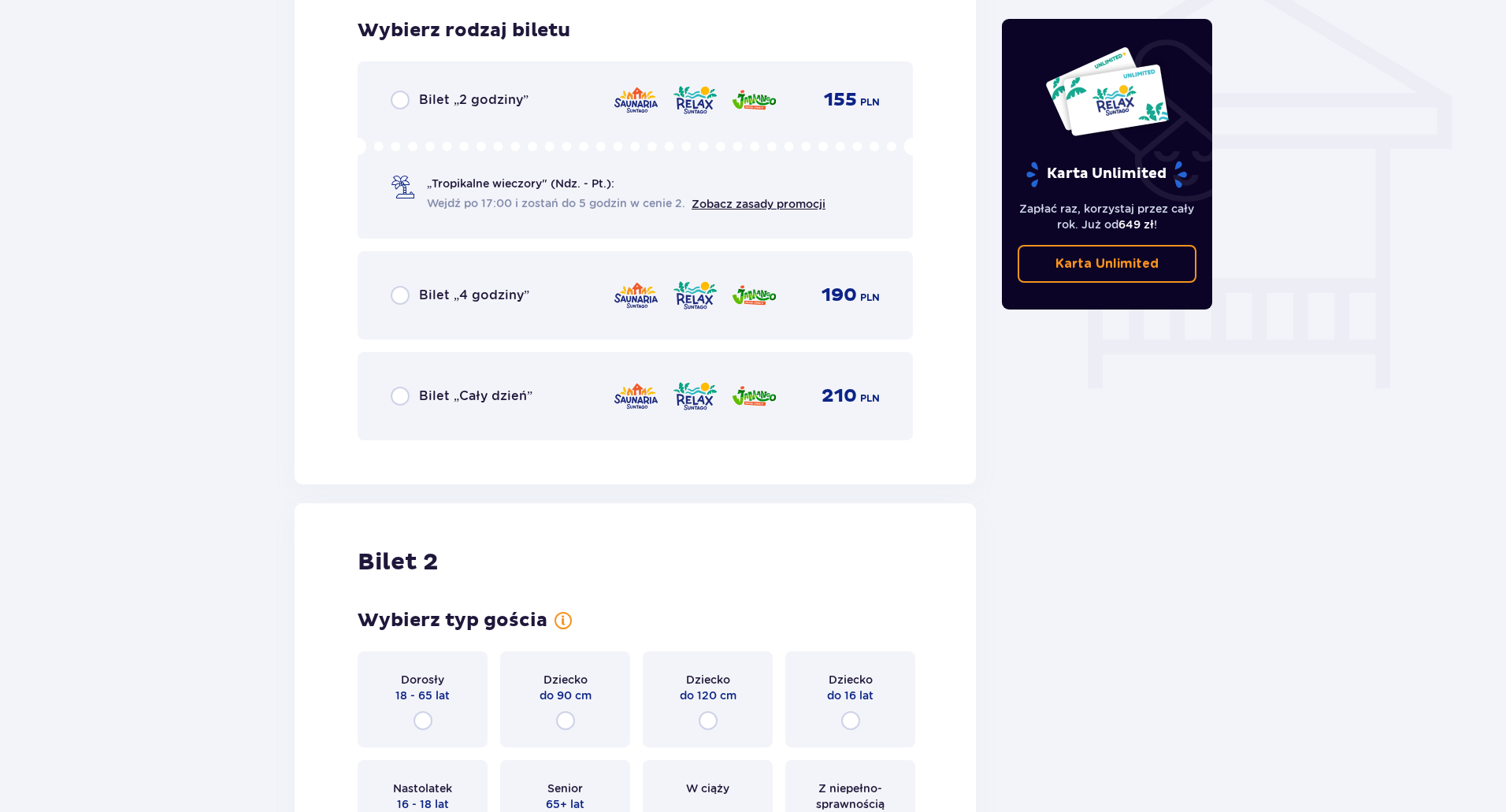
click at [490, 379] on div "Bilet „Cały dzień” 210 PLN" at bounding box center [635, 396] width 555 height 88
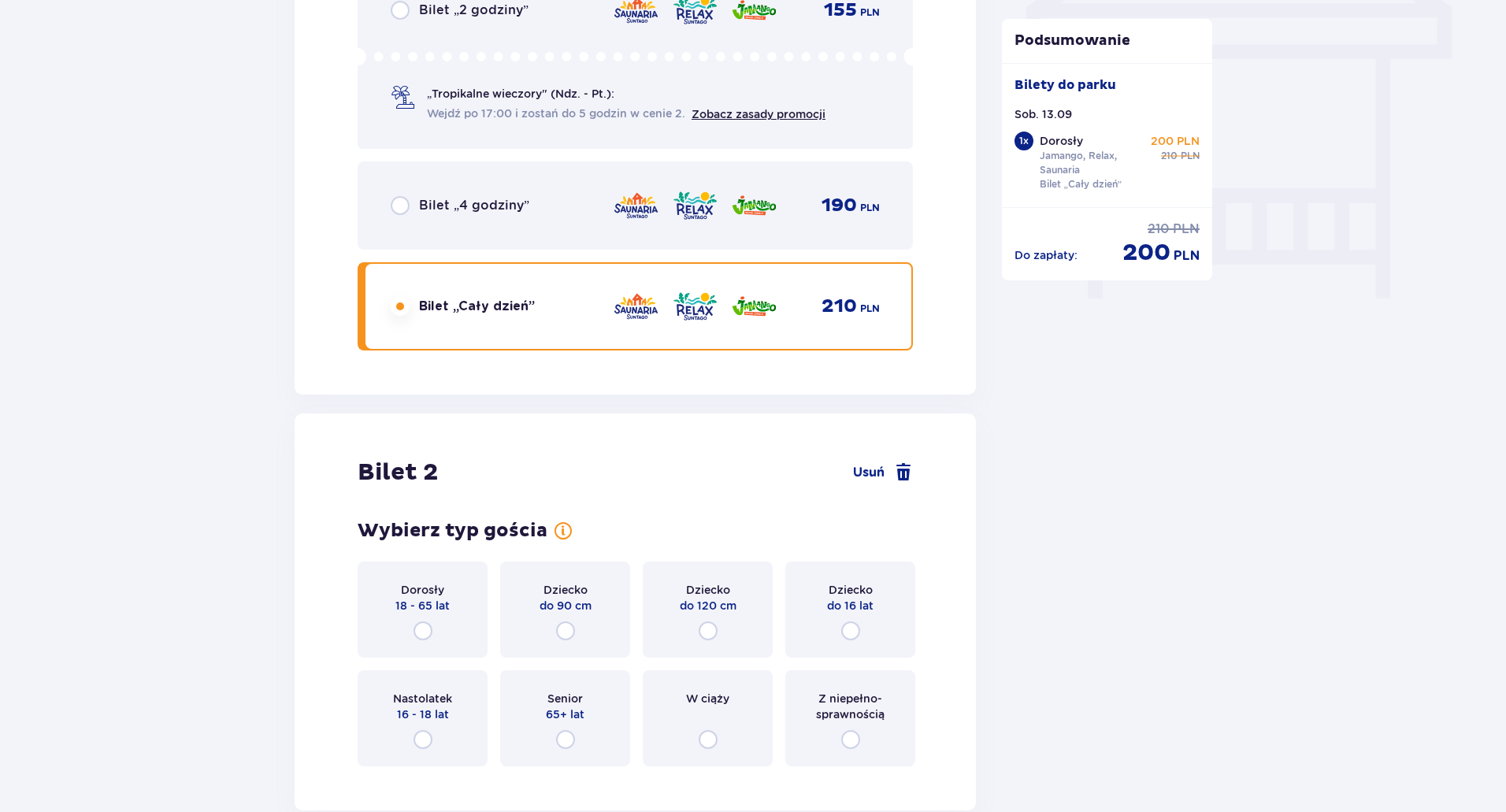
scroll to position [1568, 0]
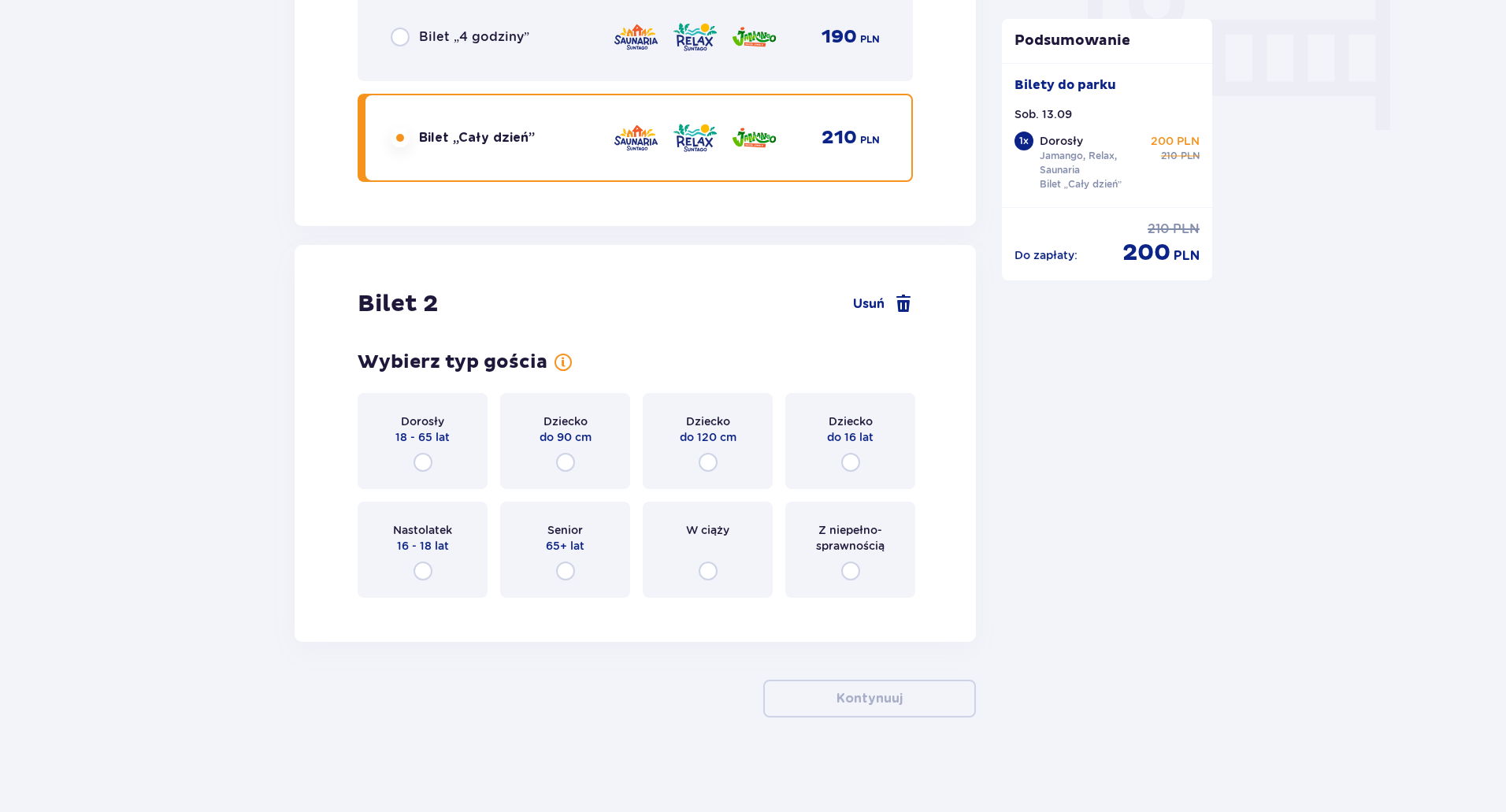
click at [406, 478] on div "Dorosły 18 - 65 lat" at bounding box center [422, 440] width 130 height 96
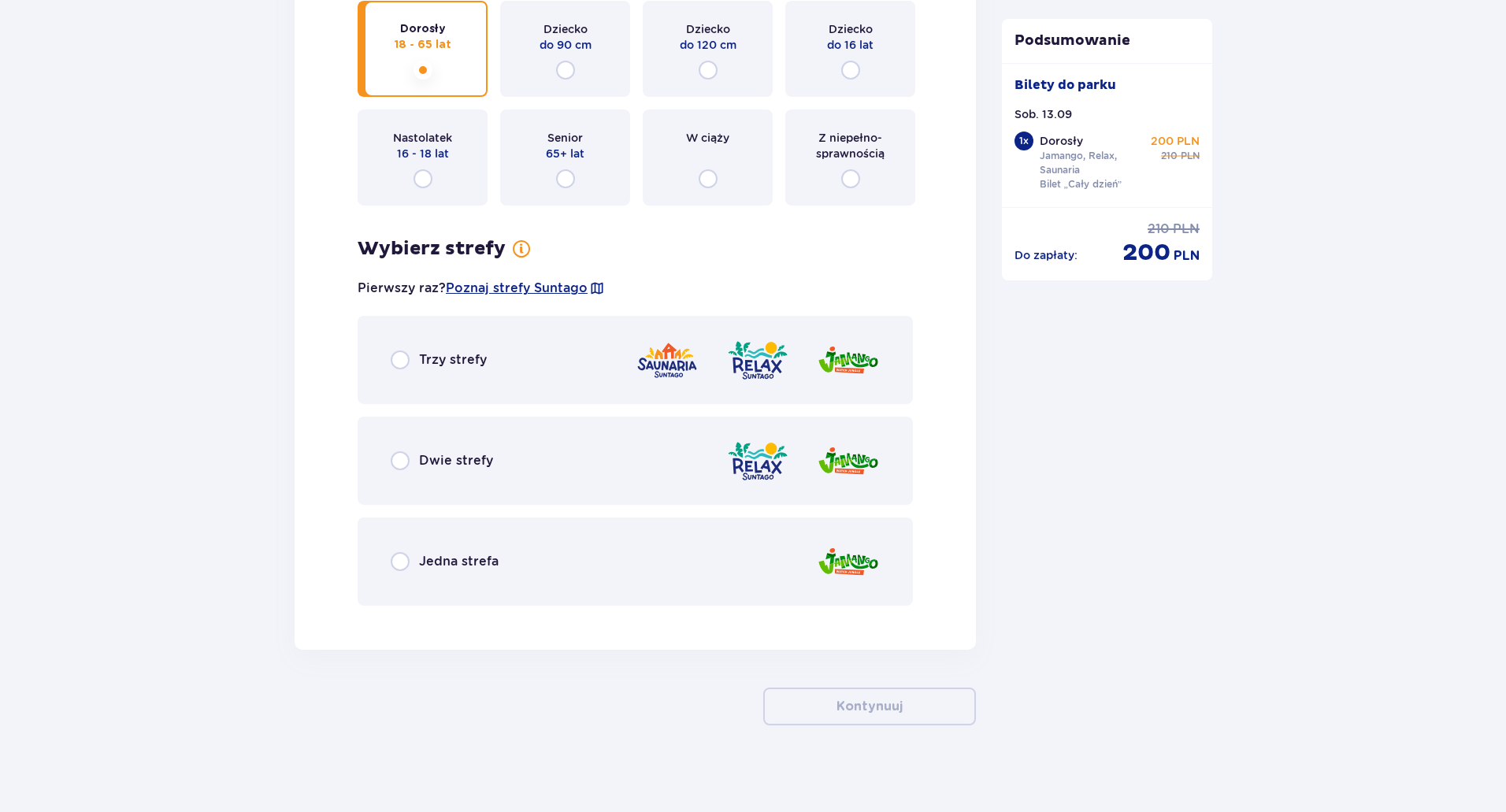
scroll to position [1968, 0]
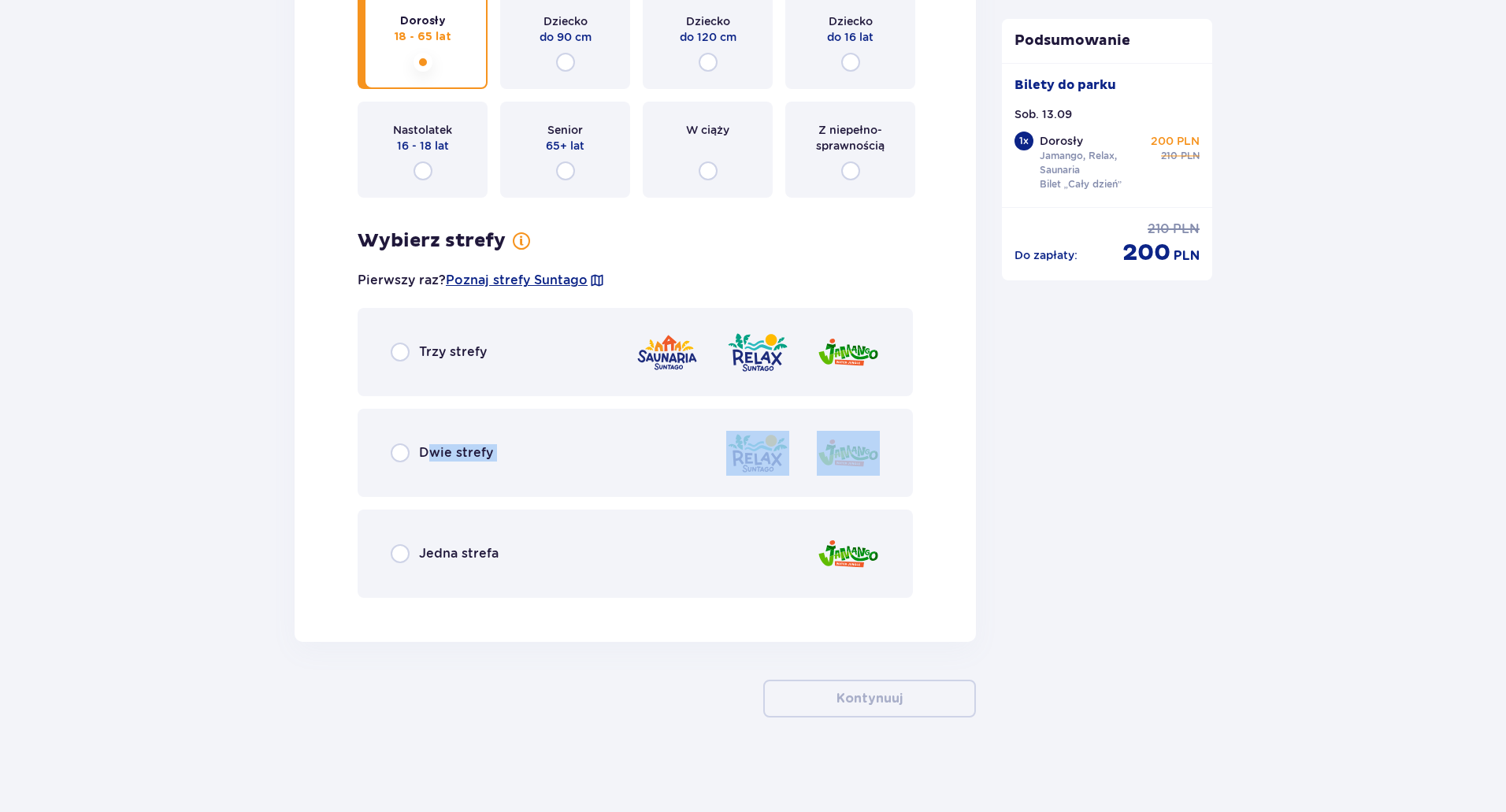
drag, startPoint x: 300, startPoint y: 607, endPoint x: 428, endPoint y: 400, distance: 243.4
click at [428, 400] on div "Bilet 2 Usuń Wybierz typ gościa Dorosły 18 - 65 lat Dziecko do 90 cm Dziecko do…" at bounding box center [636, 243] width 681 height 797
click at [440, 367] on div "Trzy strefy" at bounding box center [635, 352] width 555 height 88
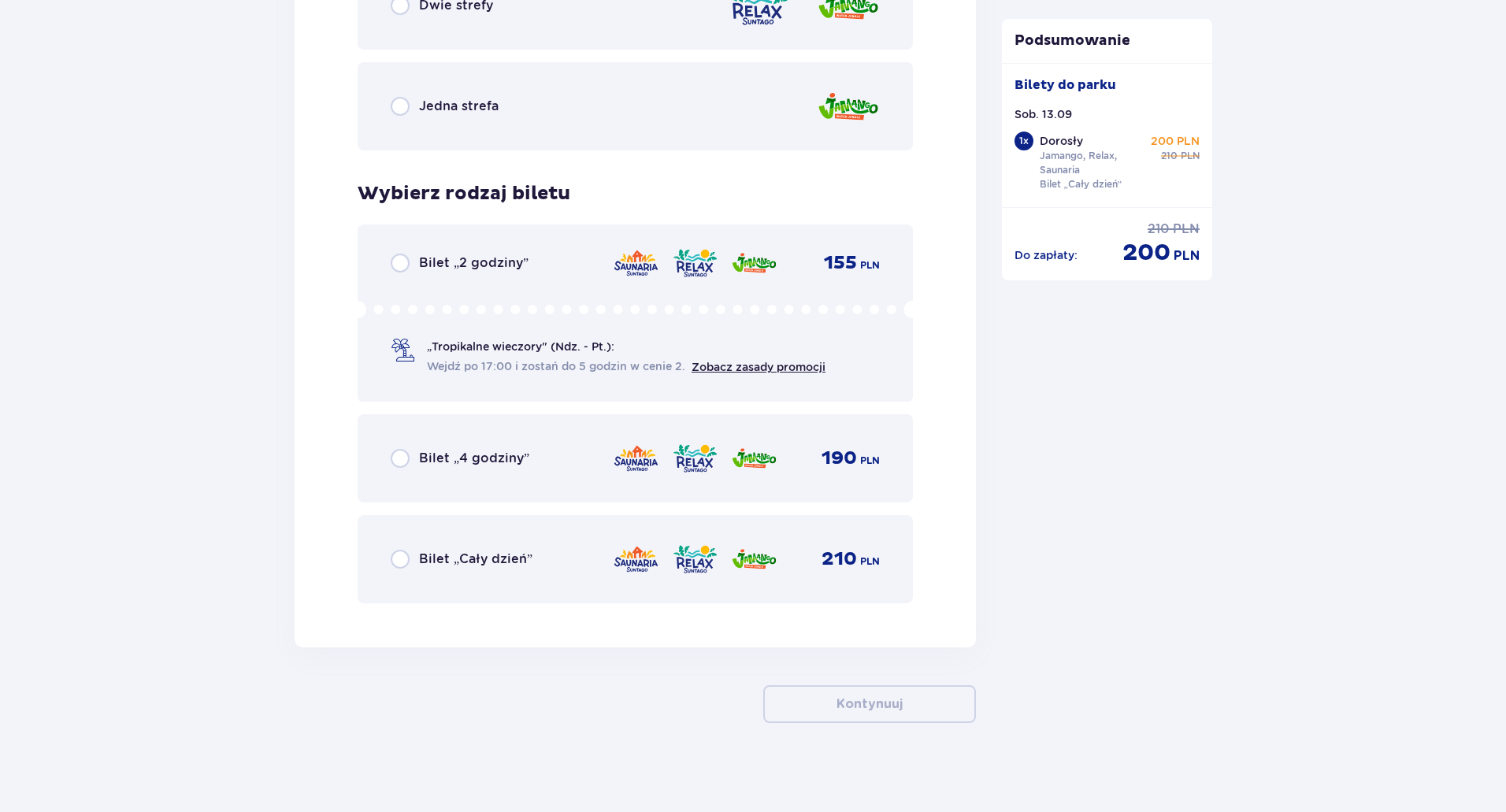
scroll to position [2422, 0]
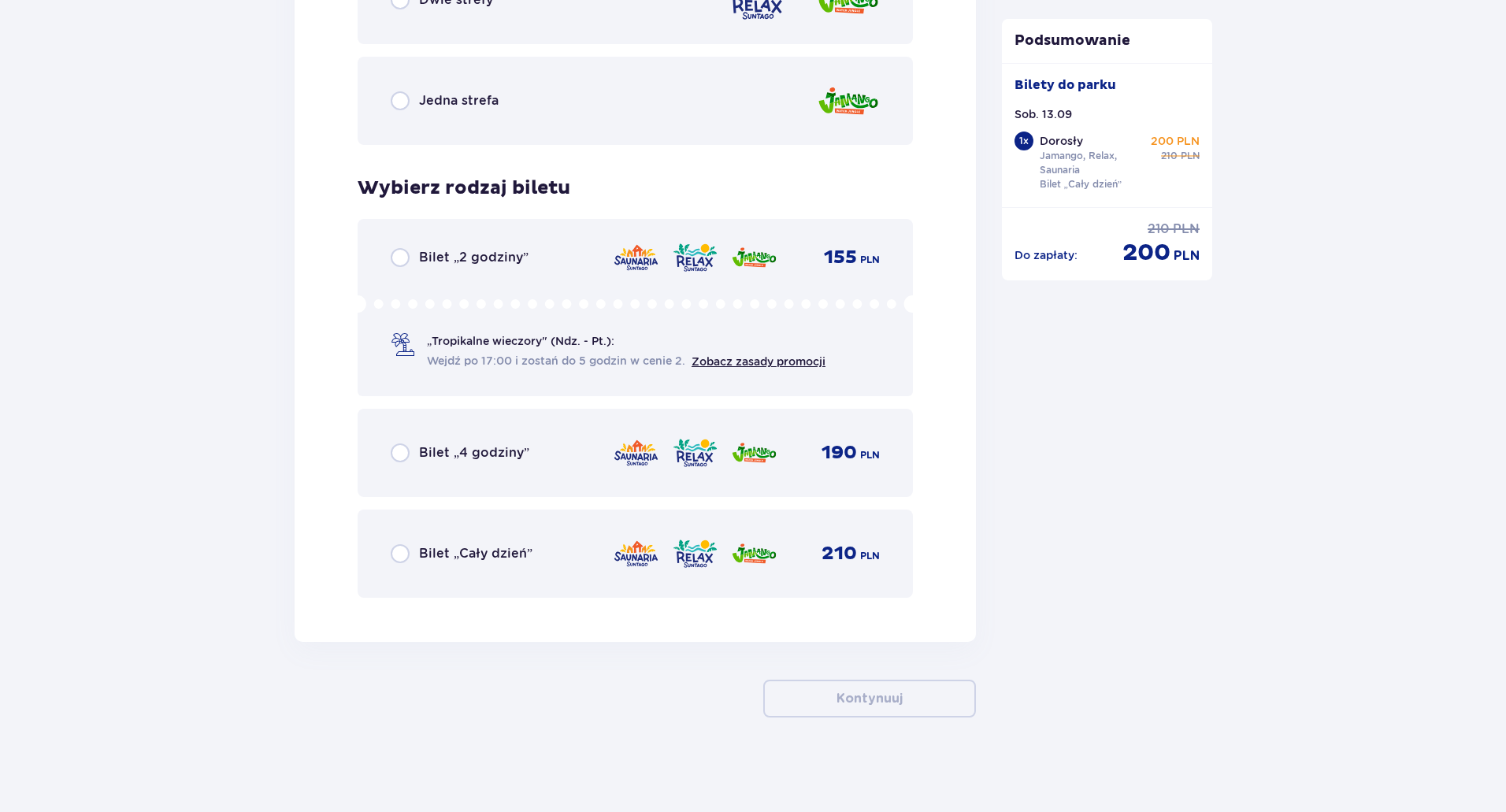
click at [458, 551] on p "Bilet „Cały dzień”" at bounding box center [476, 553] width 113 height 18
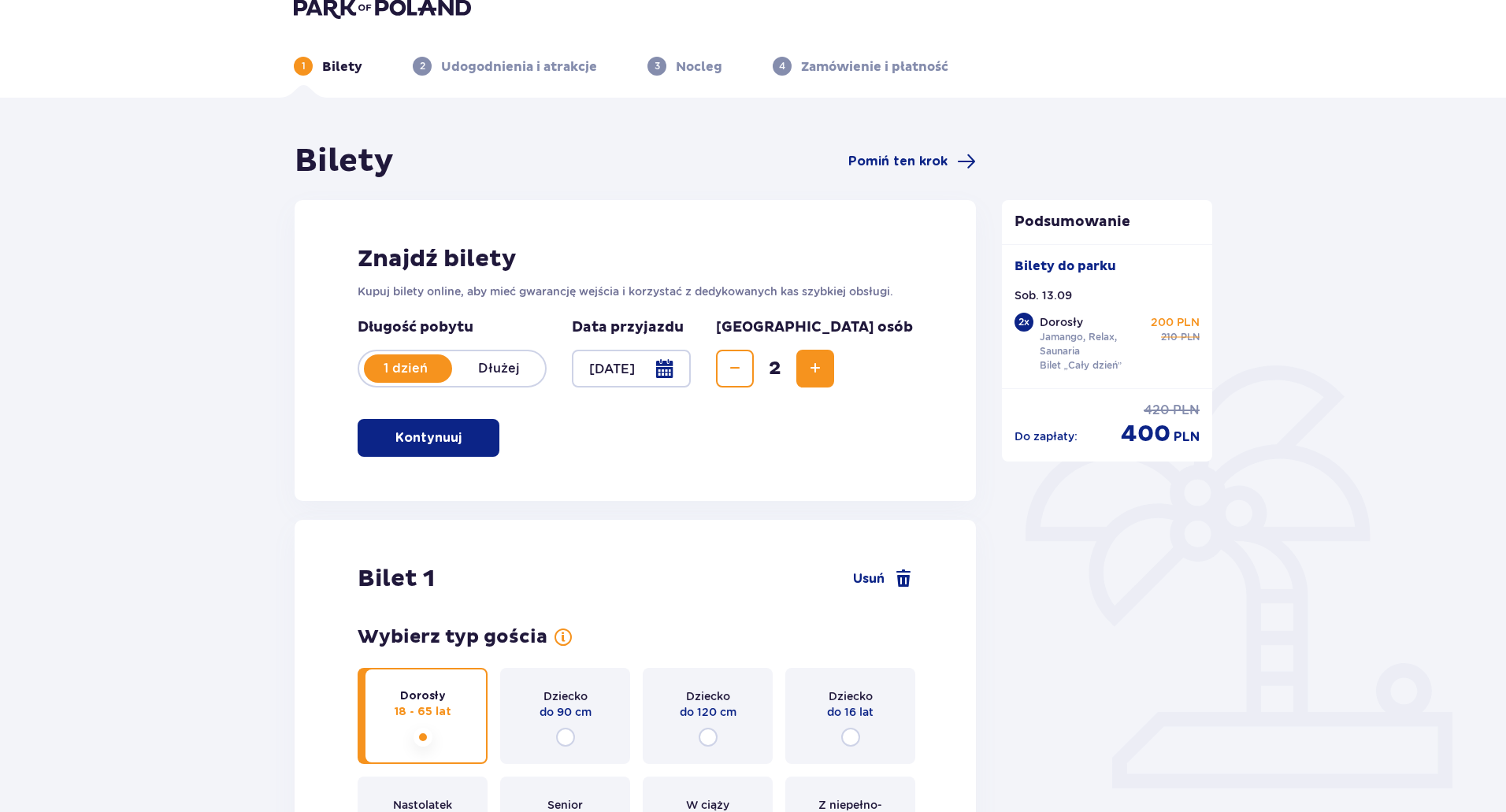
scroll to position [0, 0]
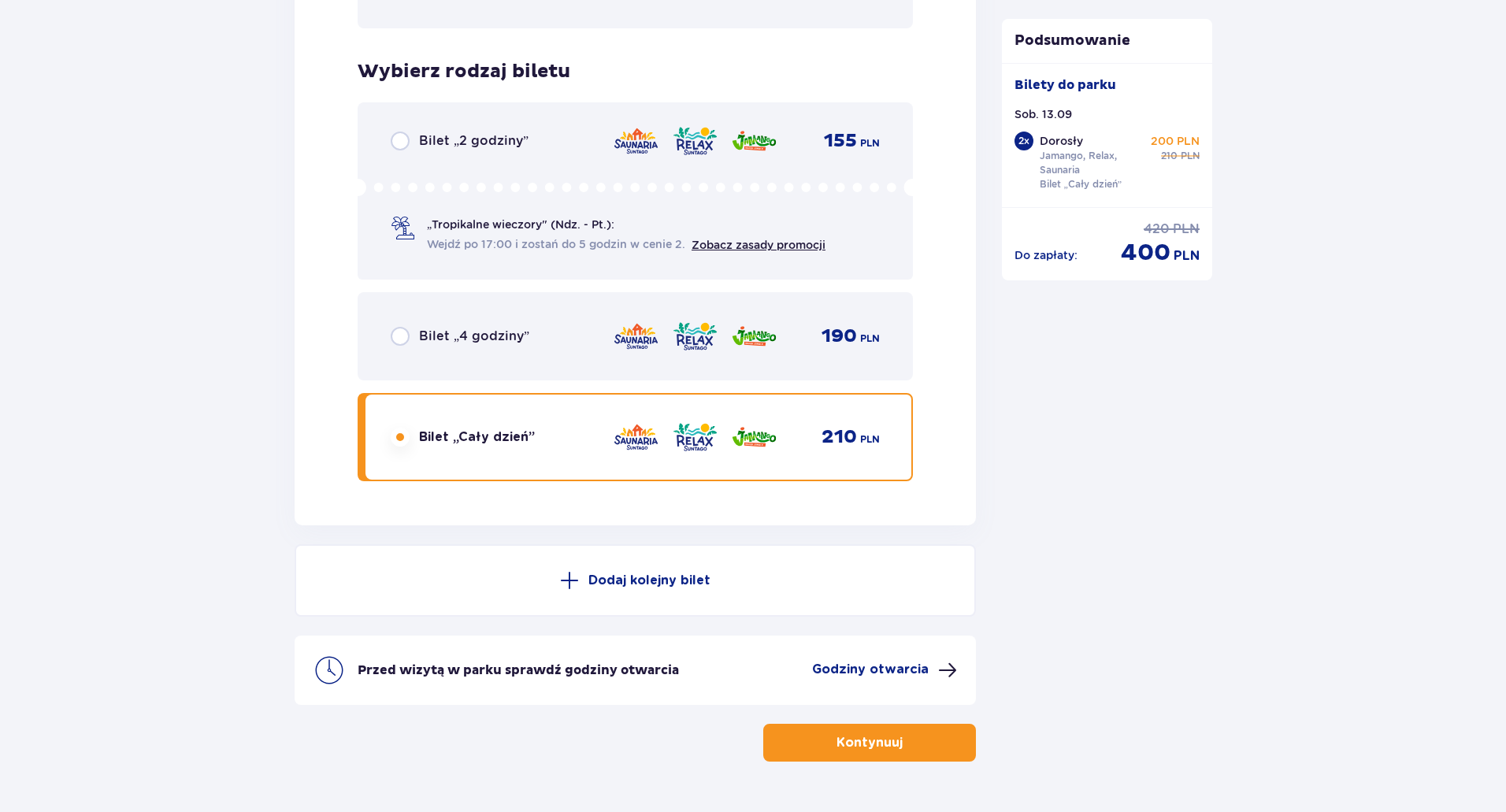
scroll to position [2583, 0]
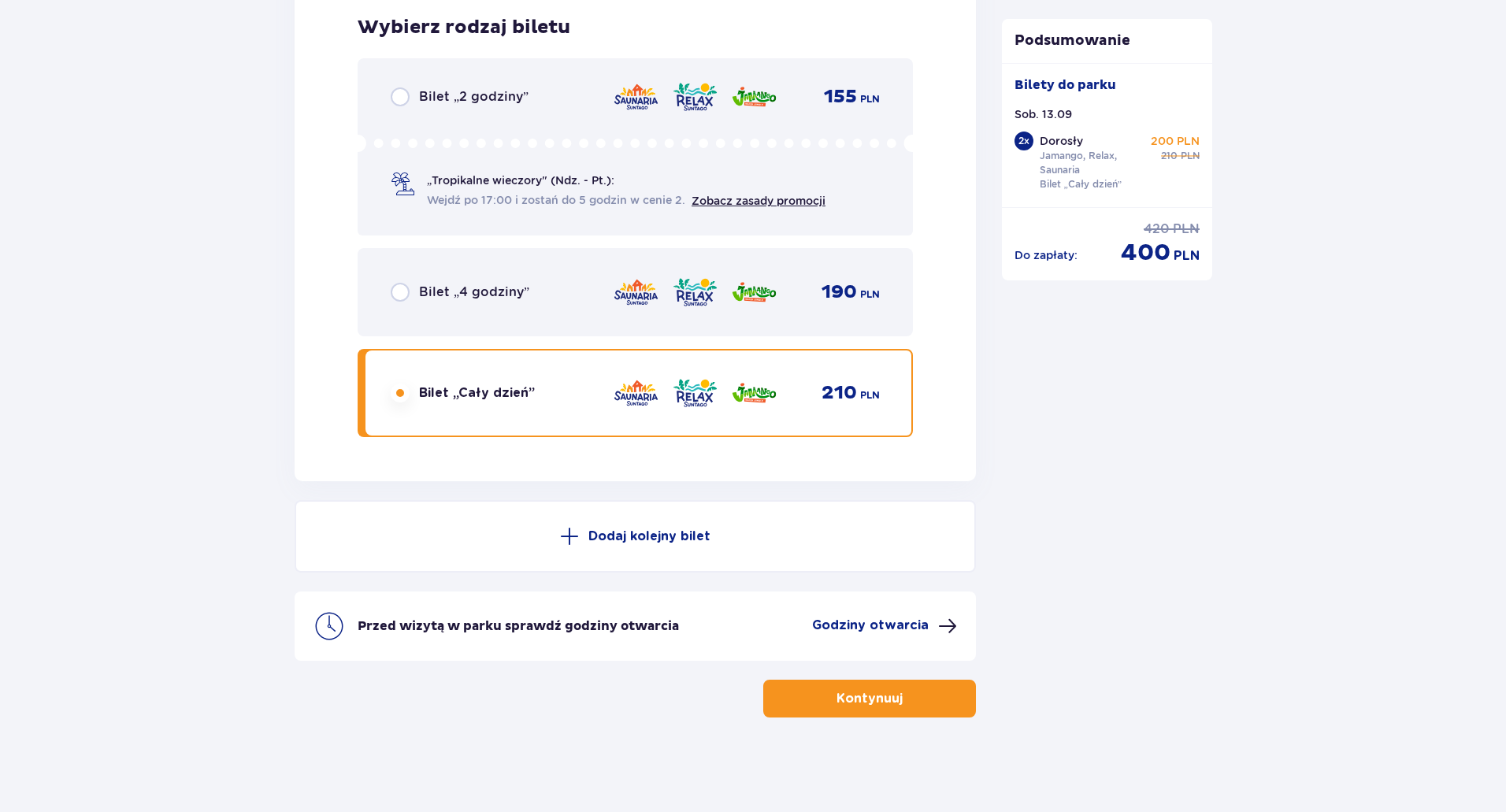
click at [883, 703] on p "Kontynuuj" at bounding box center [870, 699] width 66 height 18
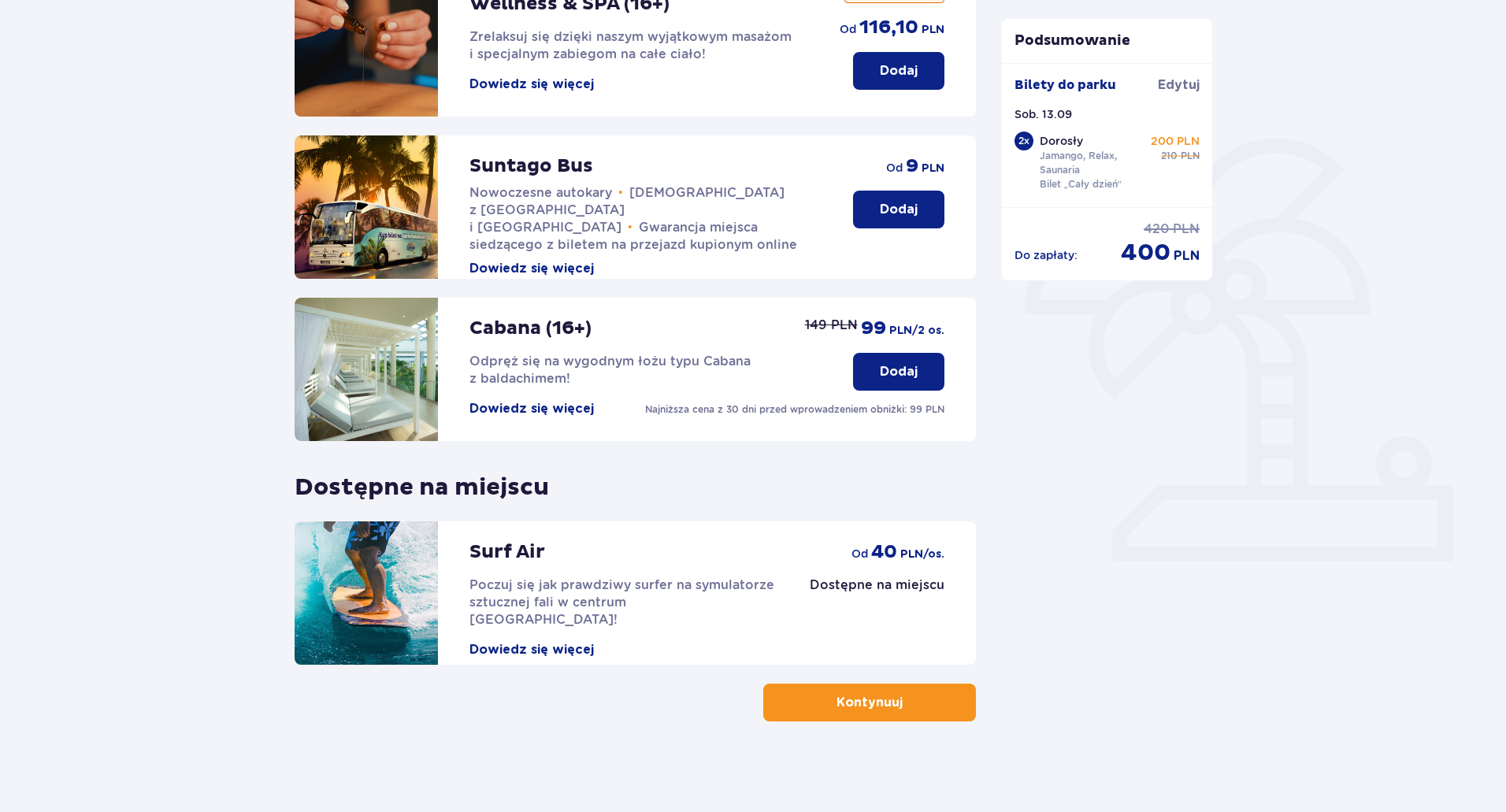
scroll to position [256, 0]
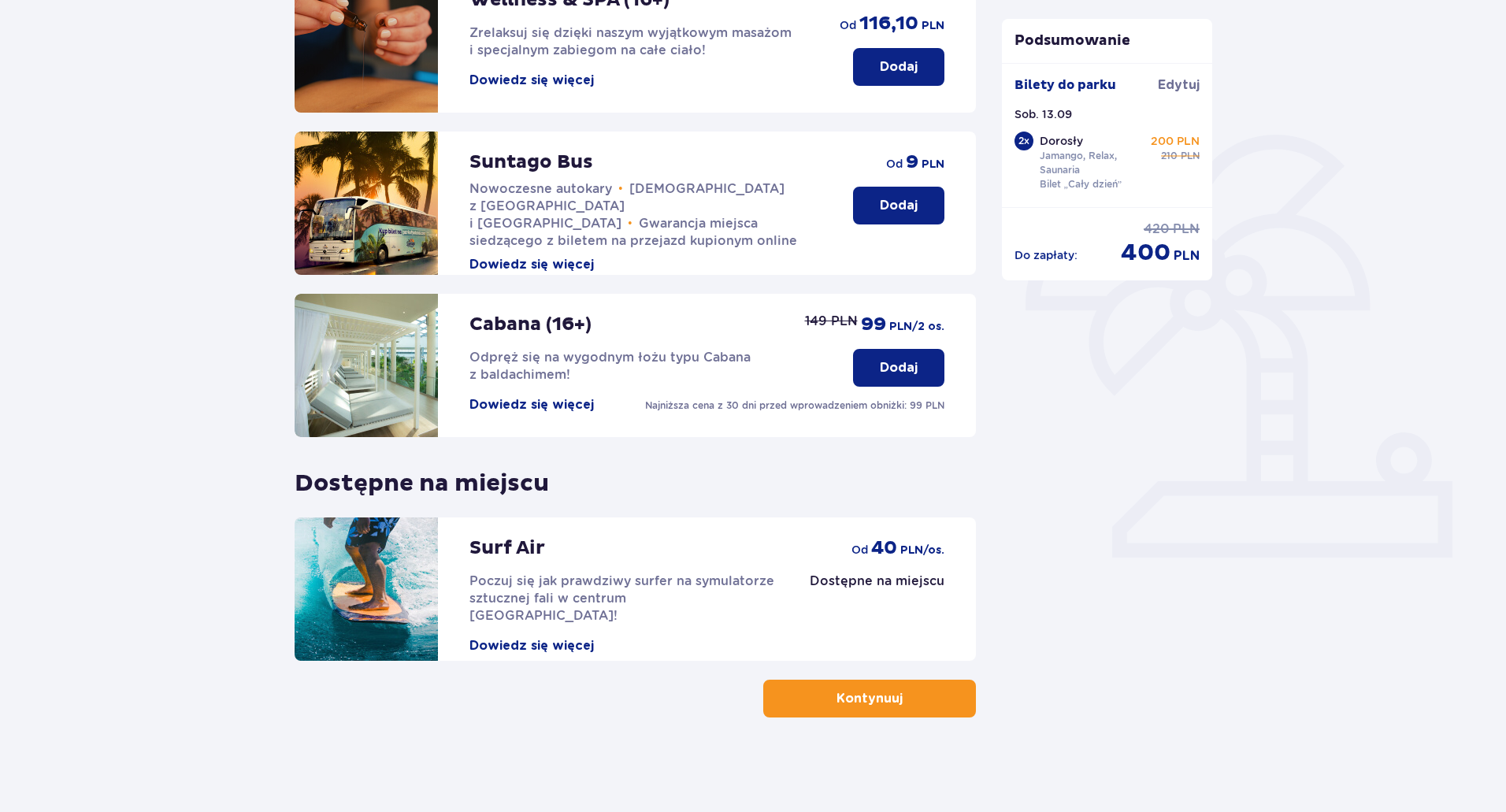
click at [843, 698] on p "Kontynuuj" at bounding box center [870, 699] width 66 height 18
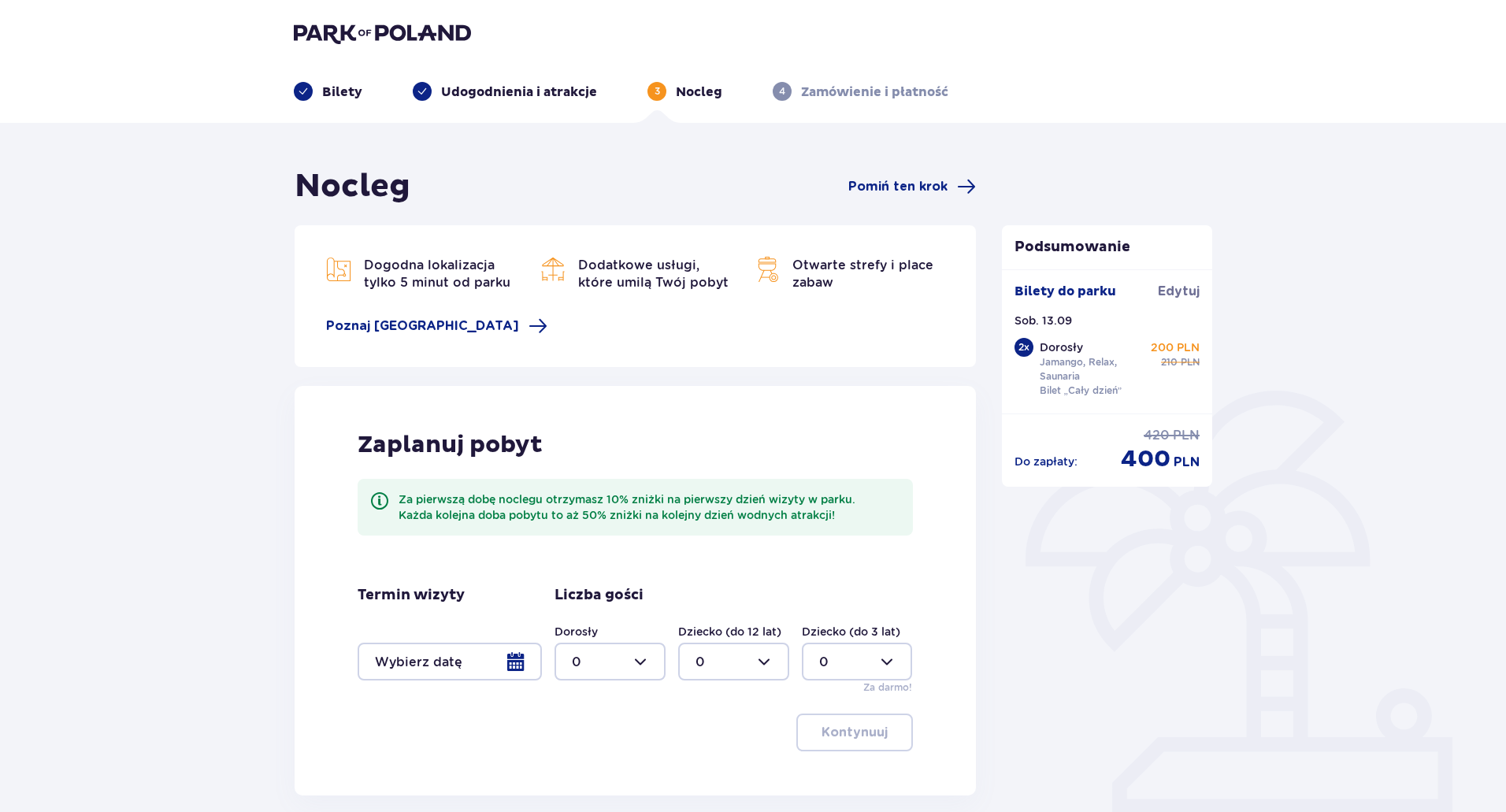
click at [1186, 617] on div "Podsumowanie Bilety do parku Edytuj Sob. 13.09 2 x Dorosły Jamango, Relax, Saun…" at bounding box center [1108, 509] width 237 height 685
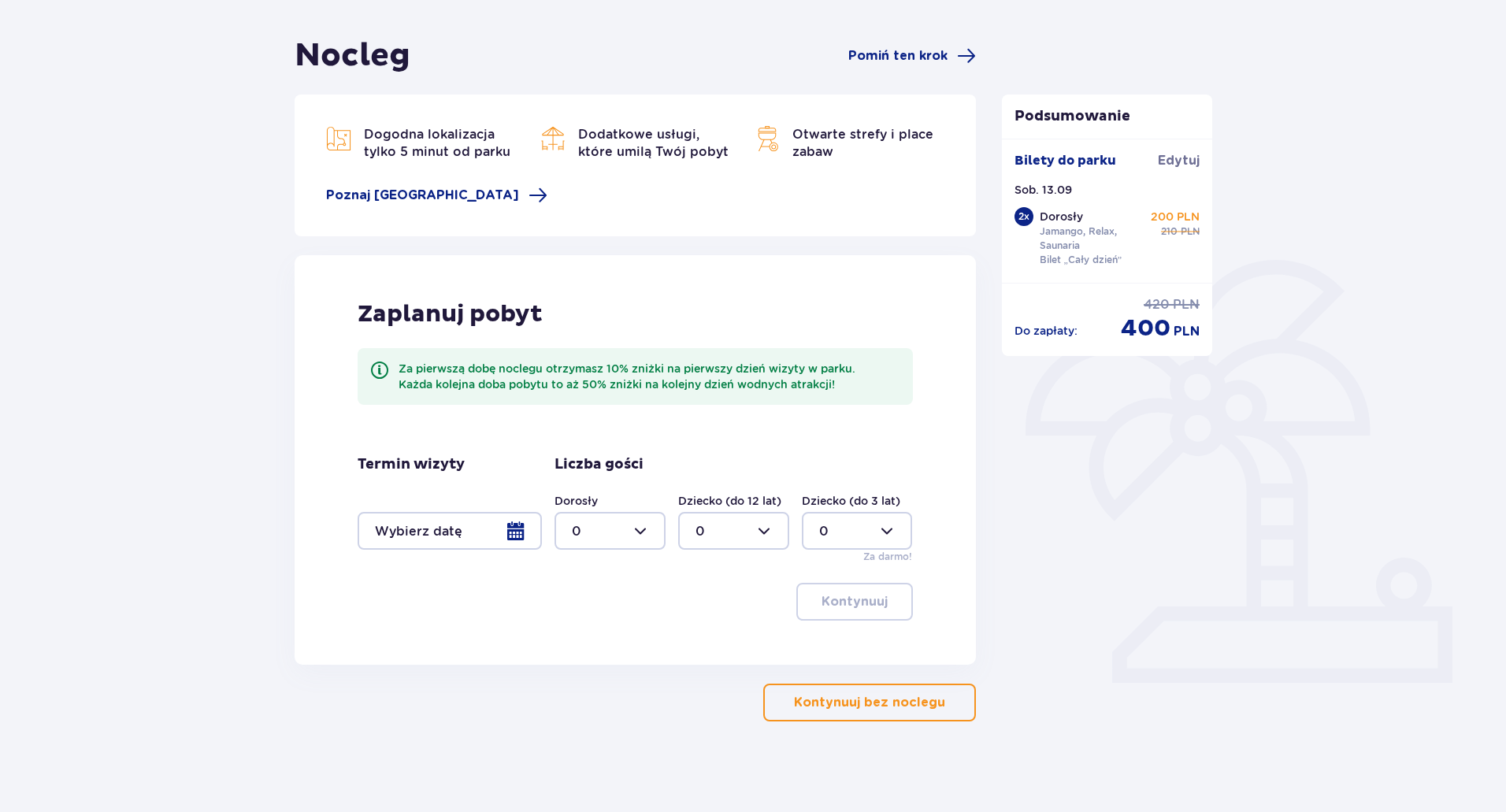
scroll to position [135, 0]
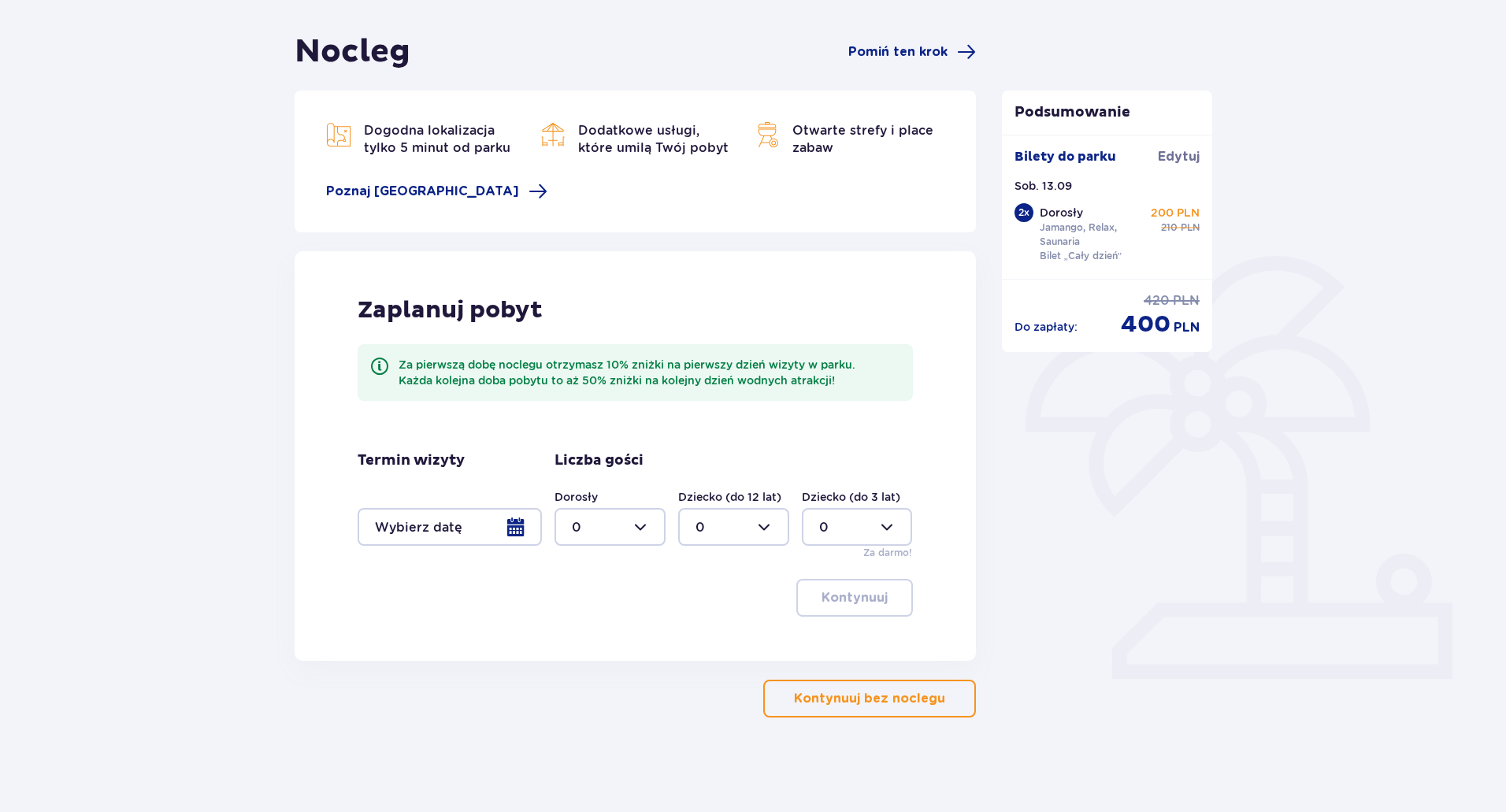
click at [864, 710] on button "Kontynuuj bez noclegu" at bounding box center [870, 698] width 213 height 38
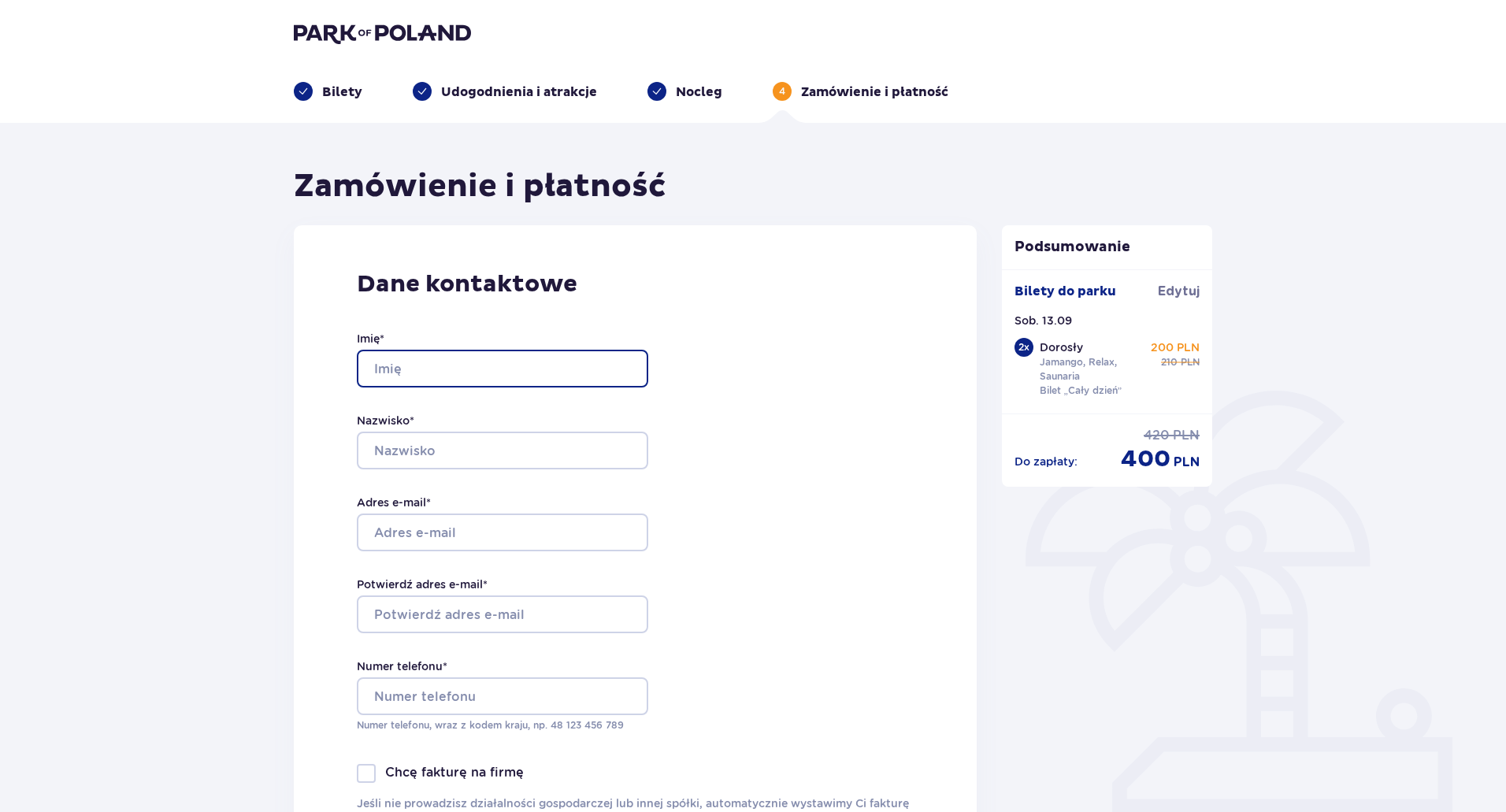
click at [393, 381] on input "Imię *" at bounding box center [502, 368] width 291 height 38
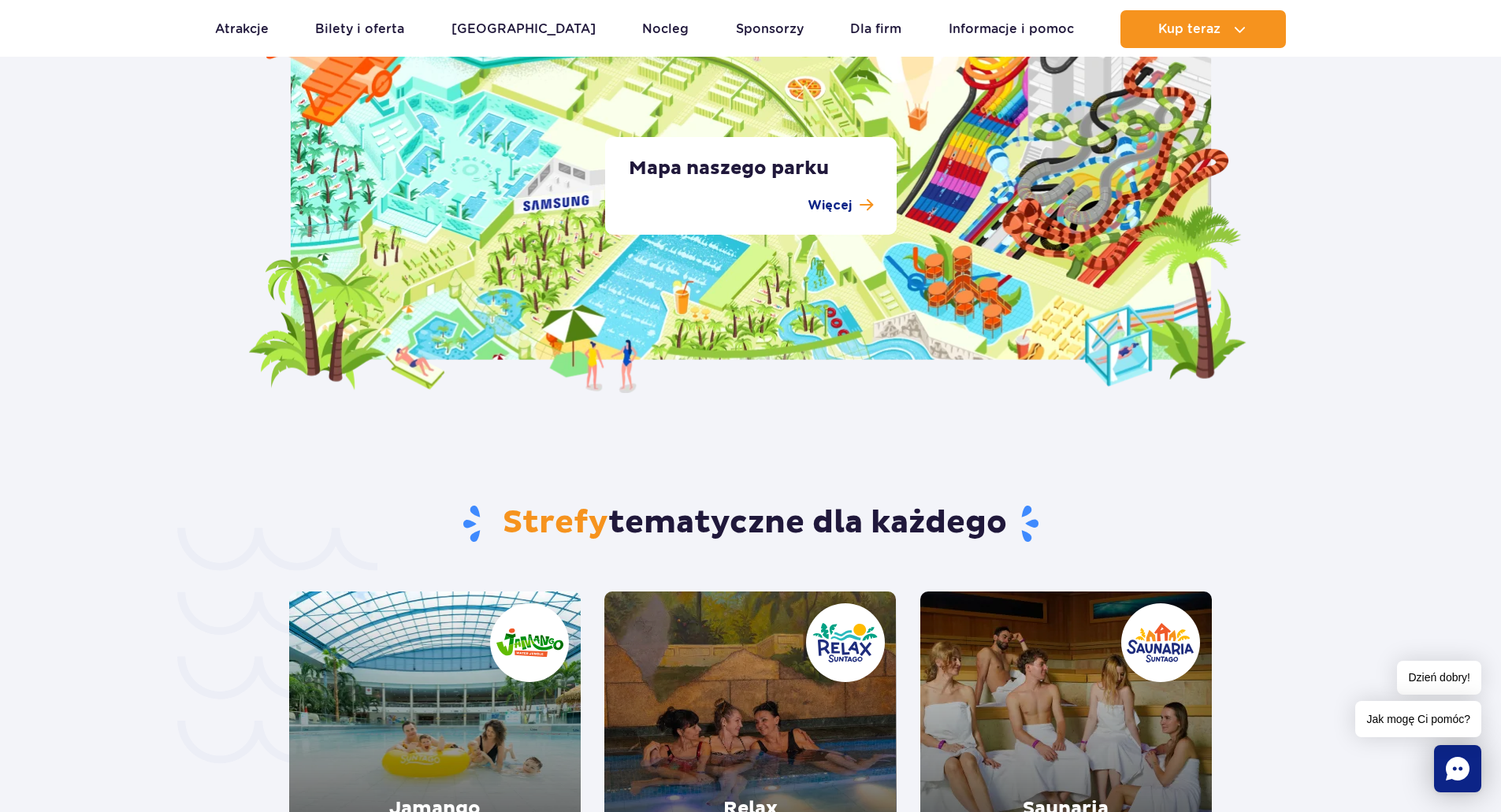
scroll to position [3024, 0]
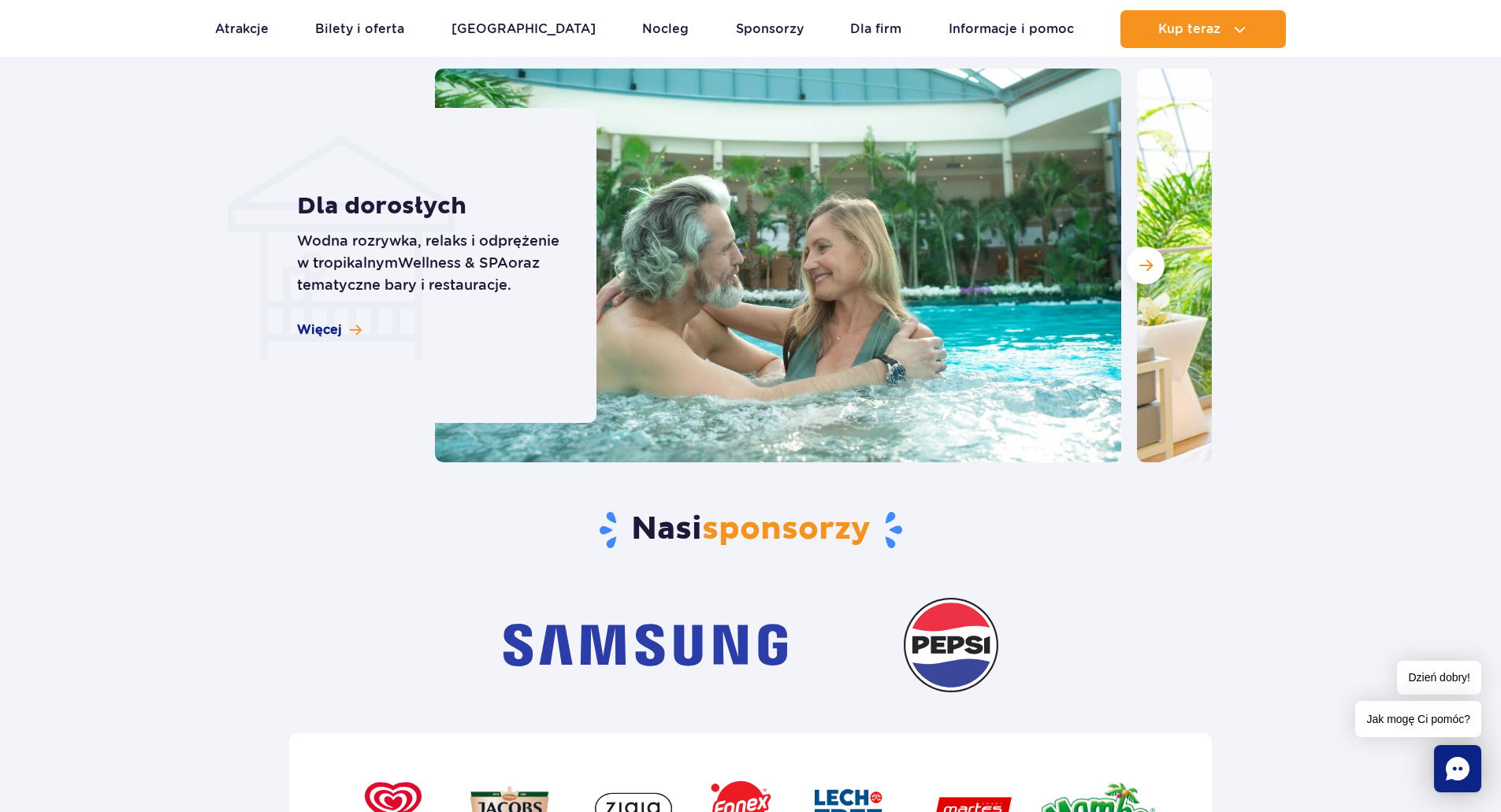
scroll to position [4536, 0]
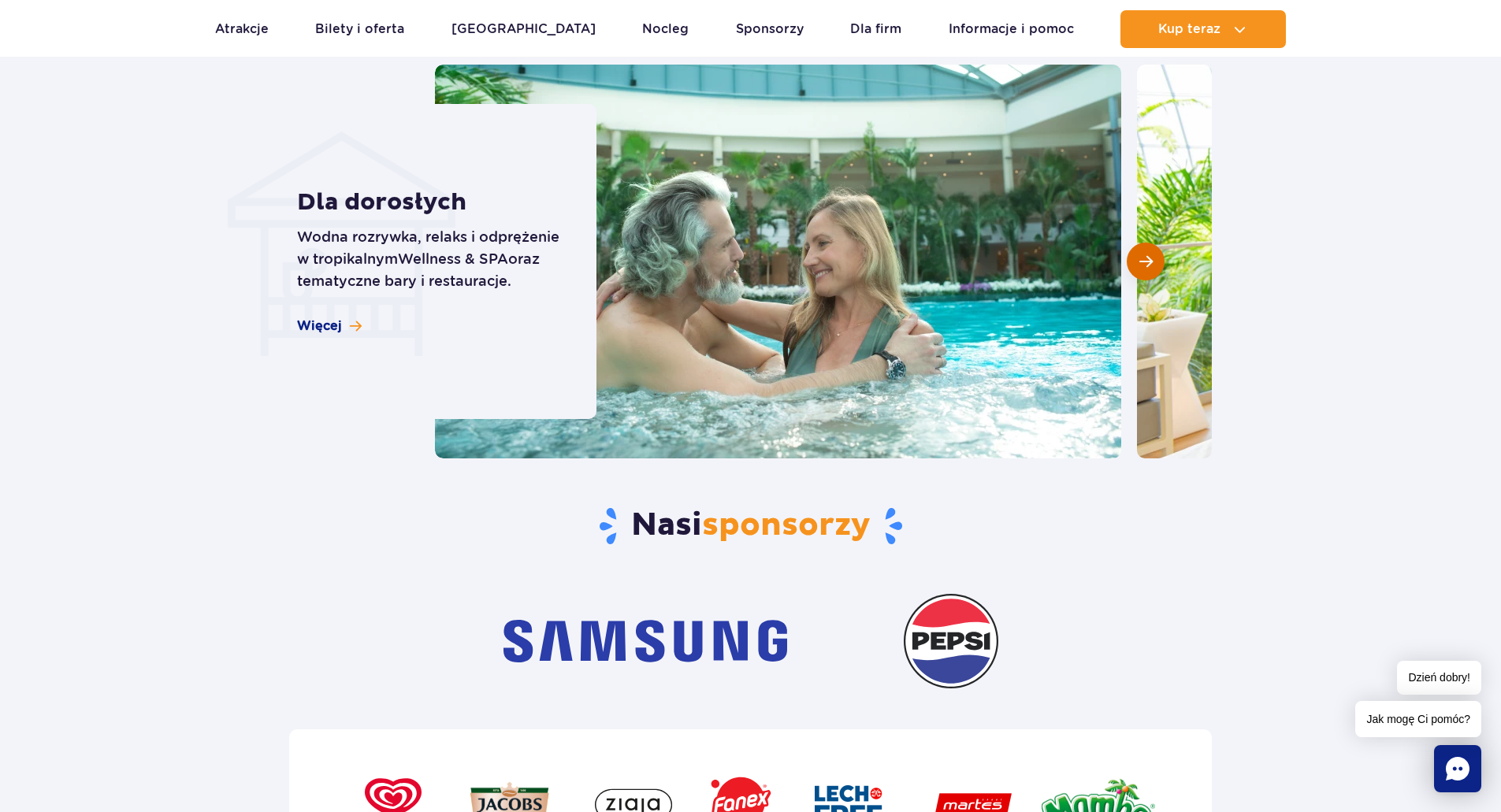
click at [1132, 256] on button "Następny slajd" at bounding box center [1145, 261] width 38 height 38
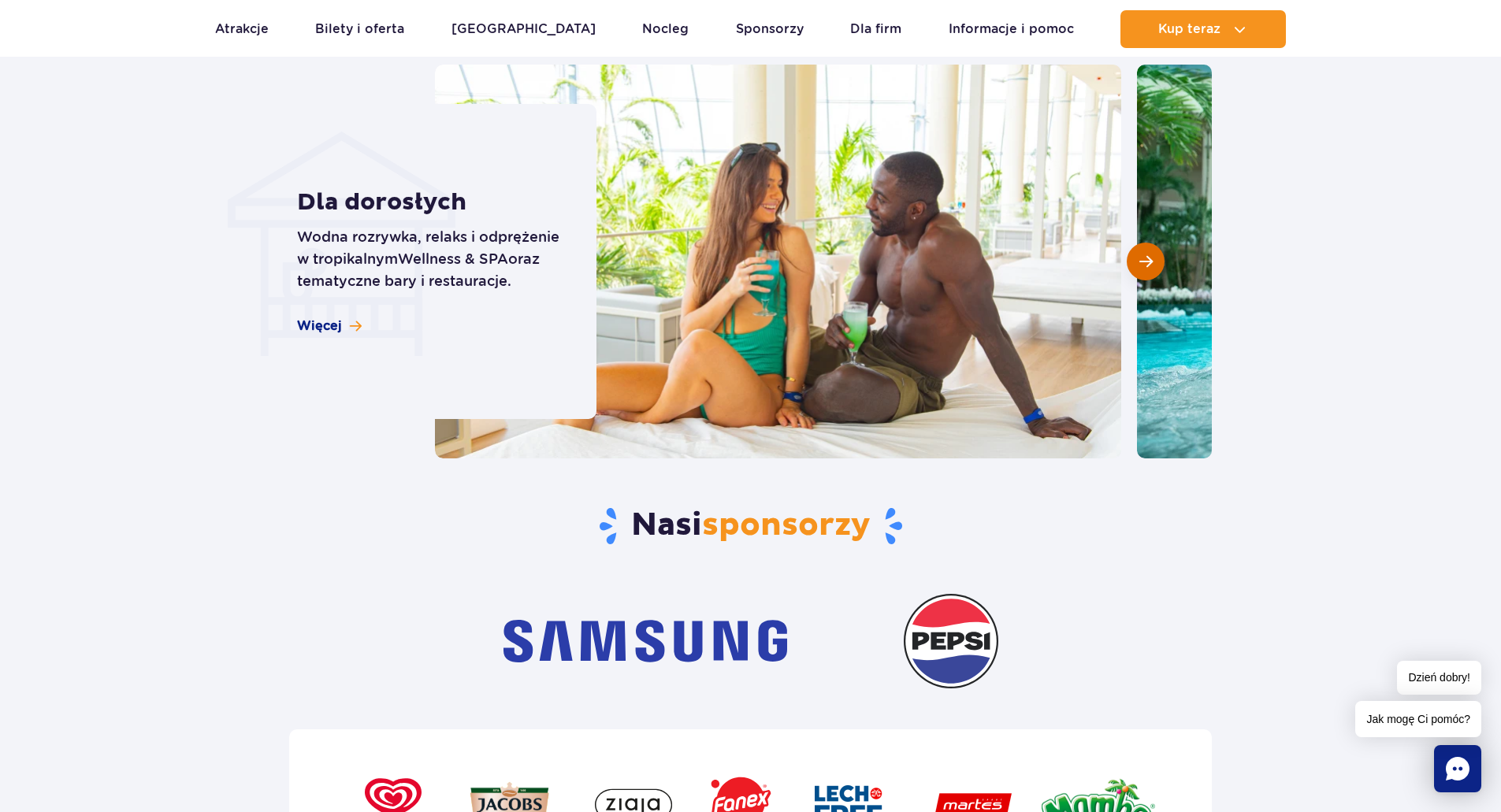
click at [1132, 256] on button "Następny slajd" at bounding box center [1145, 261] width 38 height 38
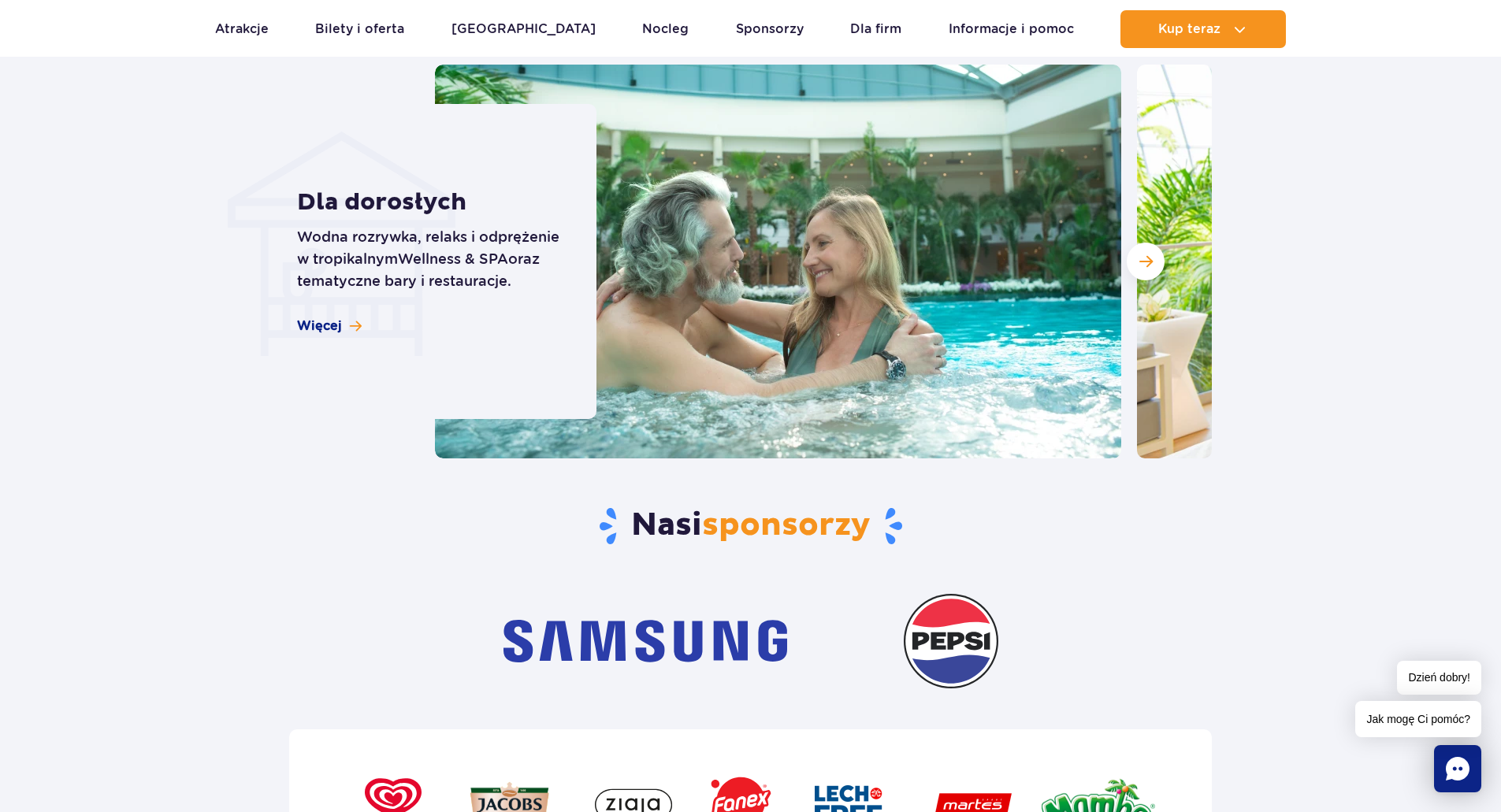
click at [625, 283] on img at bounding box center [777, 261] width 686 height 394
click at [1129, 270] on button "Następny slajd" at bounding box center [1145, 261] width 38 height 38
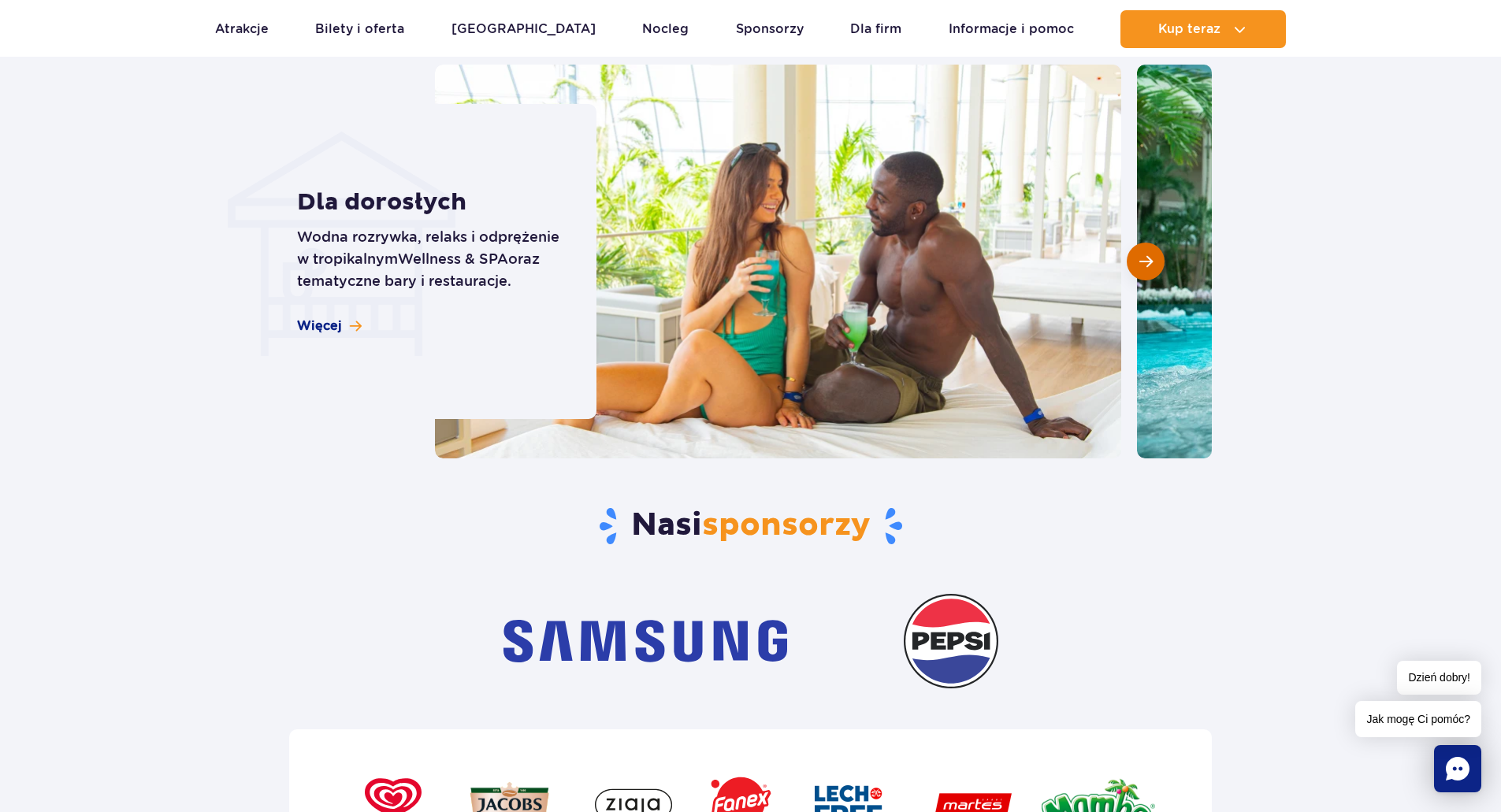
click at [1142, 262] on span "Następny slajd" at bounding box center [1145, 261] width 13 height 14
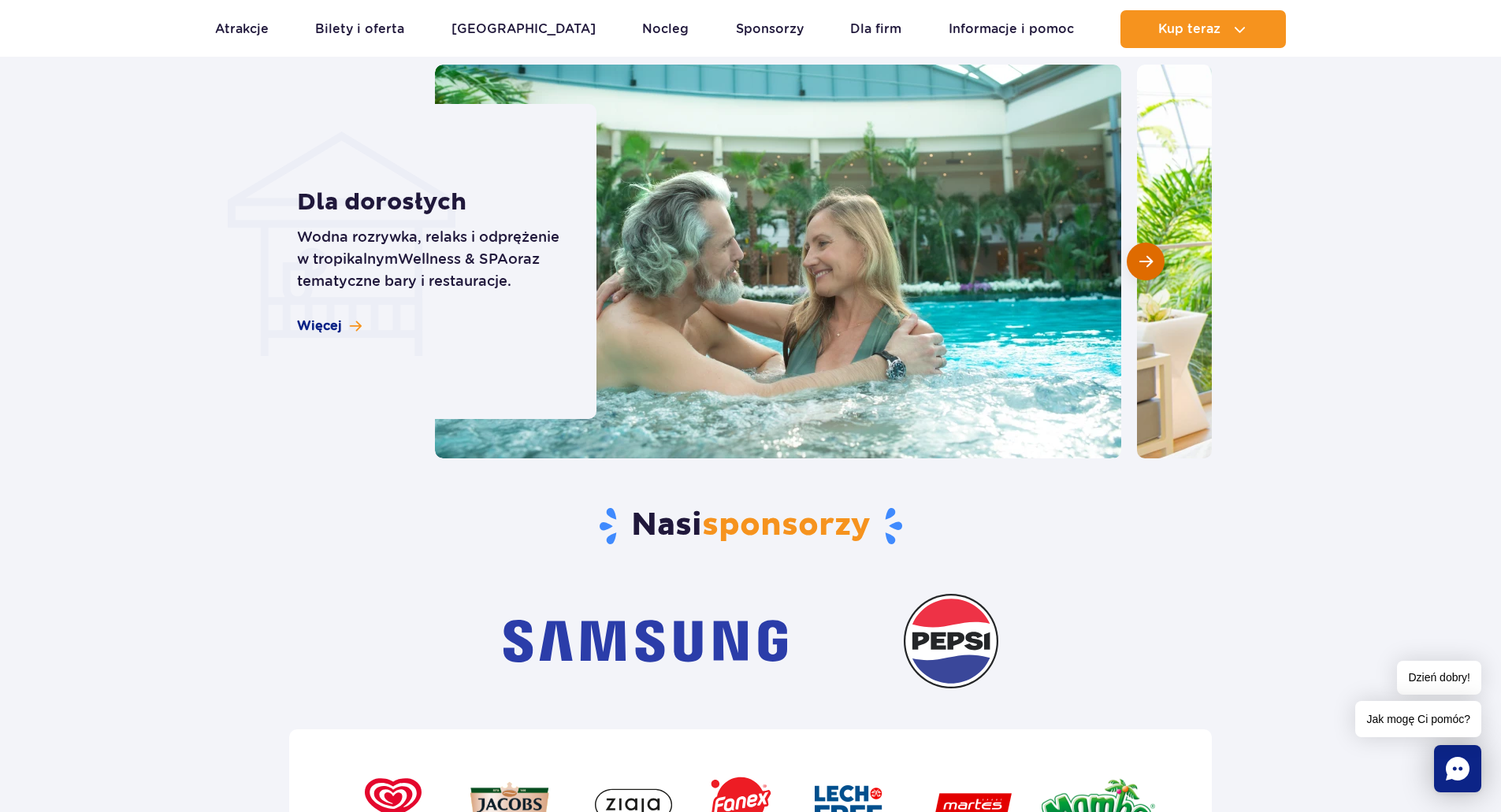
click at [1142, 262] on span "Następny slajd" at bounding box center [1145, 261] width 13 height 14
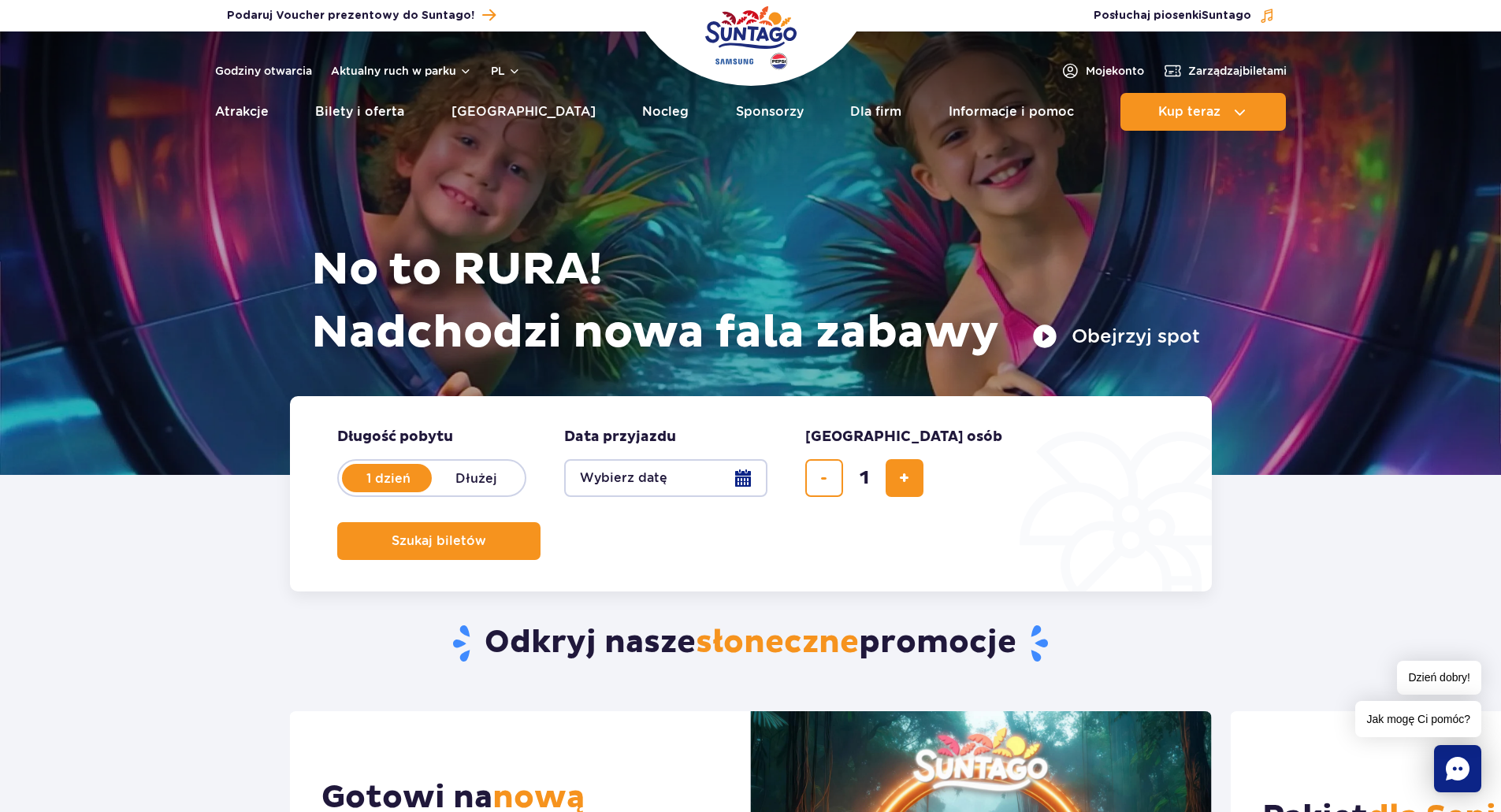
scroll to position [0, 0]
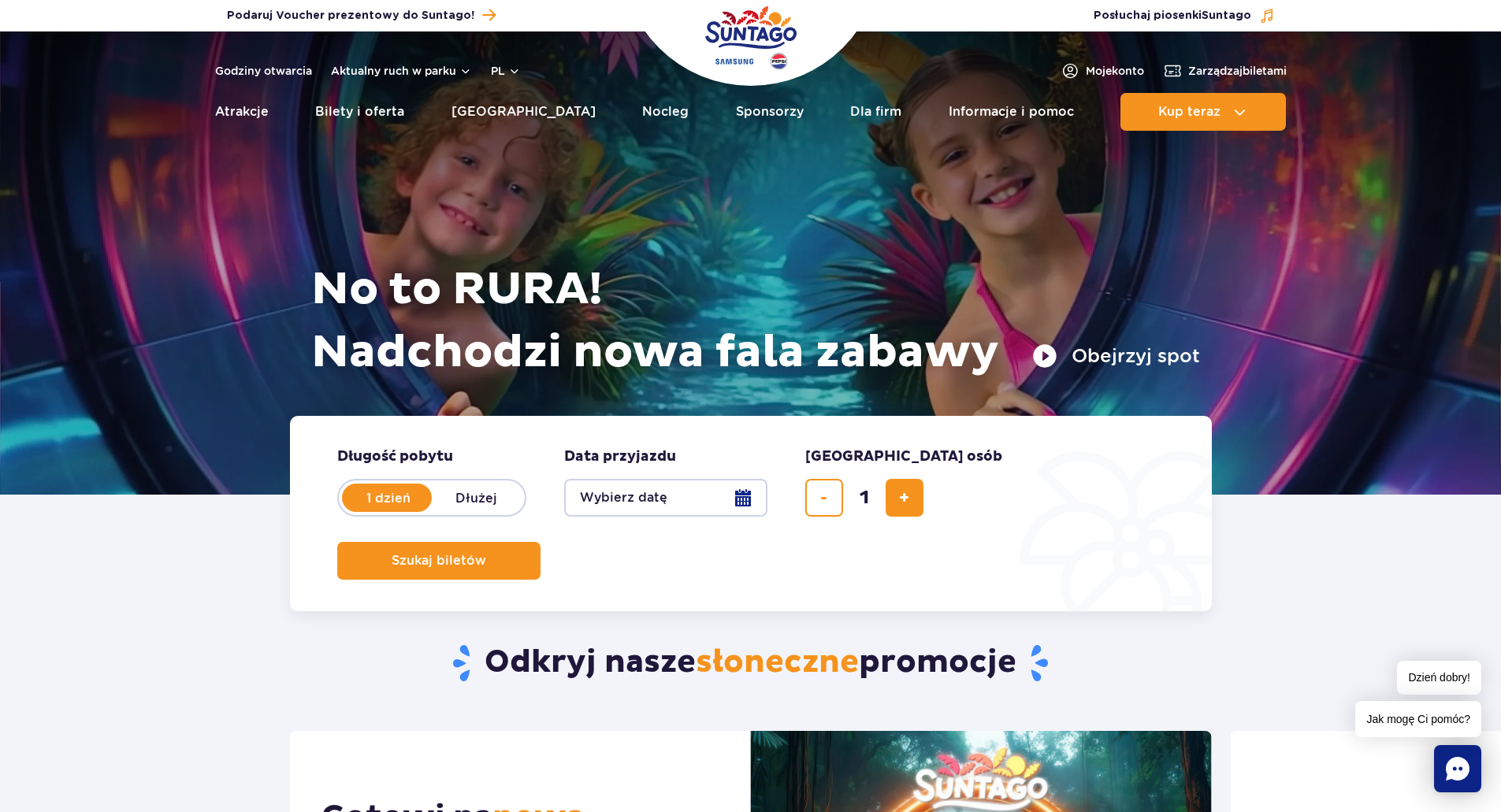
drag, startPoint x: 961, startPoint y: 109, endPoint x: 1292, endPoint y: 253, distance: 361.0
click at [1292, 253] on div at bounding box center [750, 263] width 1501 height 463
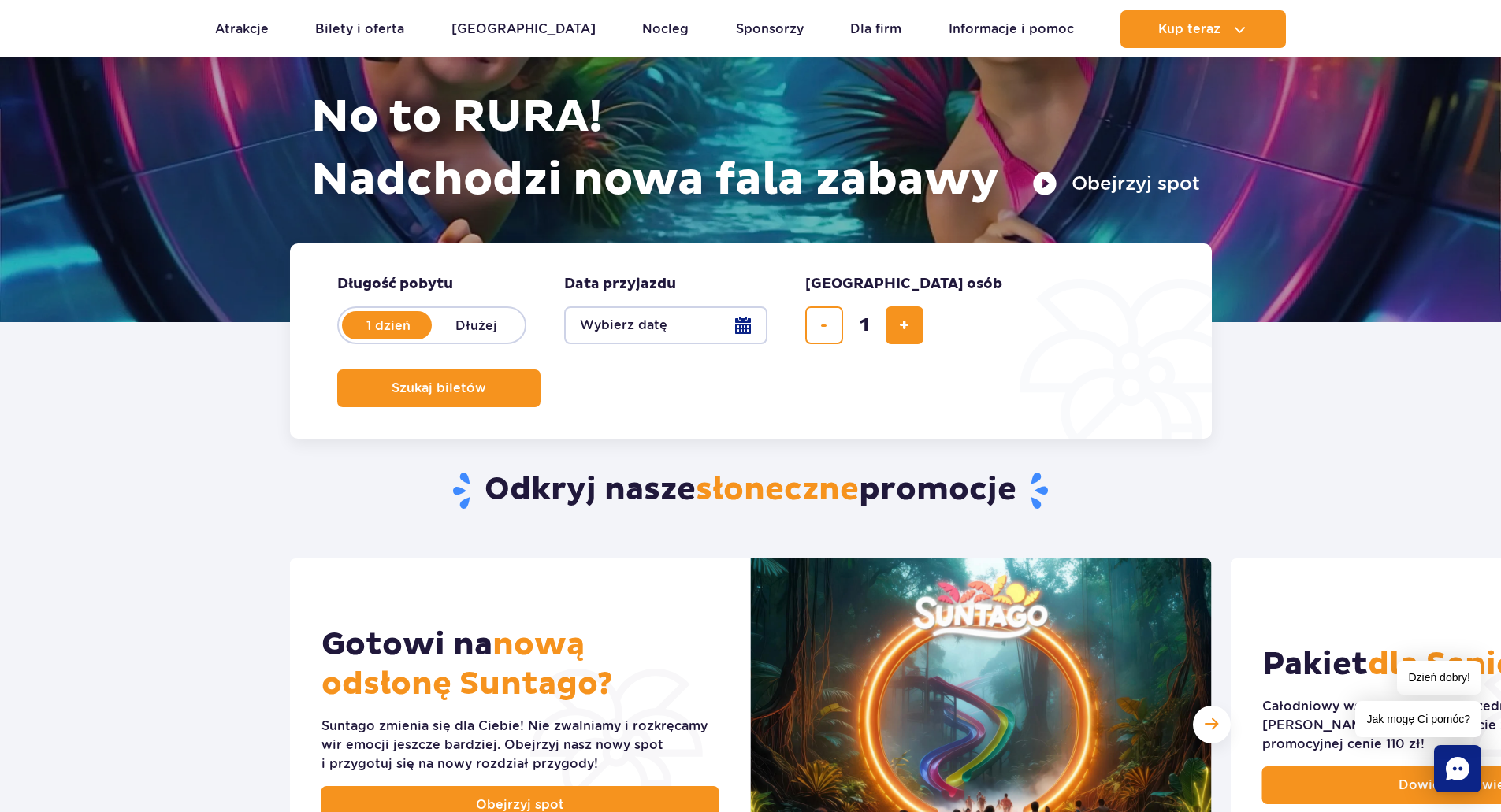
scroll to position [126, 0]
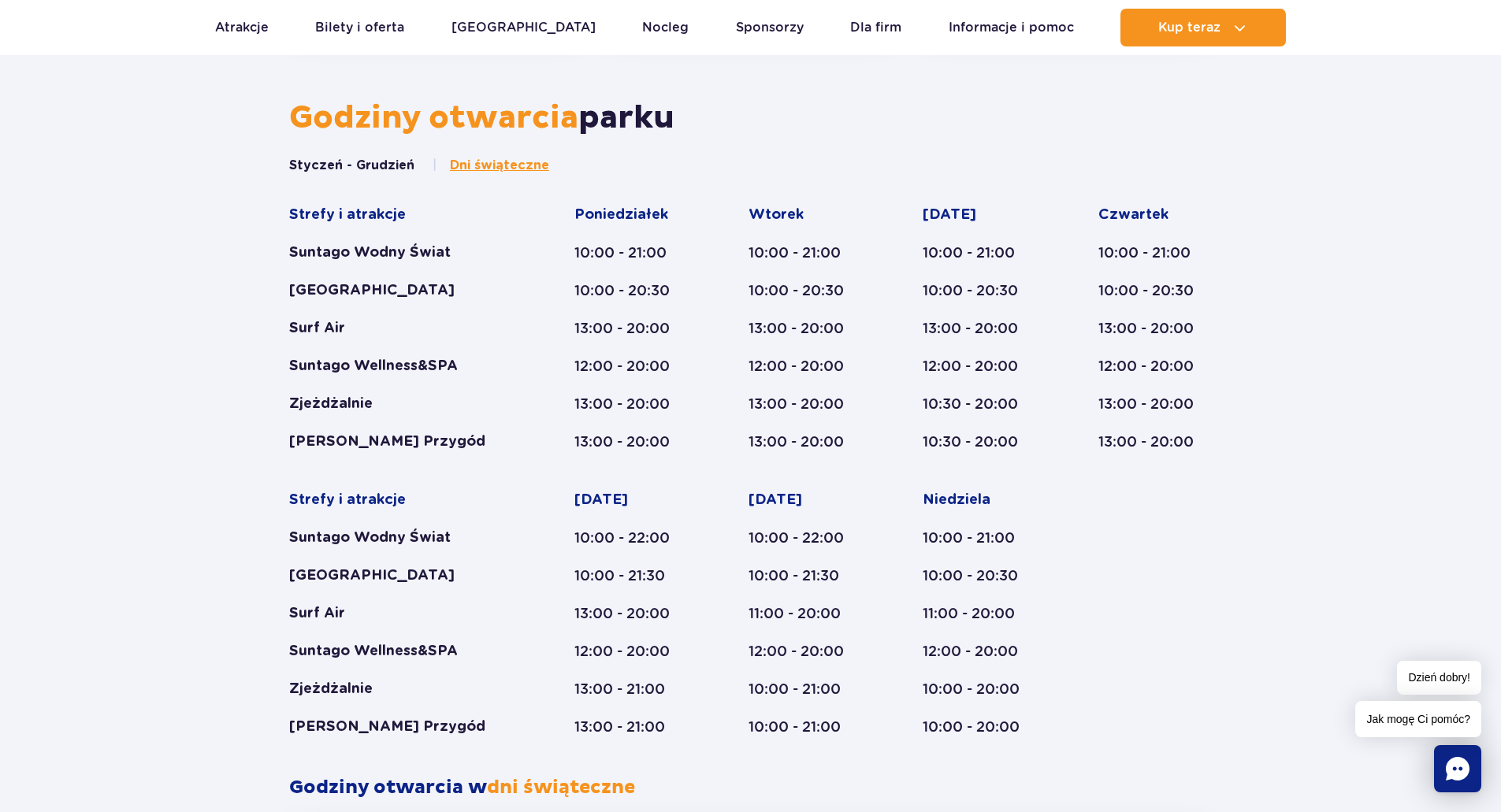
click at [854, 553] on div "[DATE] 10:00 - 22:00 10:00 - 21:30 11:00 - 20:00 12:00 - 20:00 10:00 - 21:00 10…" at bounding box center [805, 613] width 113 height 245
